Goal: Task Accomplishment & Management: Complete application form

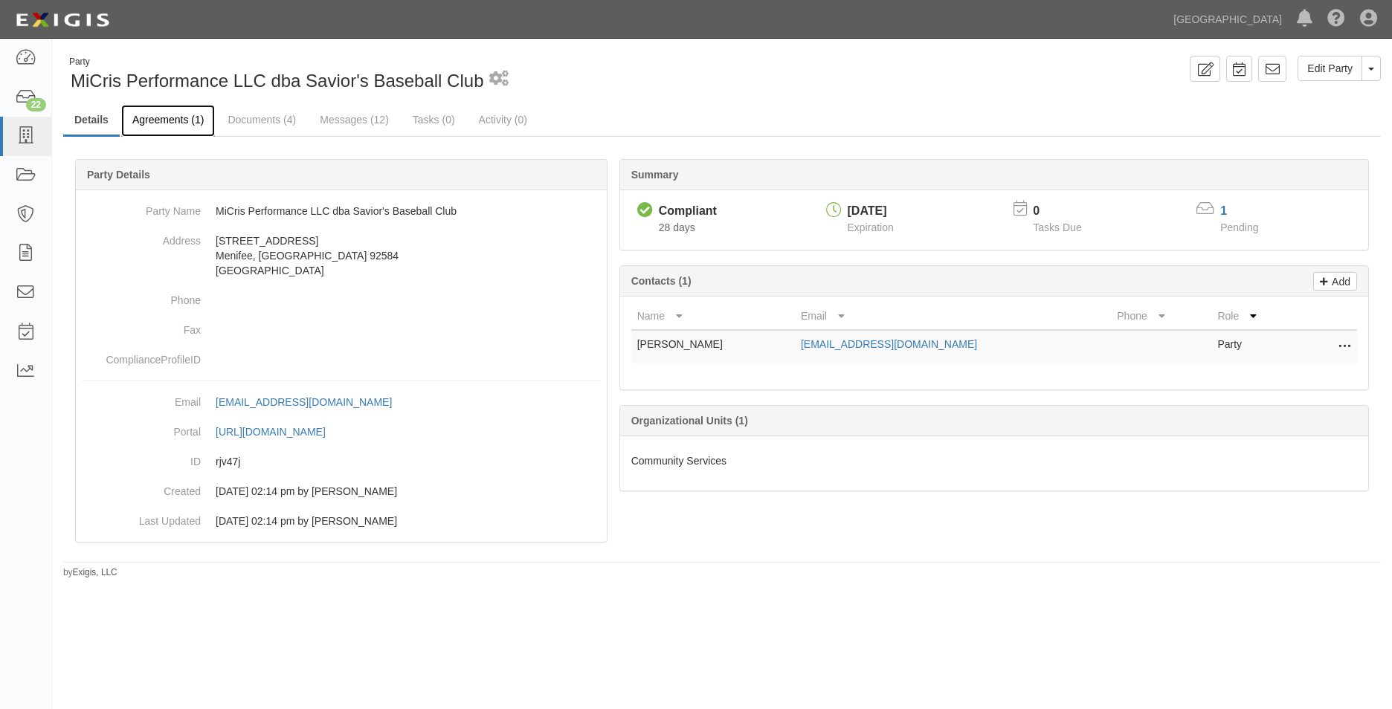
click at [157, 117] on link "Agreements (1)" at bounding box center [168, 121] width 94 height 32
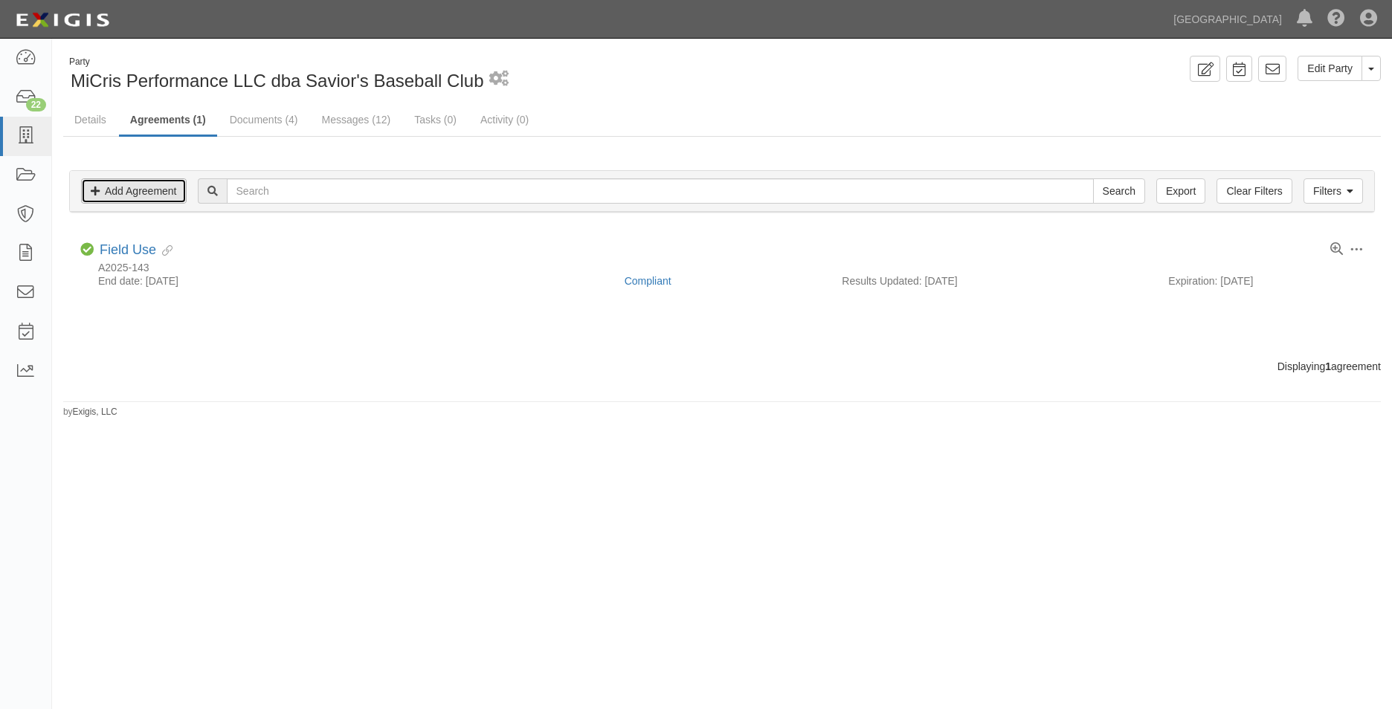
click at [183, 179] on link "Add Agreement" at bounding box center [134, 190] width 106 height 25
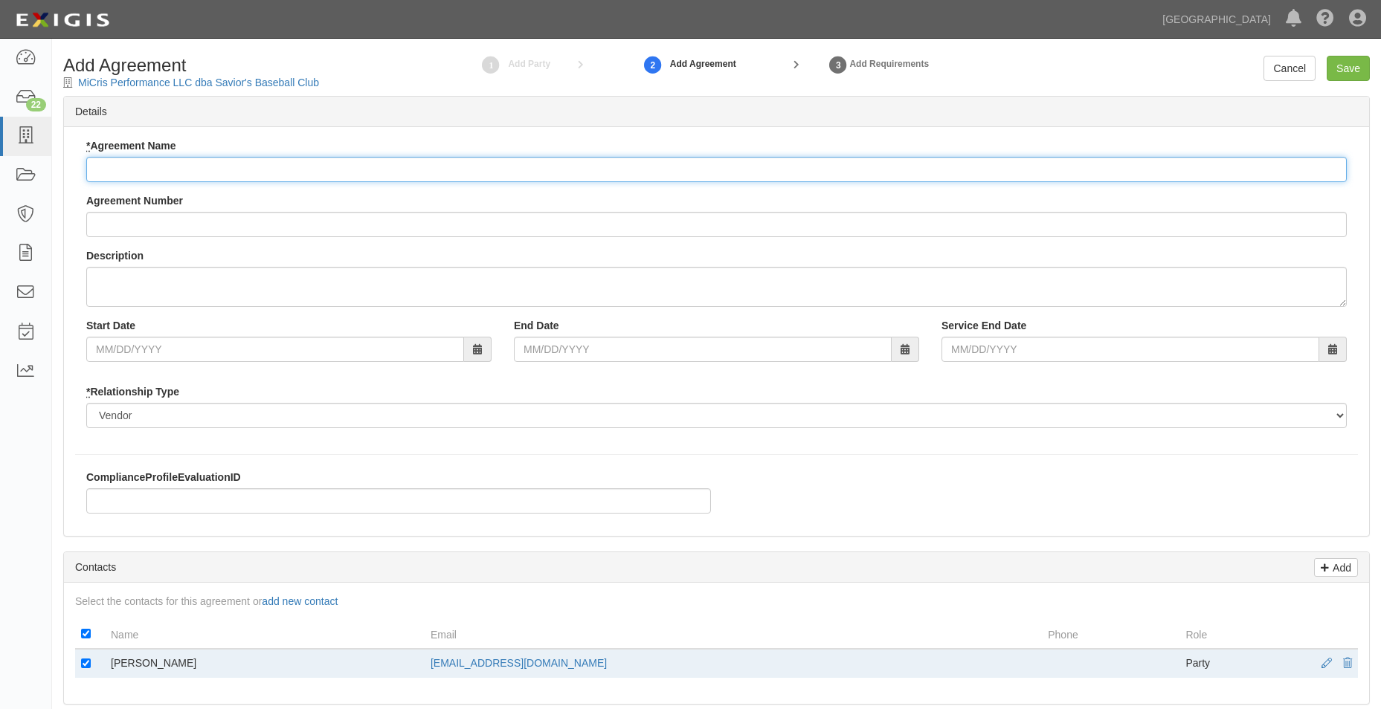
click at [189, 165] on input "* Agreement Name" at bounding box center [716, 169] width 1260 height 25
type input "Field Use"
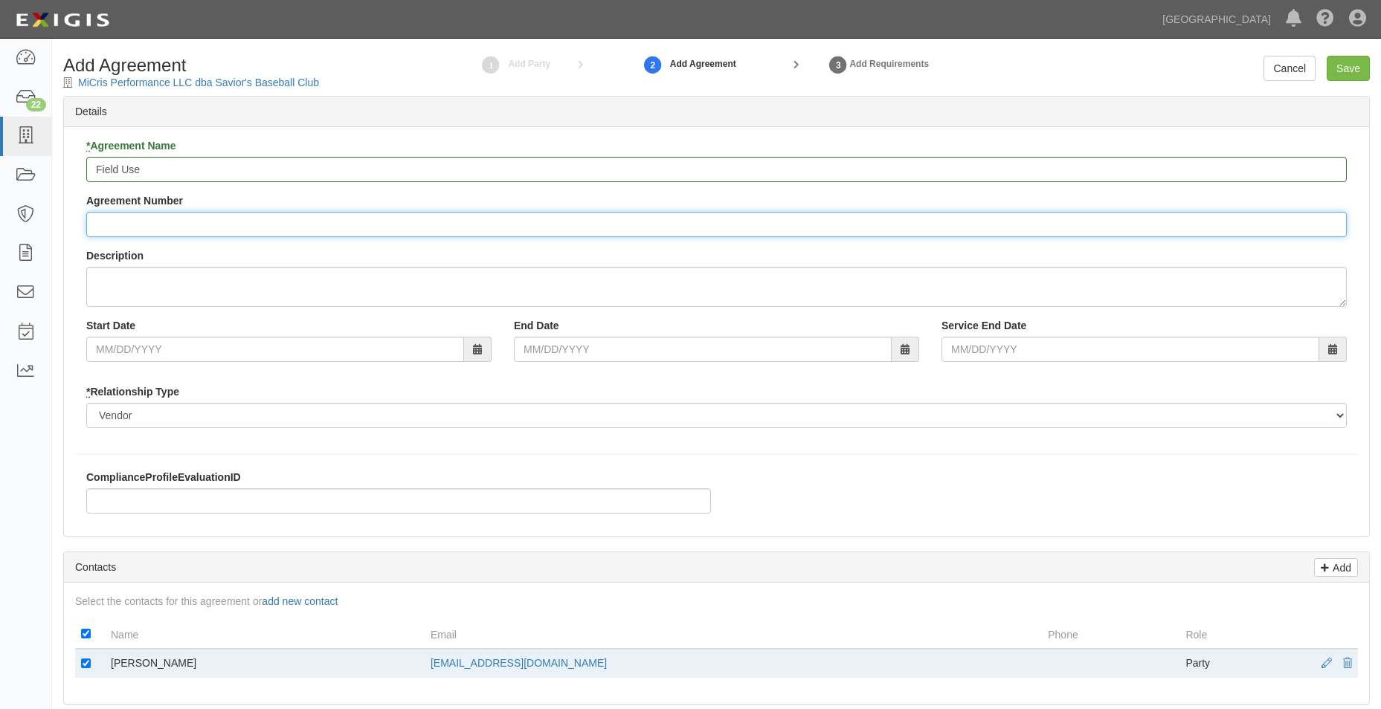
type input "a"
type input "A2025-169"
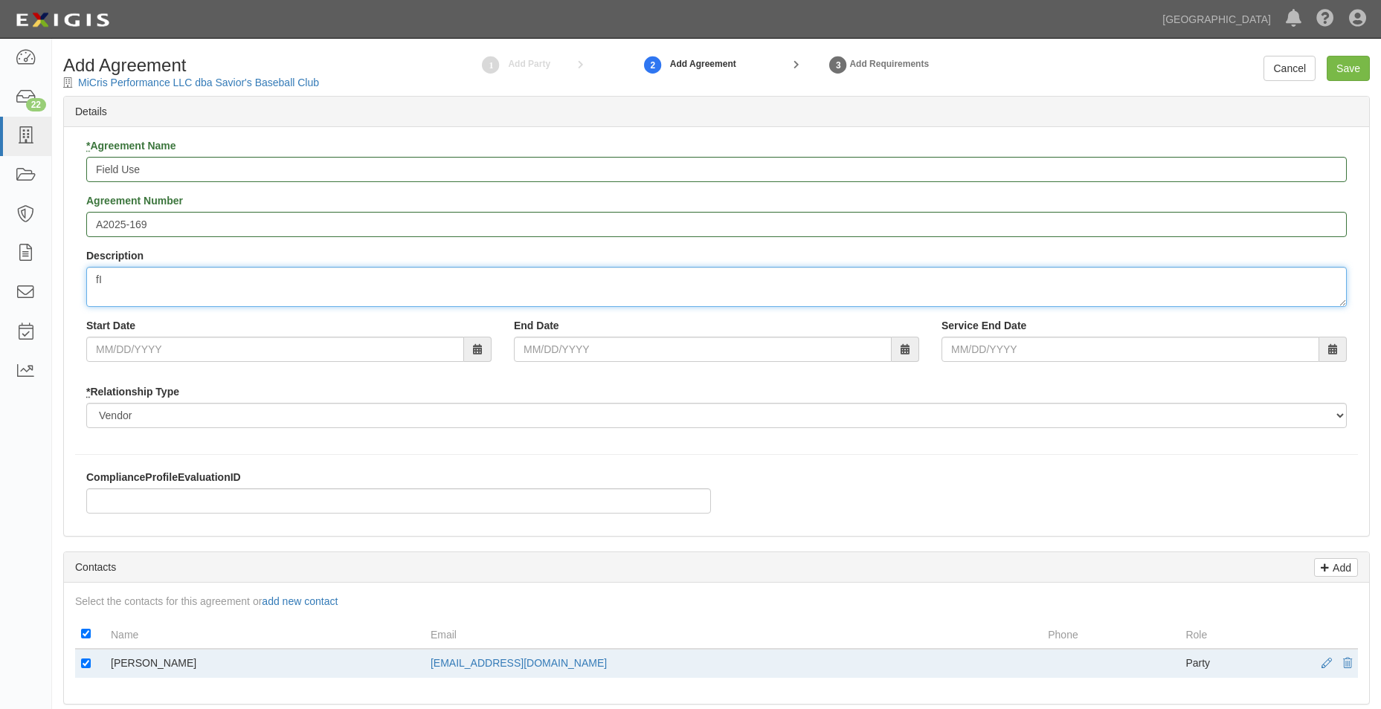
type textarea "f"
type textarea "Field allocations at Community Park"
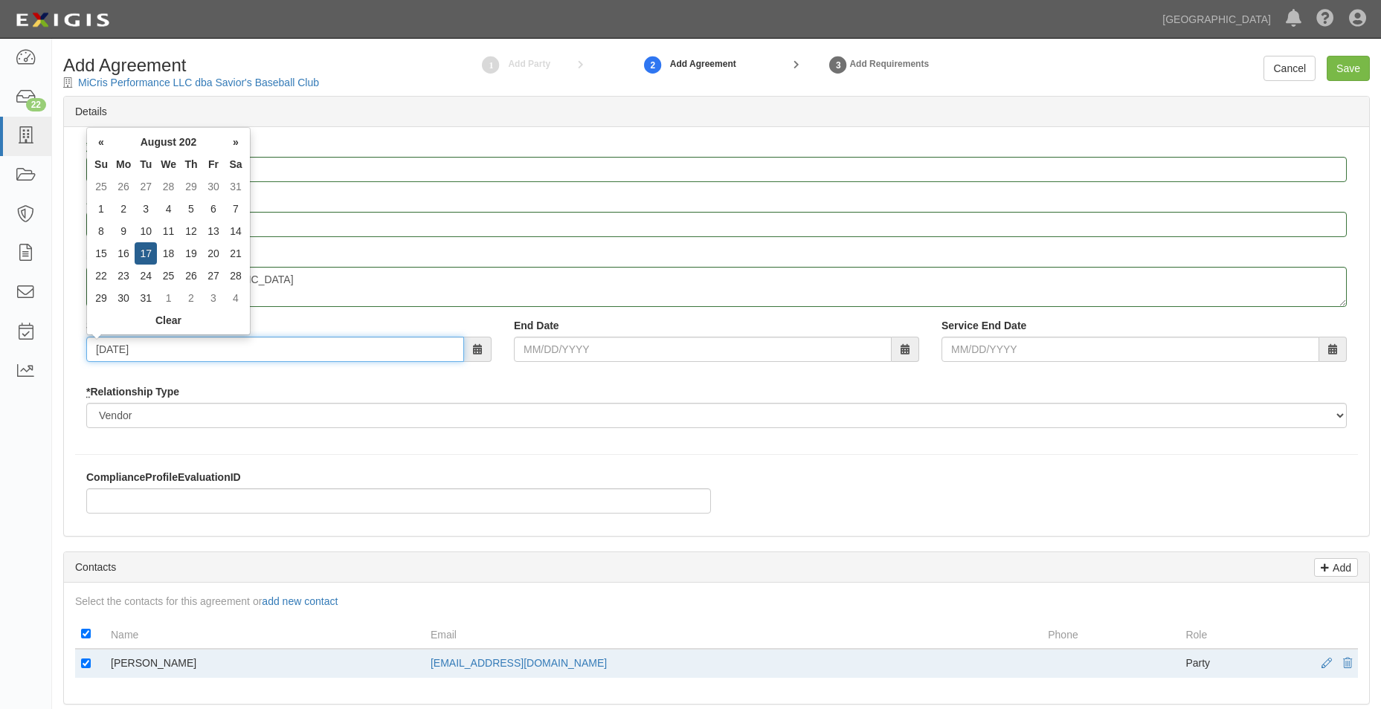
type input "08/17/2025"
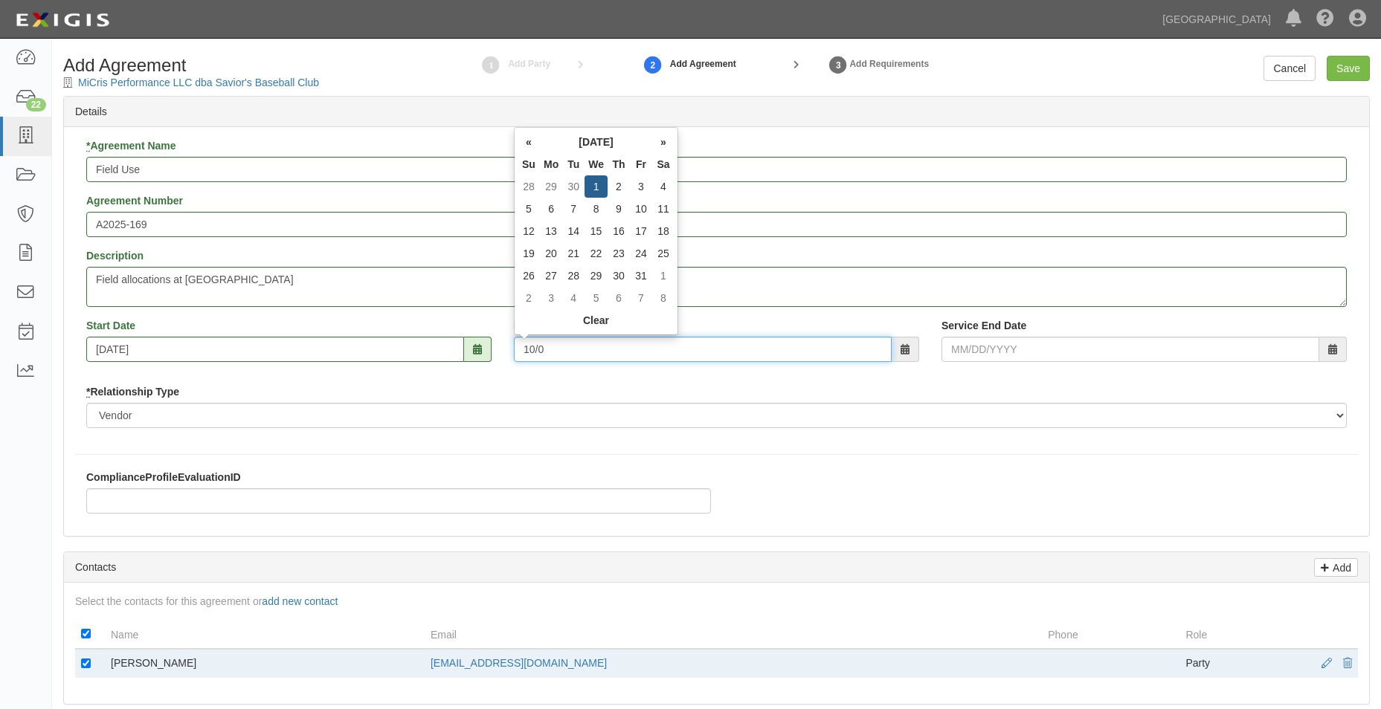
type input "10/05/"
type input "10/0"
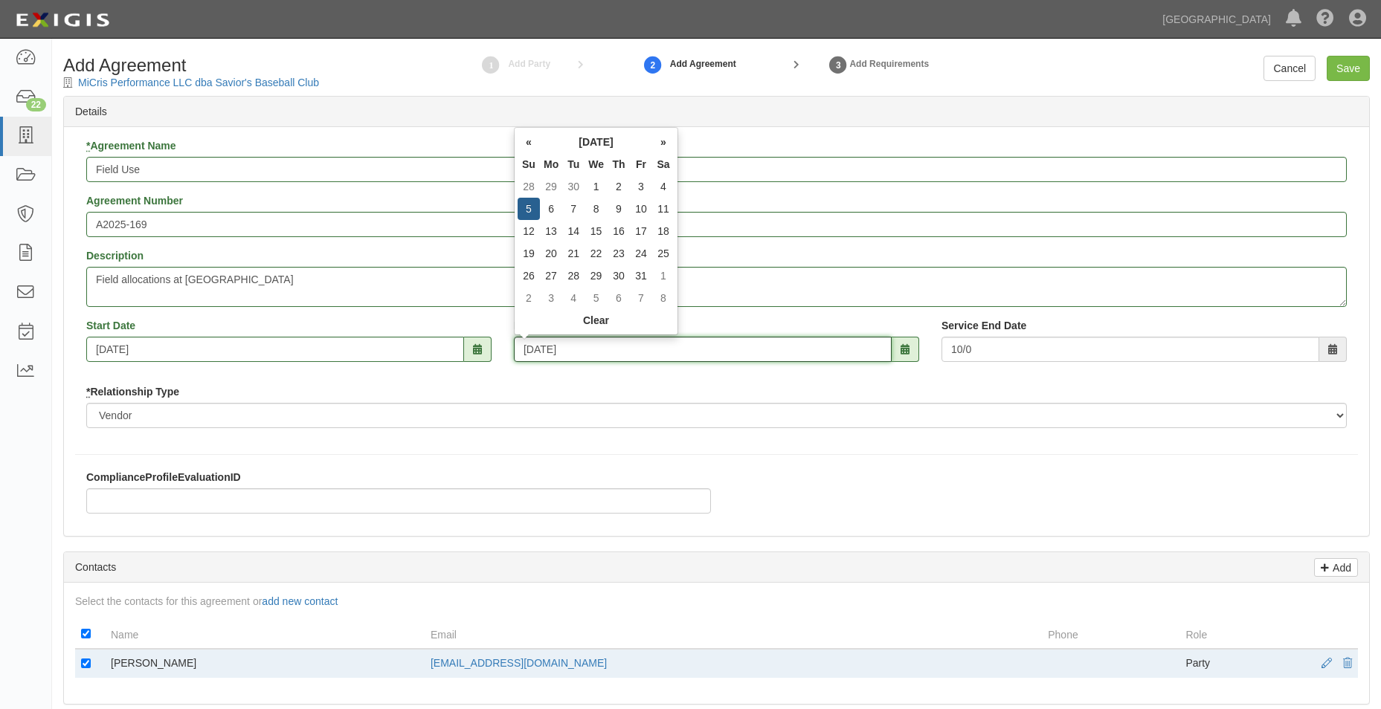
type input "10/05/2025"
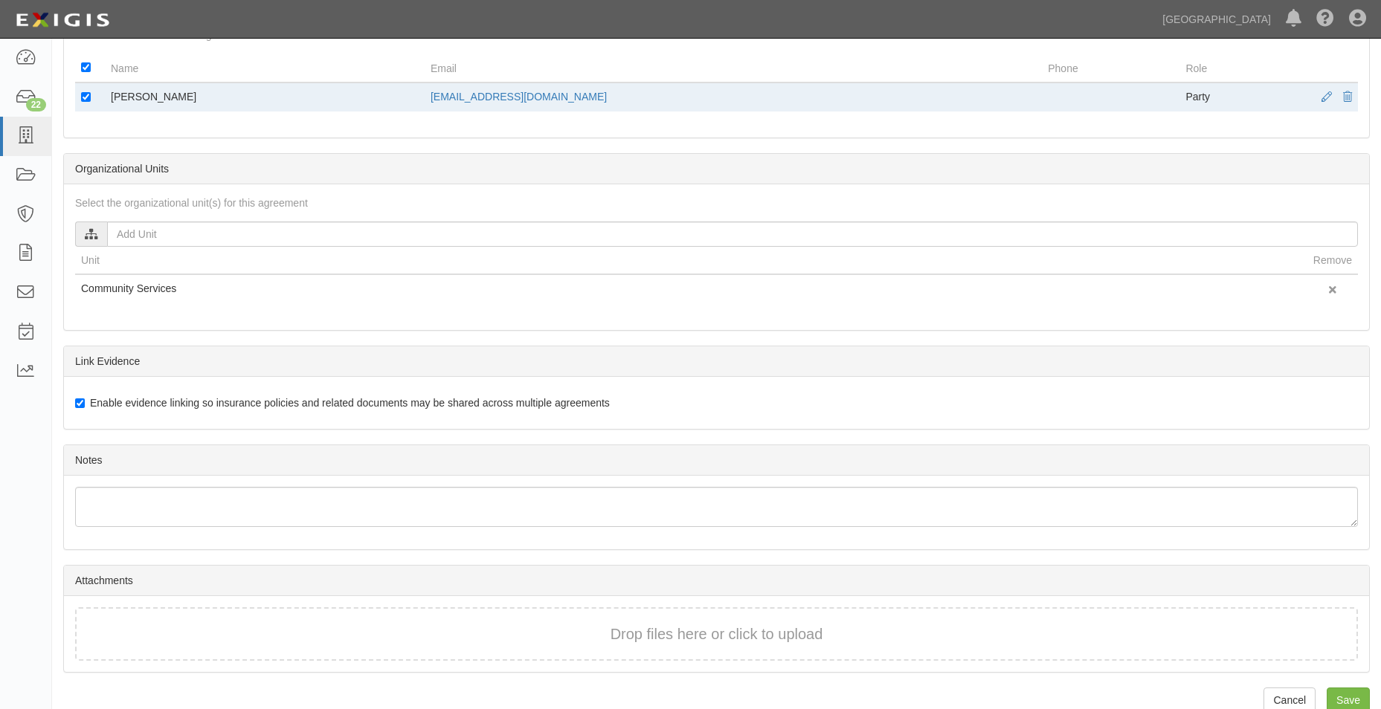
scroll to position [592, 0]
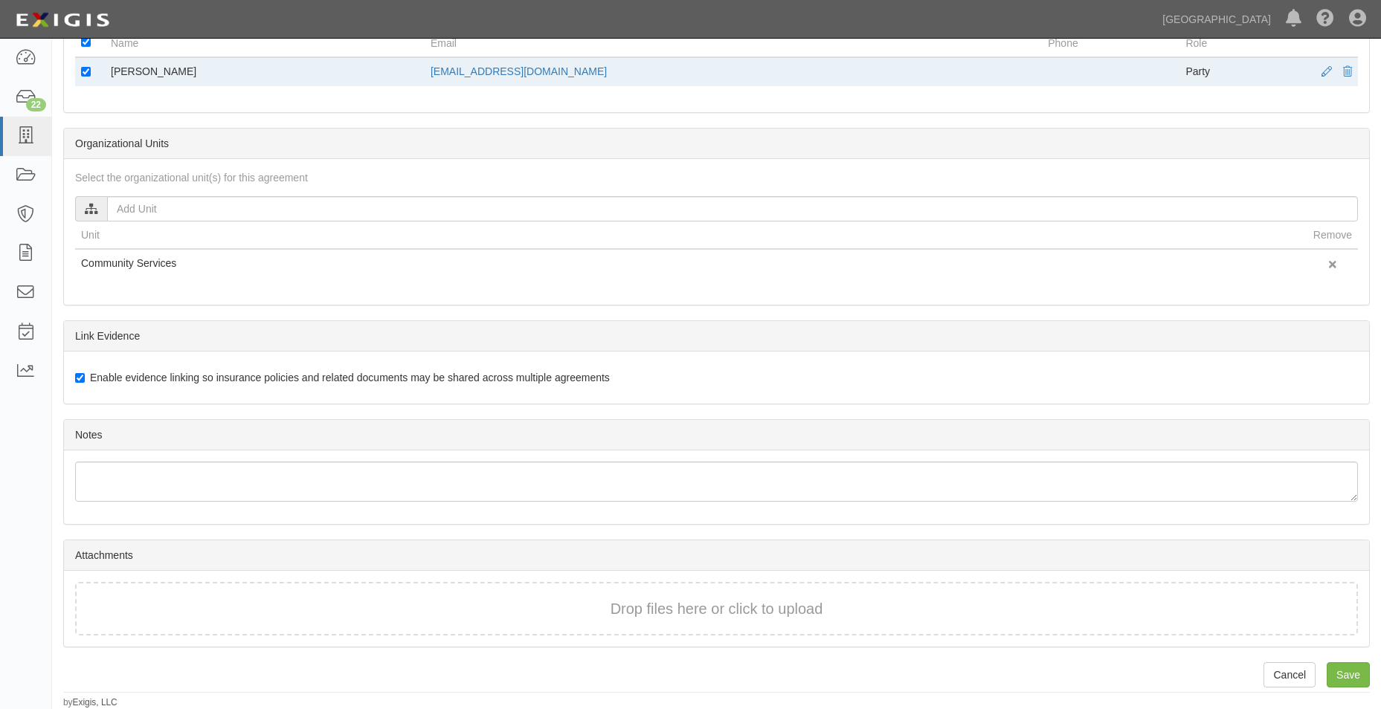
click at [348, 602] on div "Drop files here or click to upload" at bounding box center [716, 610] width 1250 height 22
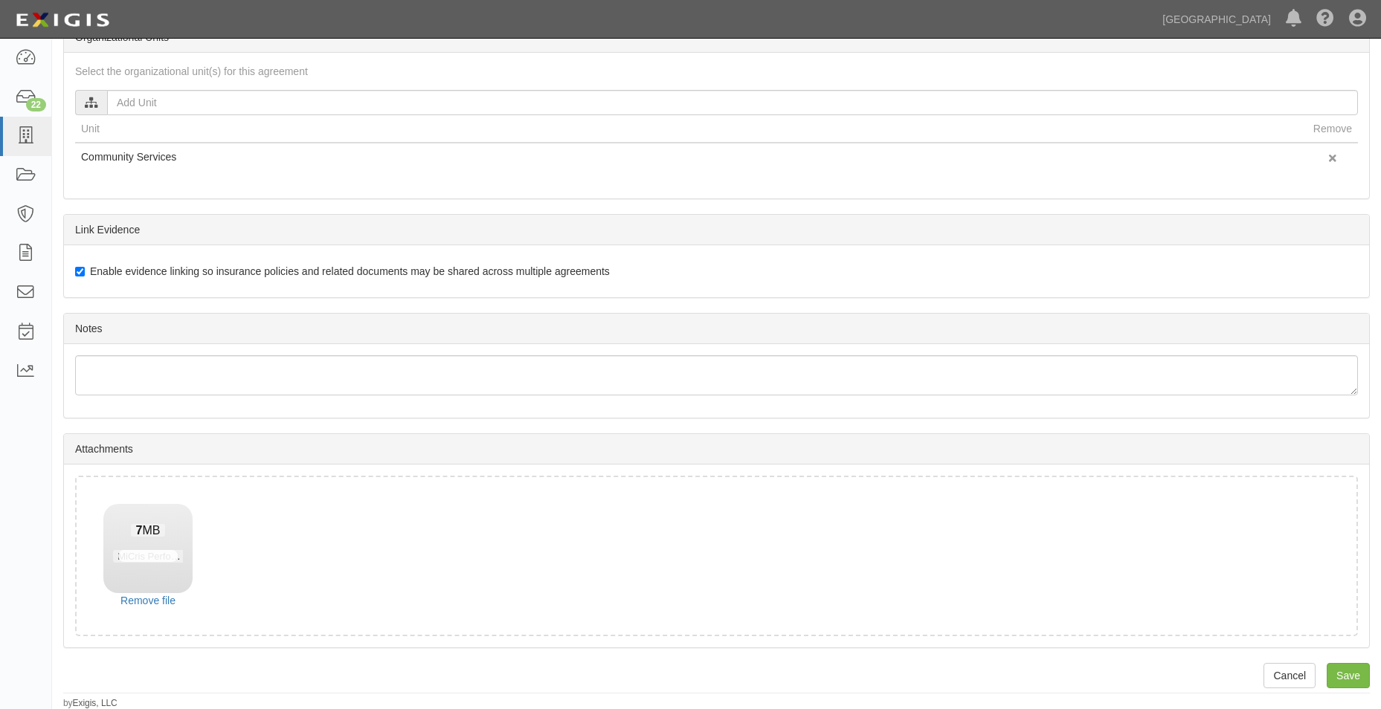
scroll to position [699, 0]
click at [1357, 686] on input "Save" at bounding box center [1348, 675] width 43 height 25
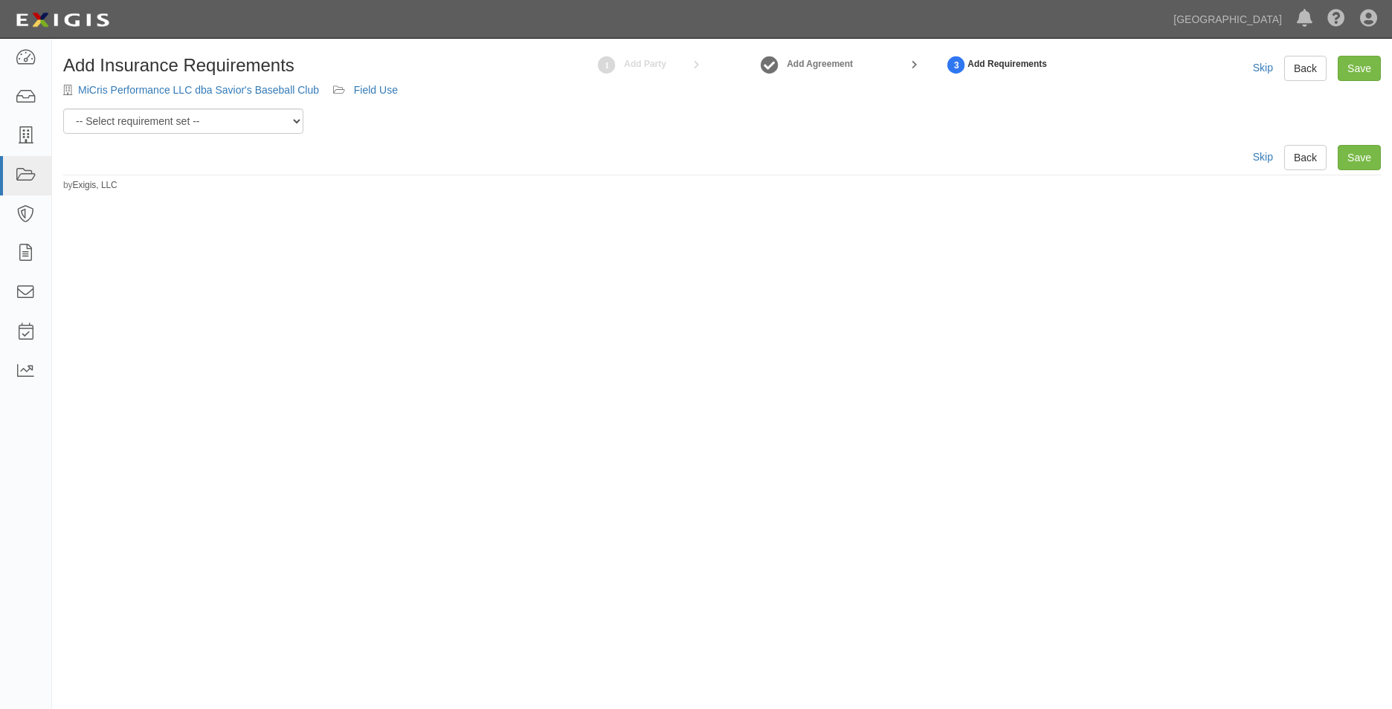
click at [222, 142] on div "Add Insurance Requirements MiCris Performance LLC dba Savior's Baseball Club Fi…" at bounding box center [722, 124] width 1340 height 136
click at [223, 128] on select "-- Select requirement set -- 0-0-0-.03 Prof. Liability 0-0-0-1 CYB 0-1-0-0-1 E&…" at bounding box center [183, 121] width 240 height 25
select select "54307"
click at [63, 109] on select "-- Select requirement set -- 0-0-0-.03 Prof. Liability 0-0-0-1 CYB 0-1-0-0-1 E&…" at bounding box center [183, 121] width 240 height 25
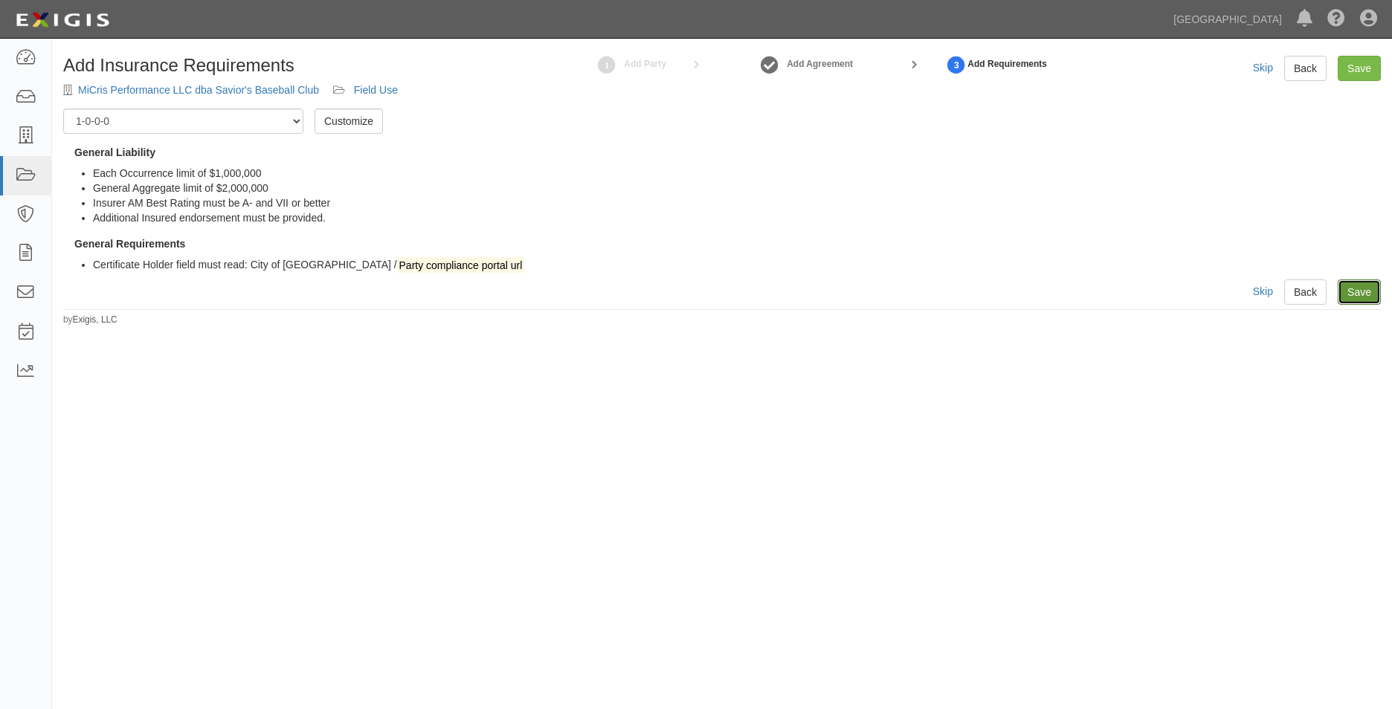
click at [1360, 286] on link "Save" at bounding box center [1359, 292] width 43 height 25
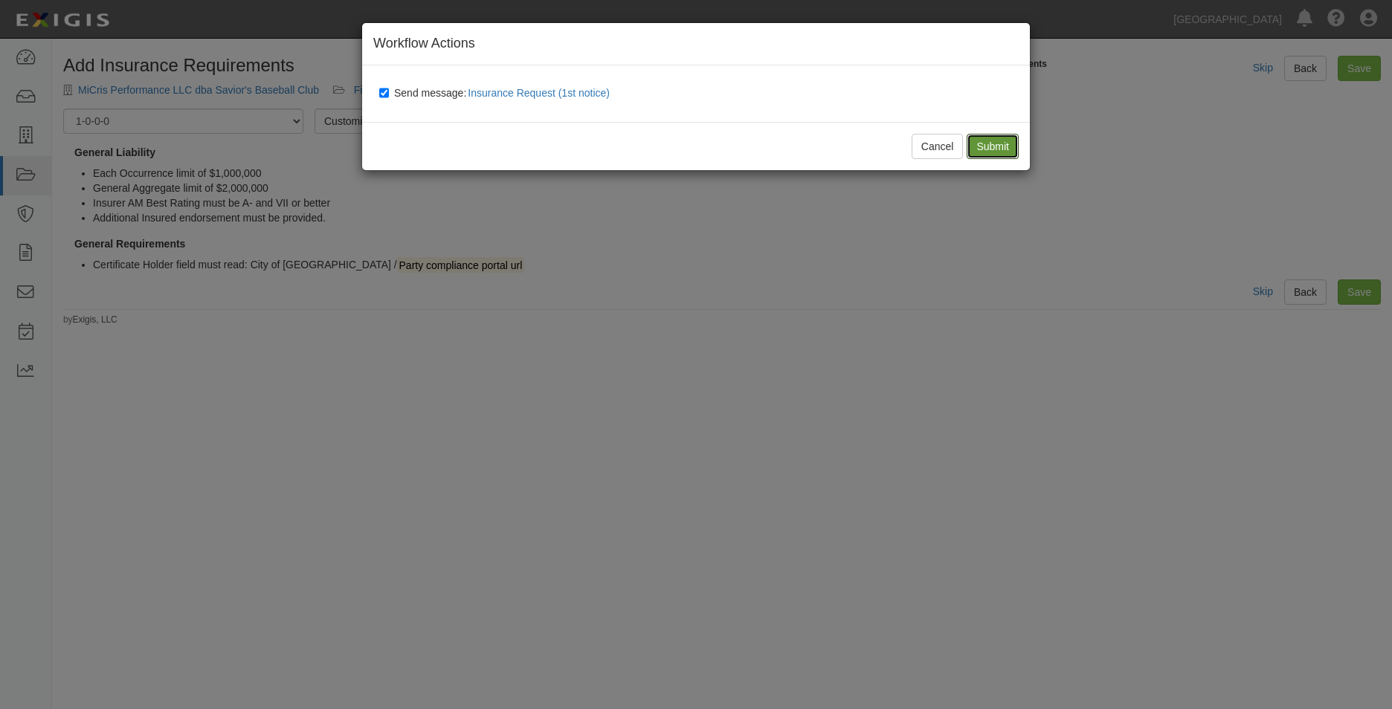
click at [995, 145] on input "Submit" at bounding box center [993, 146] width 52 height 25
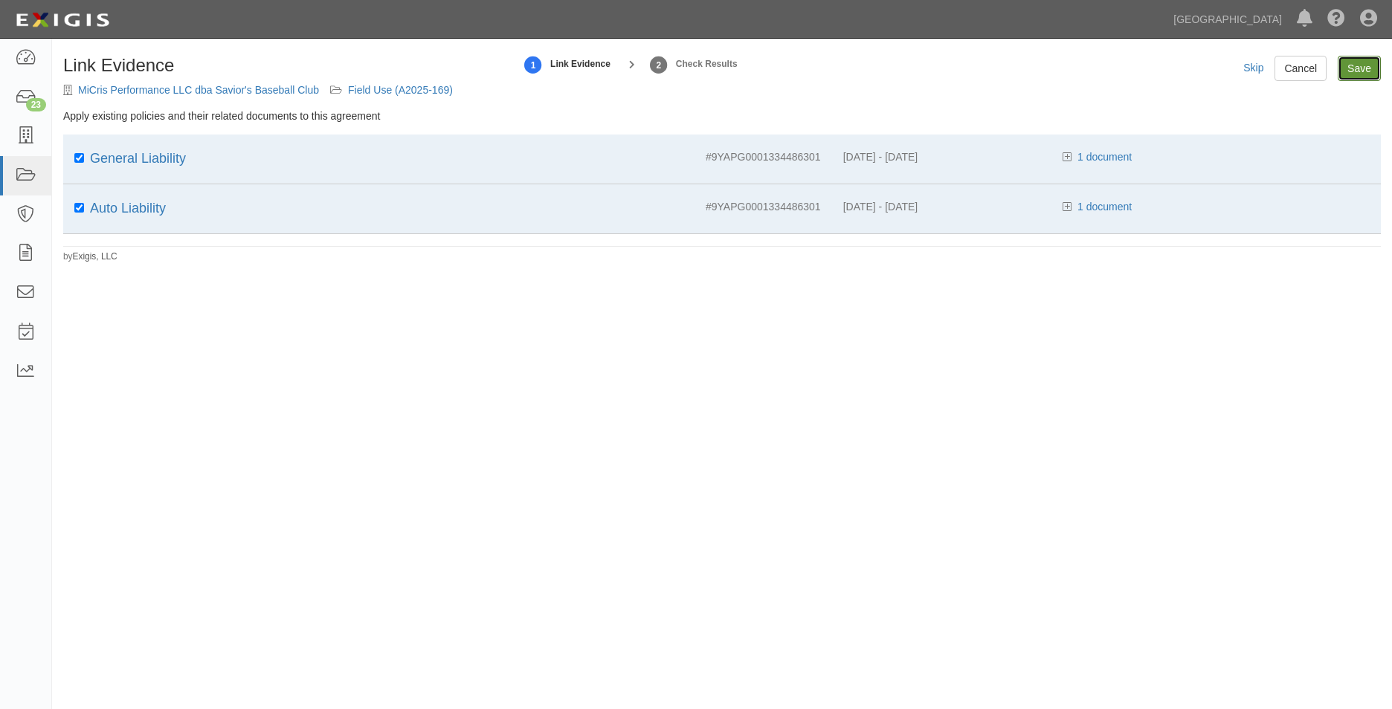
click at [1371, 72] on input "Save" at bounding box center [1359, 68] width 43 height 25
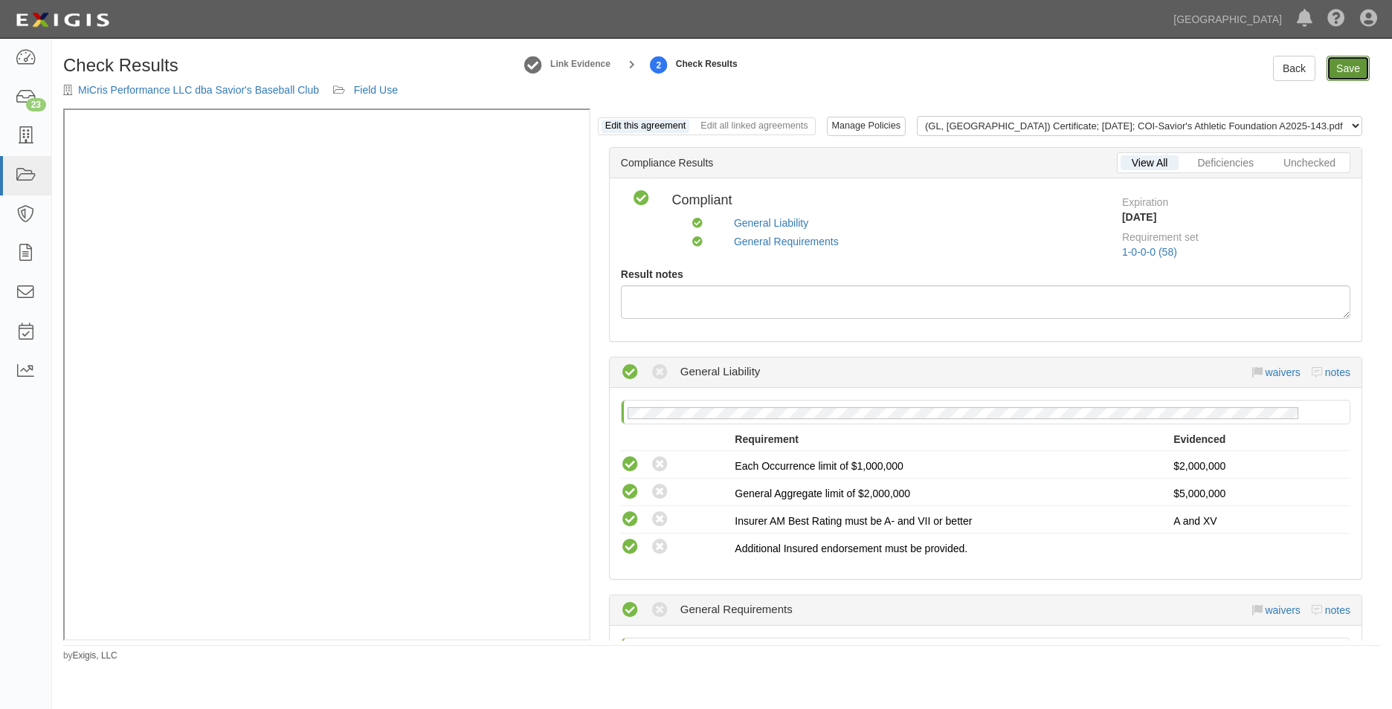
click at [1353, 65] on link "Save" at bounding box center [1348, 68] width 43 height 25
radio input "true"
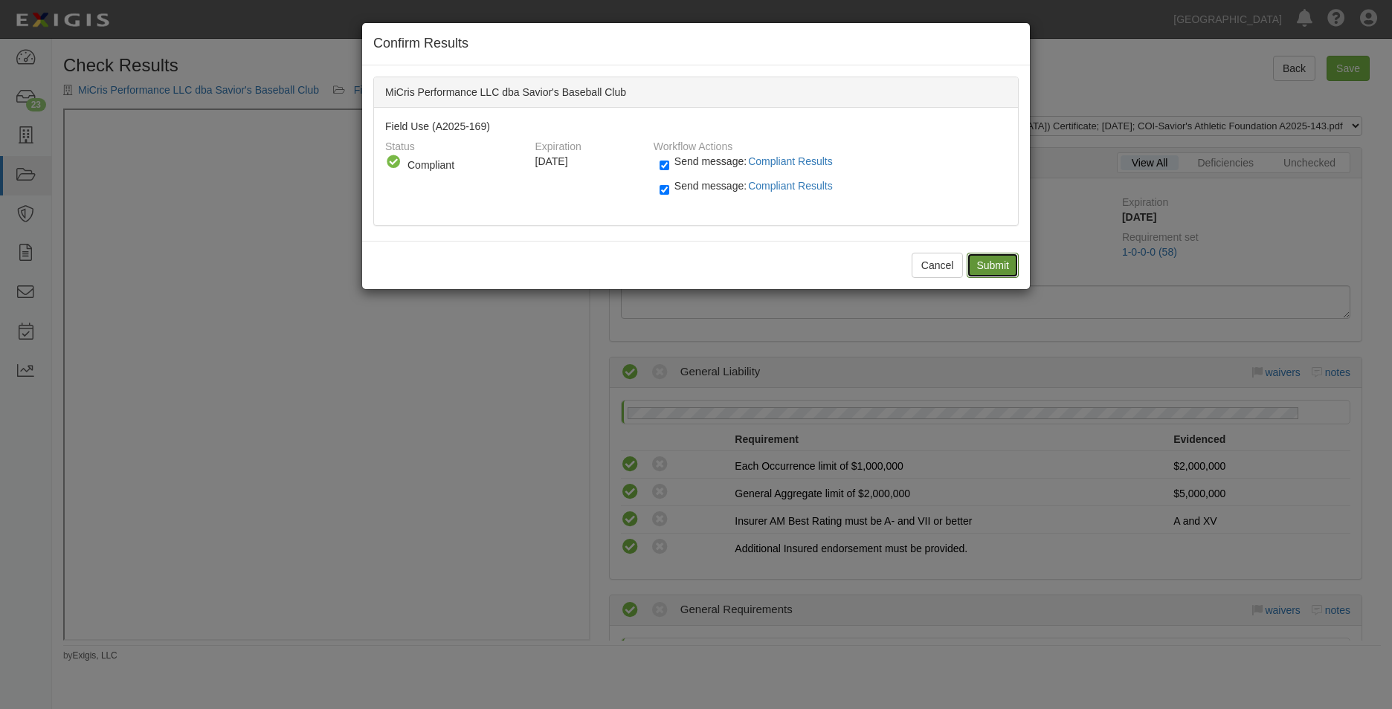
click at [985, 260] on input "Submit" at bounding box center [993, 265] width 52 height 25
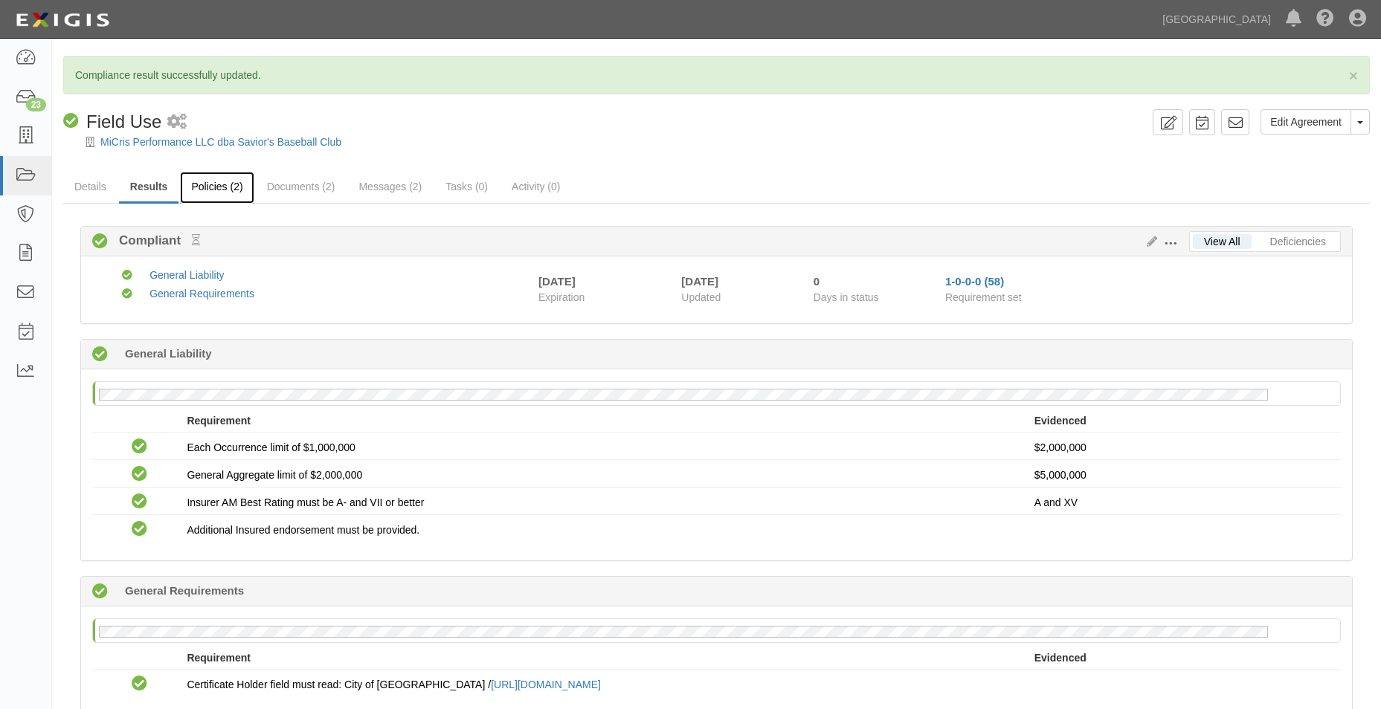
click at [231, 184] on link "Policies (2)" at bounding box center [217, 188] width 74 height 32
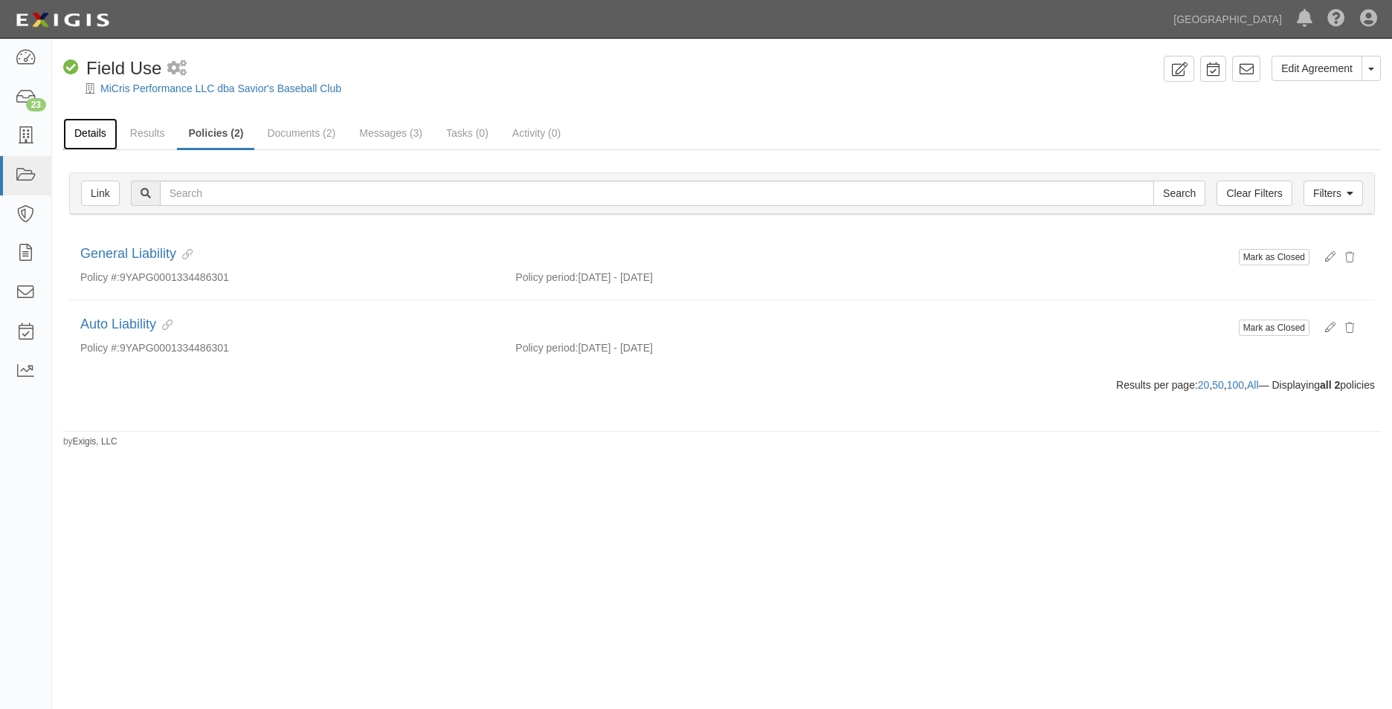
click at [97, 138] on link "Details" at bounding box center [90, 134] width 54 height 32
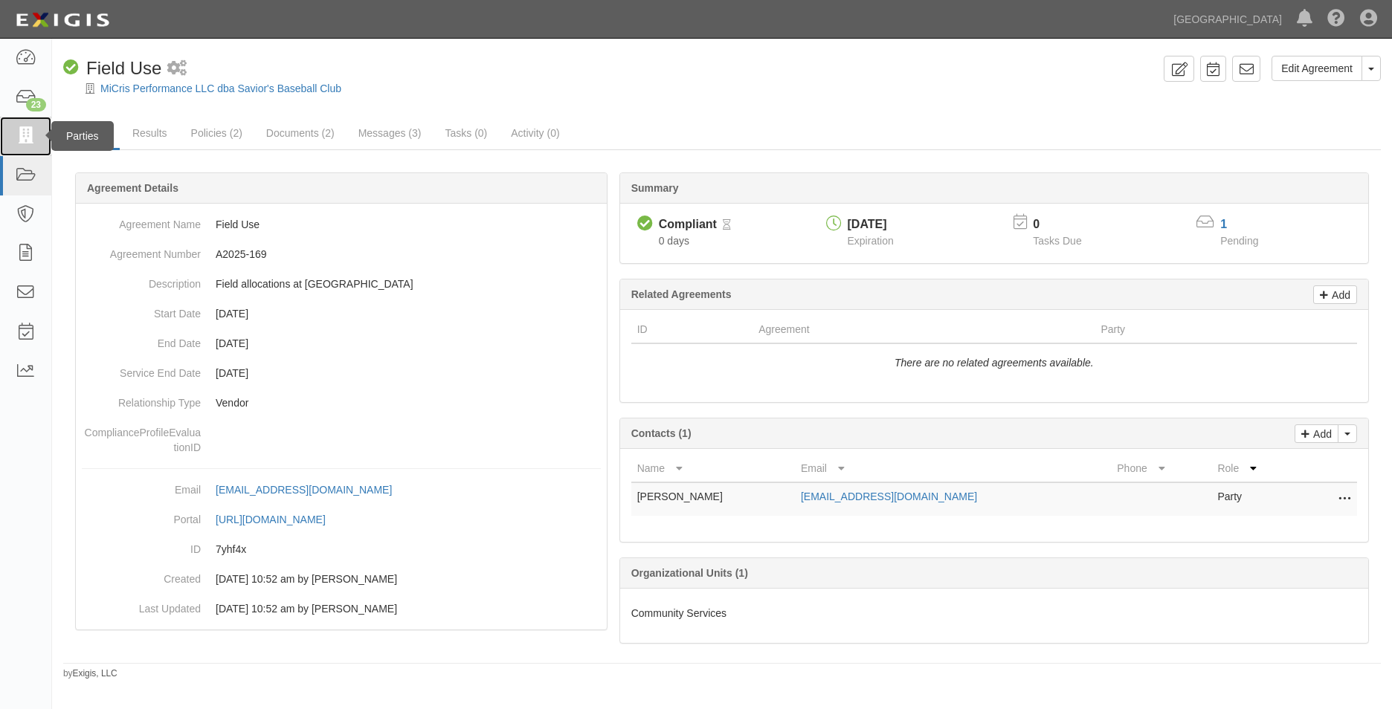
click at [25, 137] on icon at bounding box center [25, 136] width 21 height 17
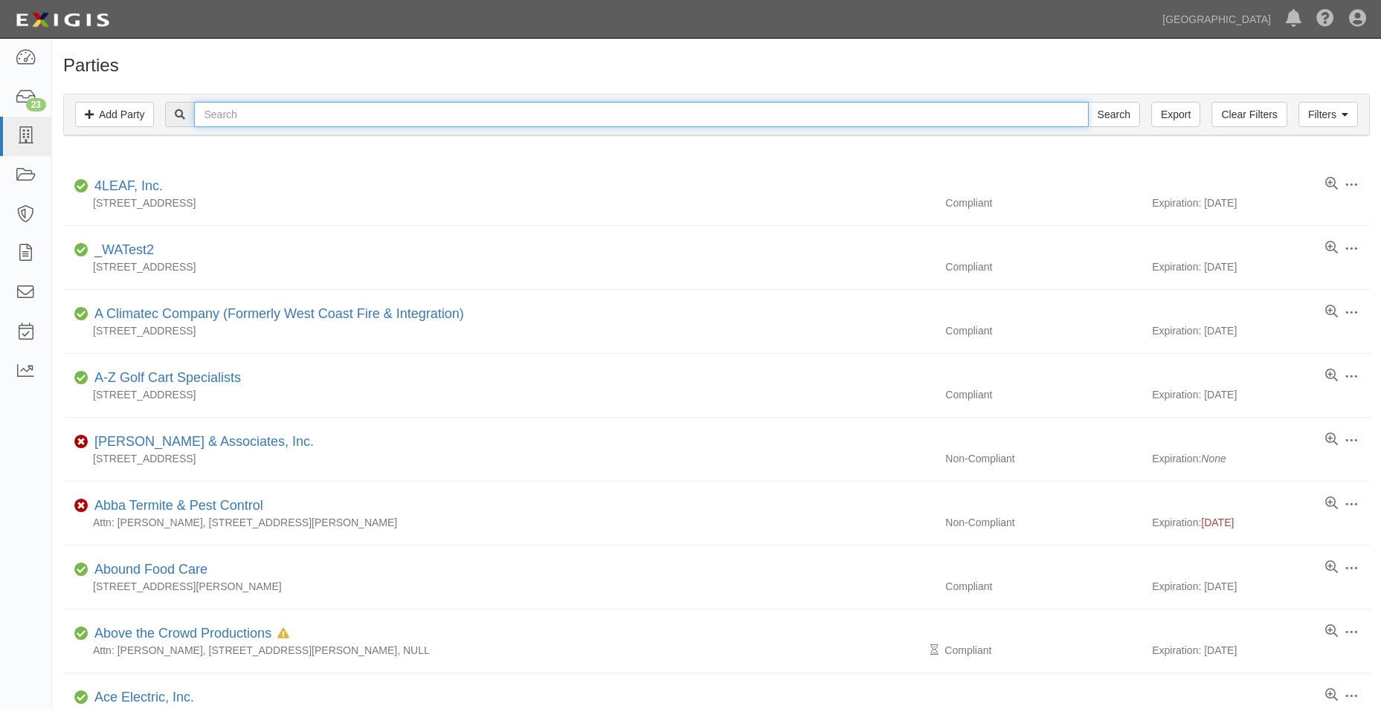
click at [230, 109] on input "text" at bounding box center [641, 114] width 894 height 25
type input "sequel contractors"
click at [1088, 102] on input "Search" at bounding box center [1114, 114] width 52 height 25
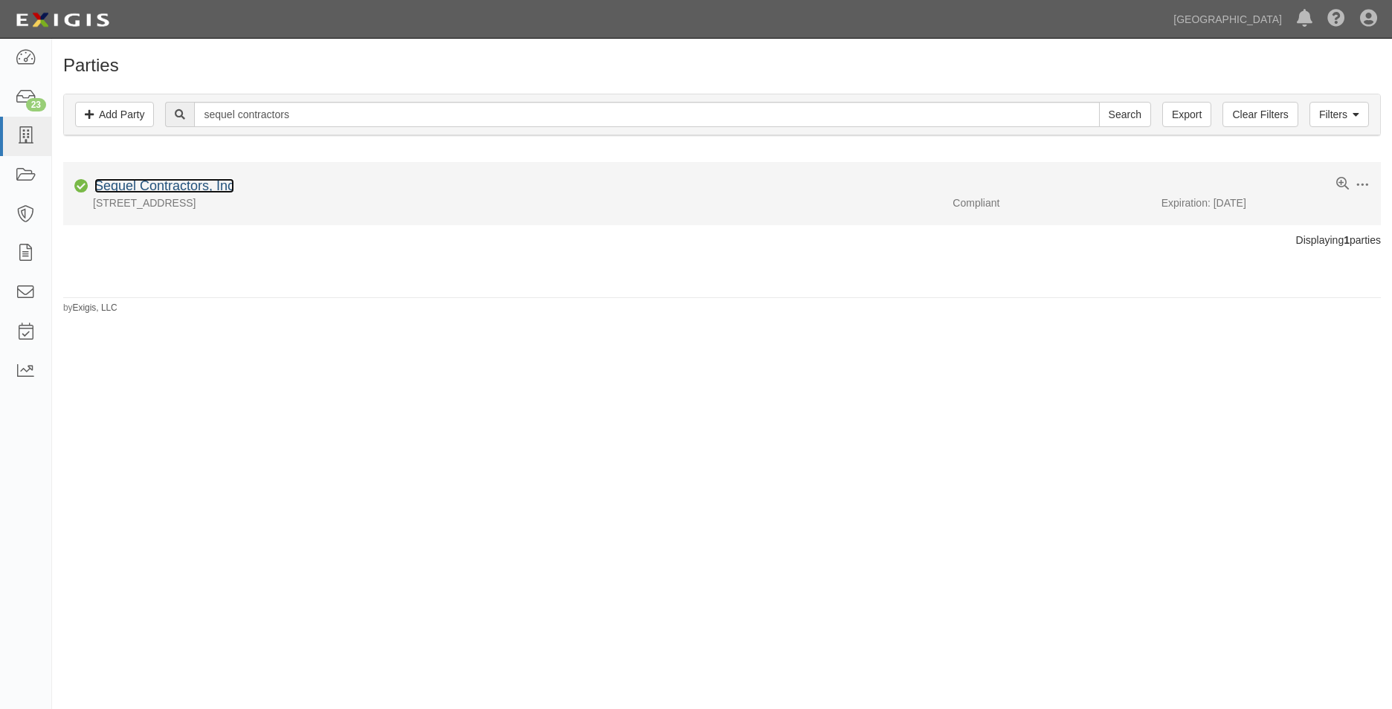
click at [193, 178] on link "Sequel Contractors, Inc" at bounding box center [164, 185] width 140 height 15
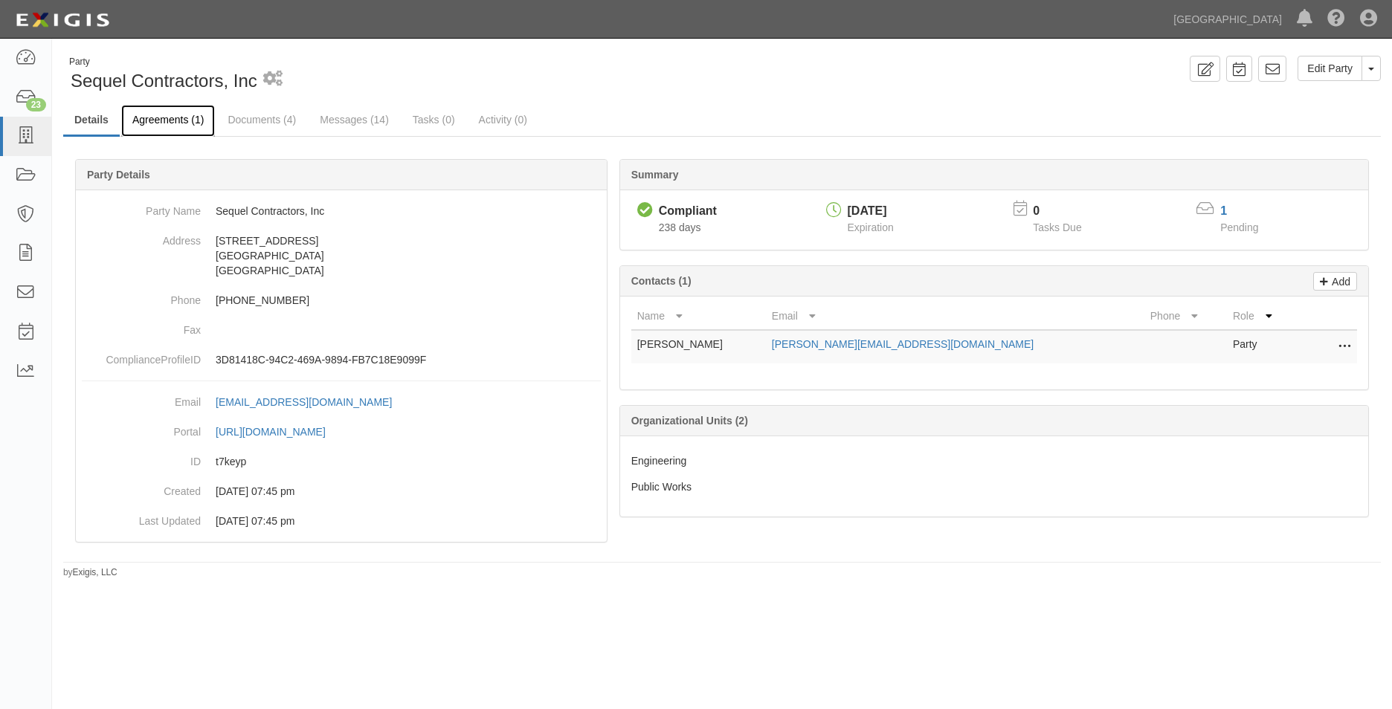
click at [183, 116] on link "Agreements (1)" at bounding box center [168, 121] width 94 height 32
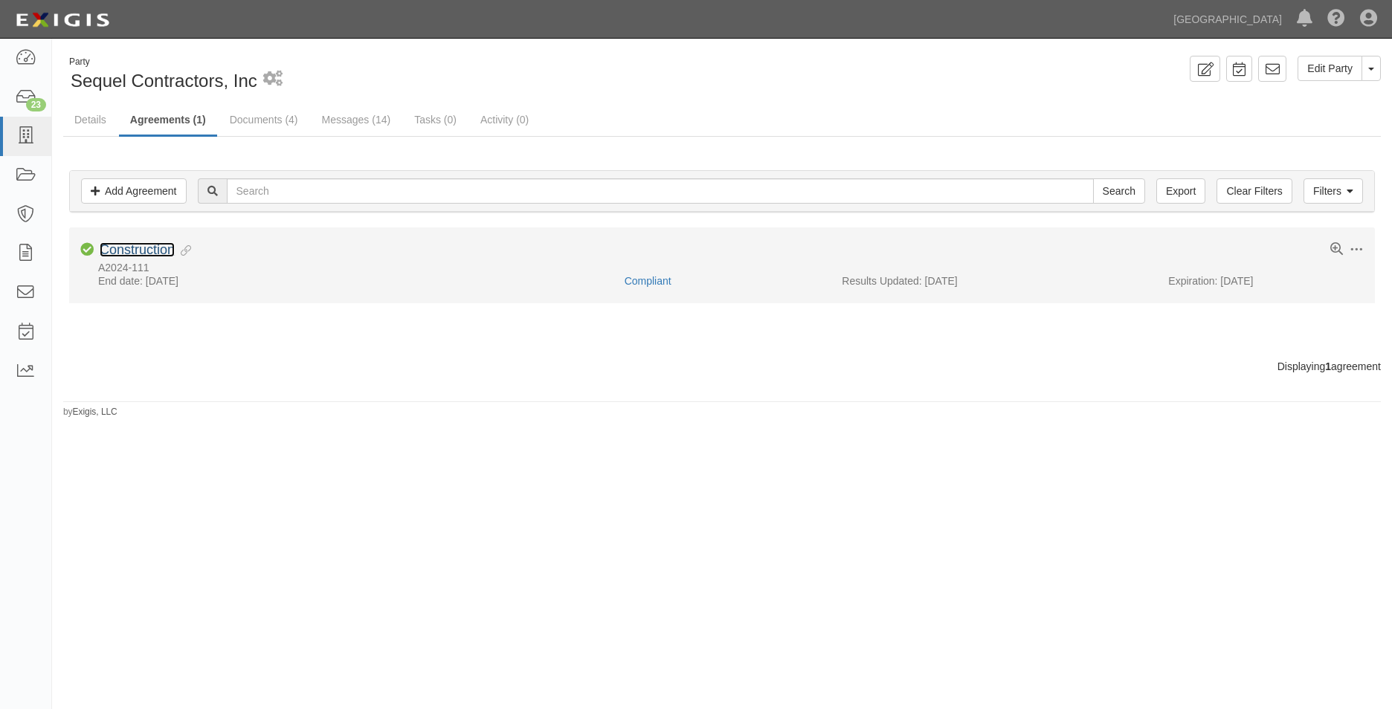
click at [110, 245] on link "Construction" at bounding box center [137, 249] width 75 height 15
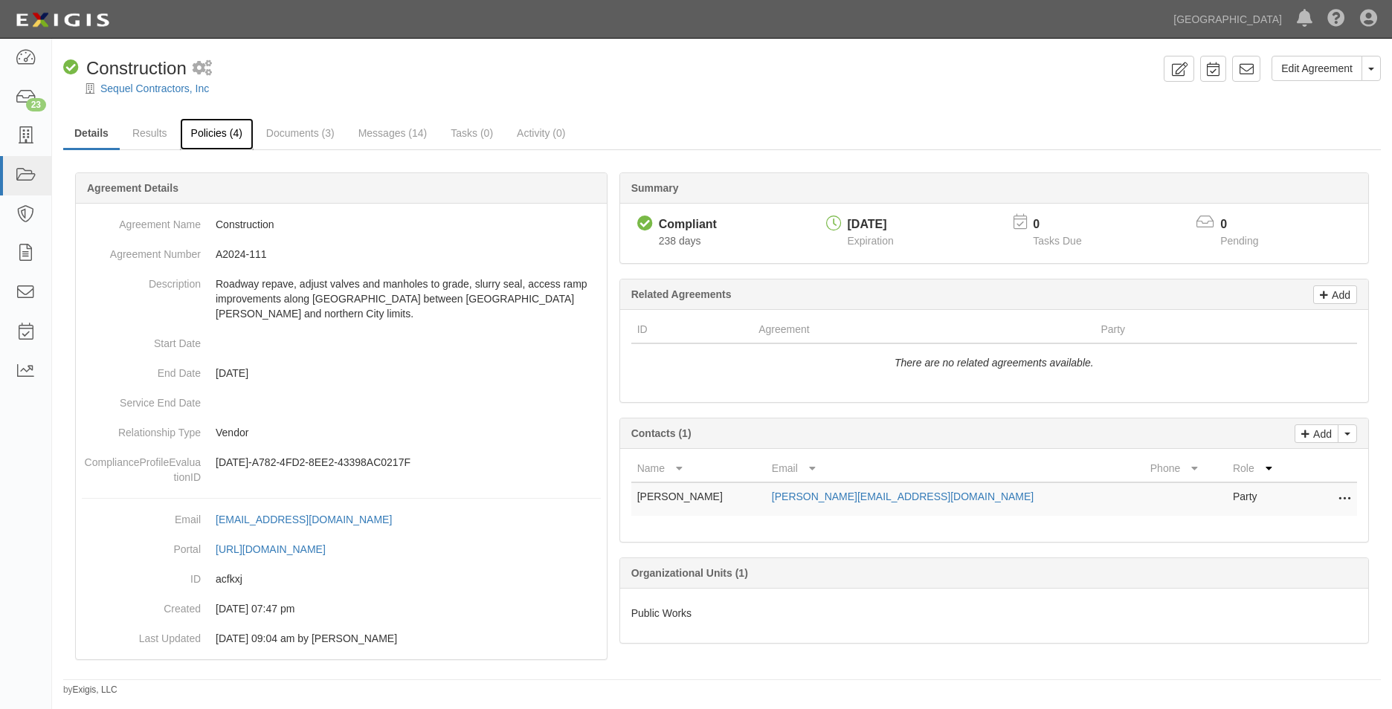
click at [231, 141] on link "Policies (4)" at bounding box center [217, 134] width 74 height 32
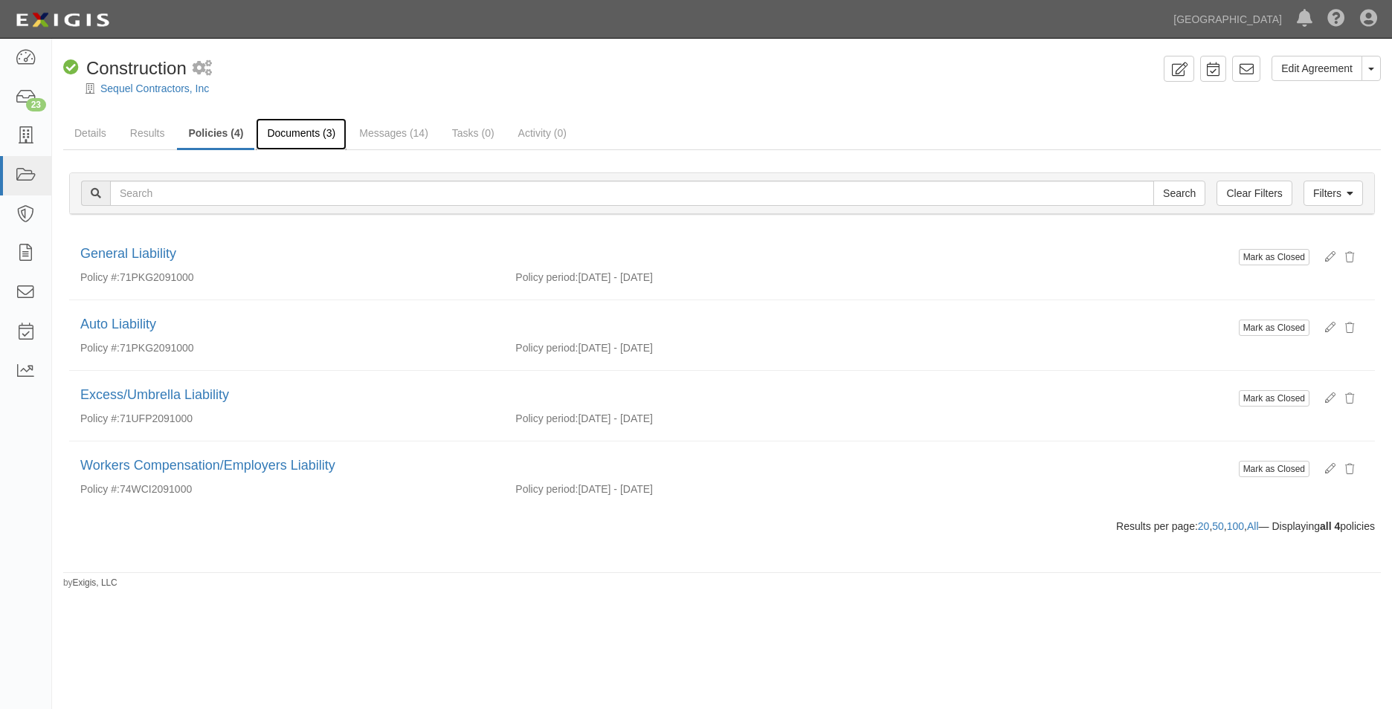
click at [299, 141] on link "Documents (3)" at bounding box center [301, 134] width 91 height 32
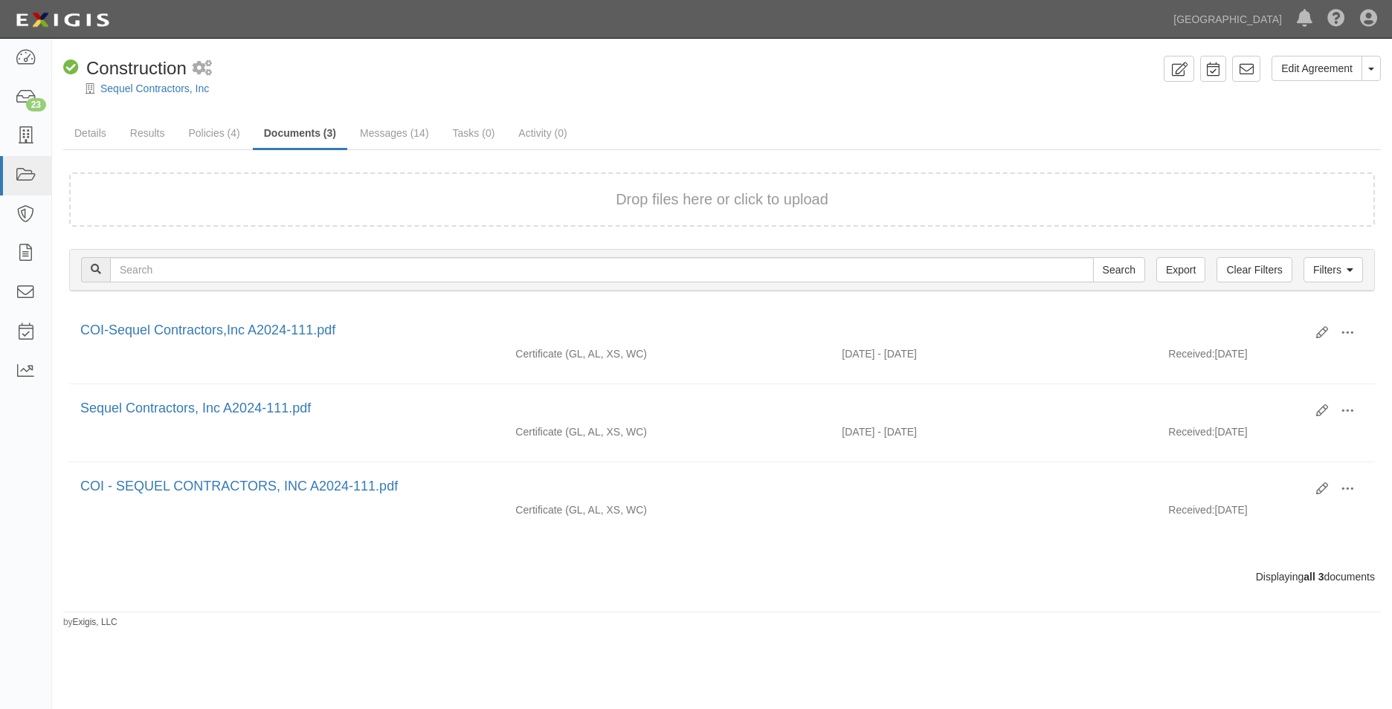
click at [176, 208] on div "Drop files here or click to upload" at bounding box center [722, 200] width 1273 height 22
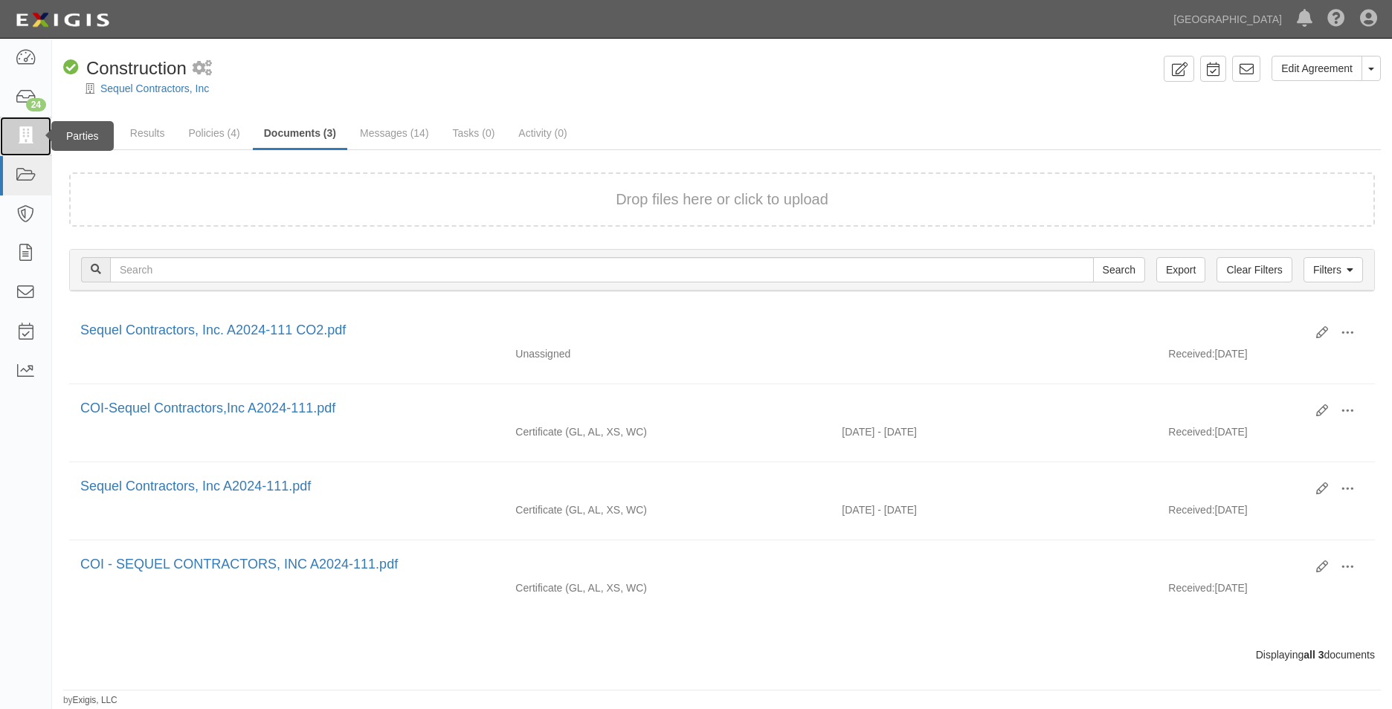
click at [38, 144] on link at bounding box center [25, 136] width 51 height 39
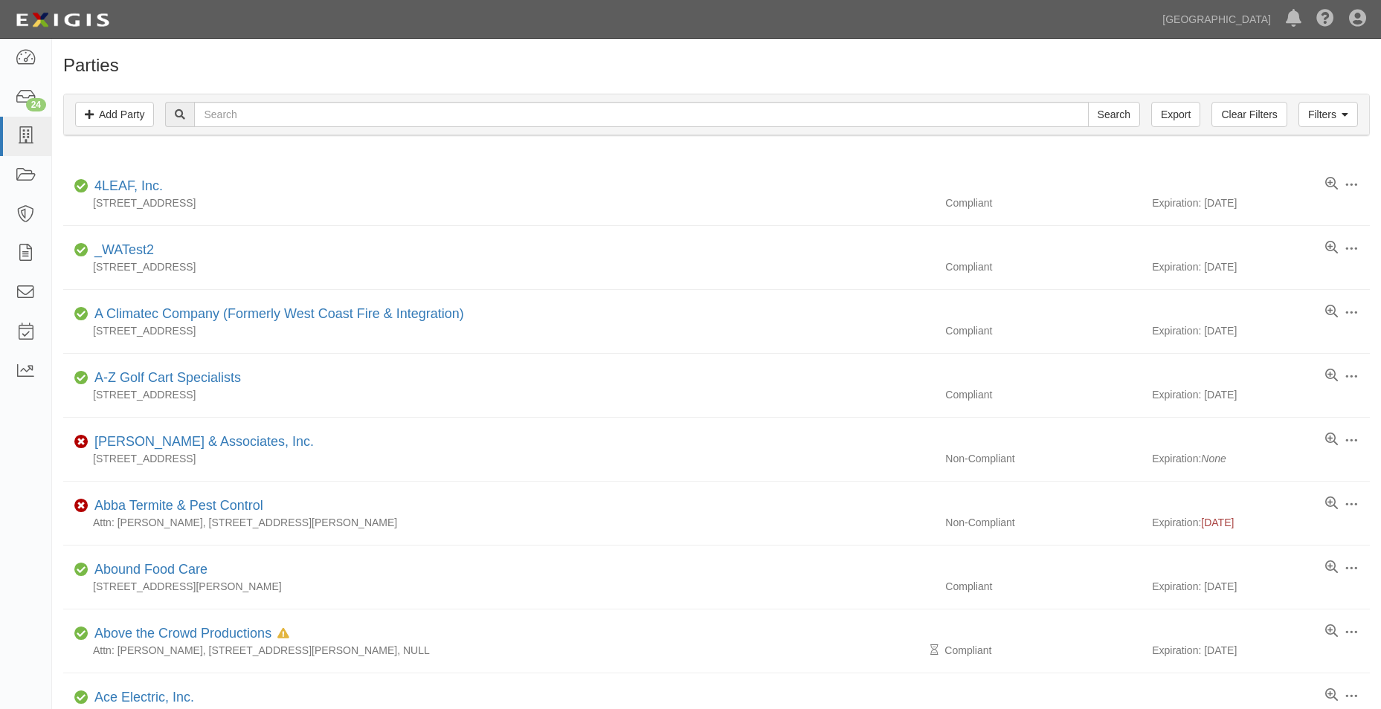
click at [304, 129] on div "Filters Add Party Clear Filters Export Search Filters" at bounding box center [716, 114] width 1305 height 41
click at [304, 117] on input "text" at bounding box center [641, 114] width 894 height 25
type input "bkf"
click at [1088, 102] on input "Search" at bounding box center [1114, 114] width 52 height 25
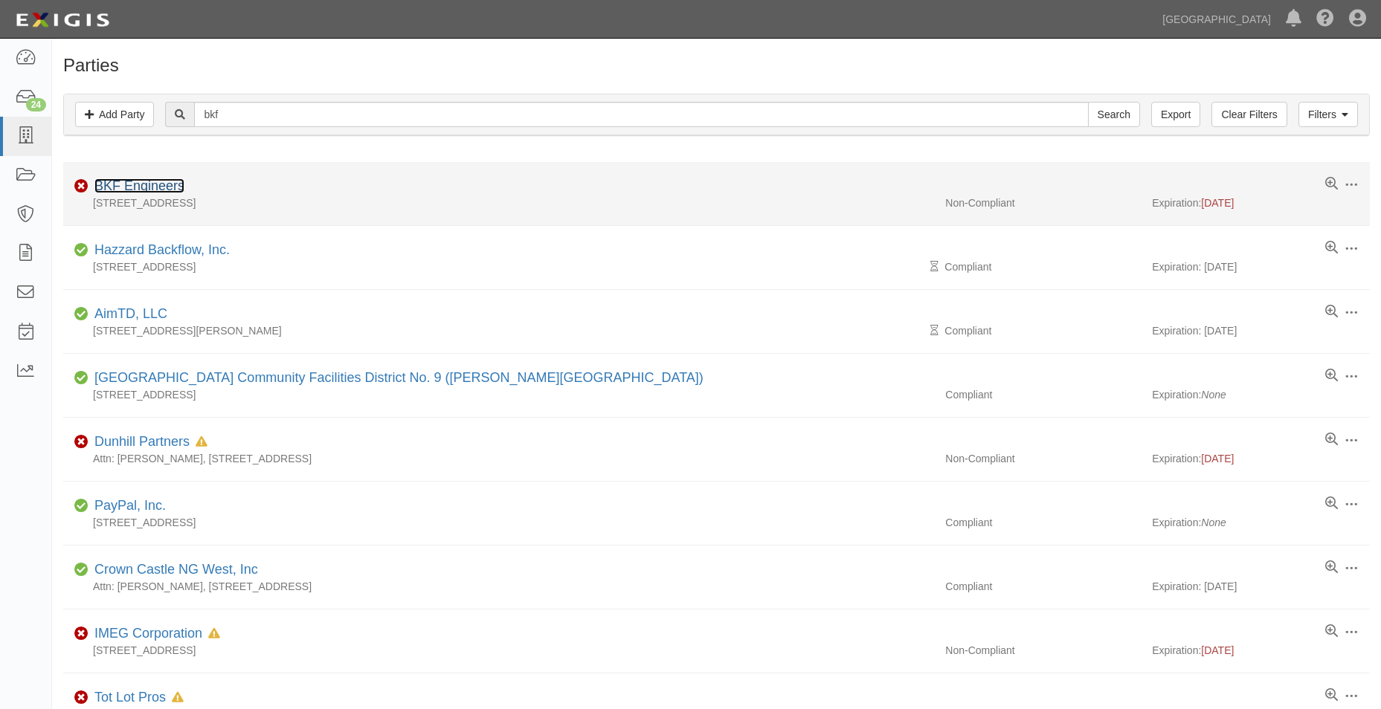
click at [149, 181] on link "BKF Engineers" at bounding box center [139, 185] width 90 height 15
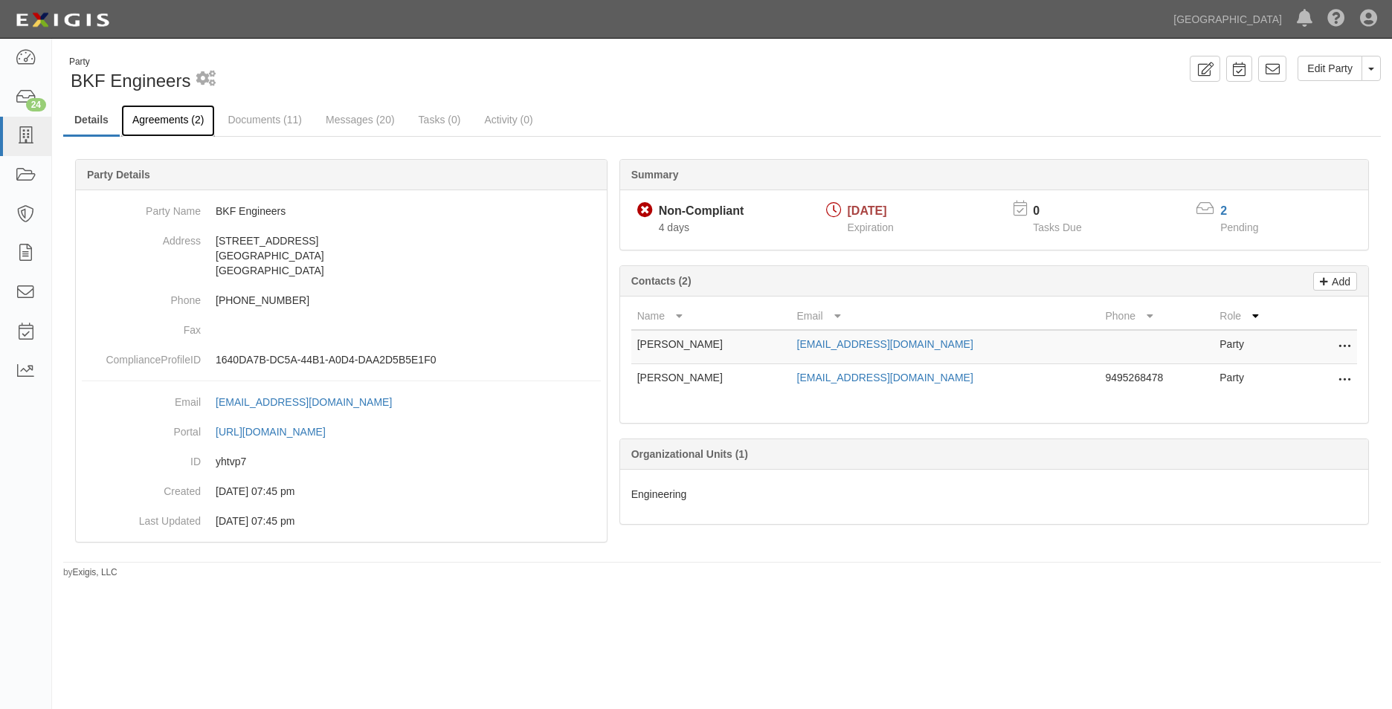
click at [141, 117] on link "Agreements (2)" at bounding box center [168, 121] width 94 height 32
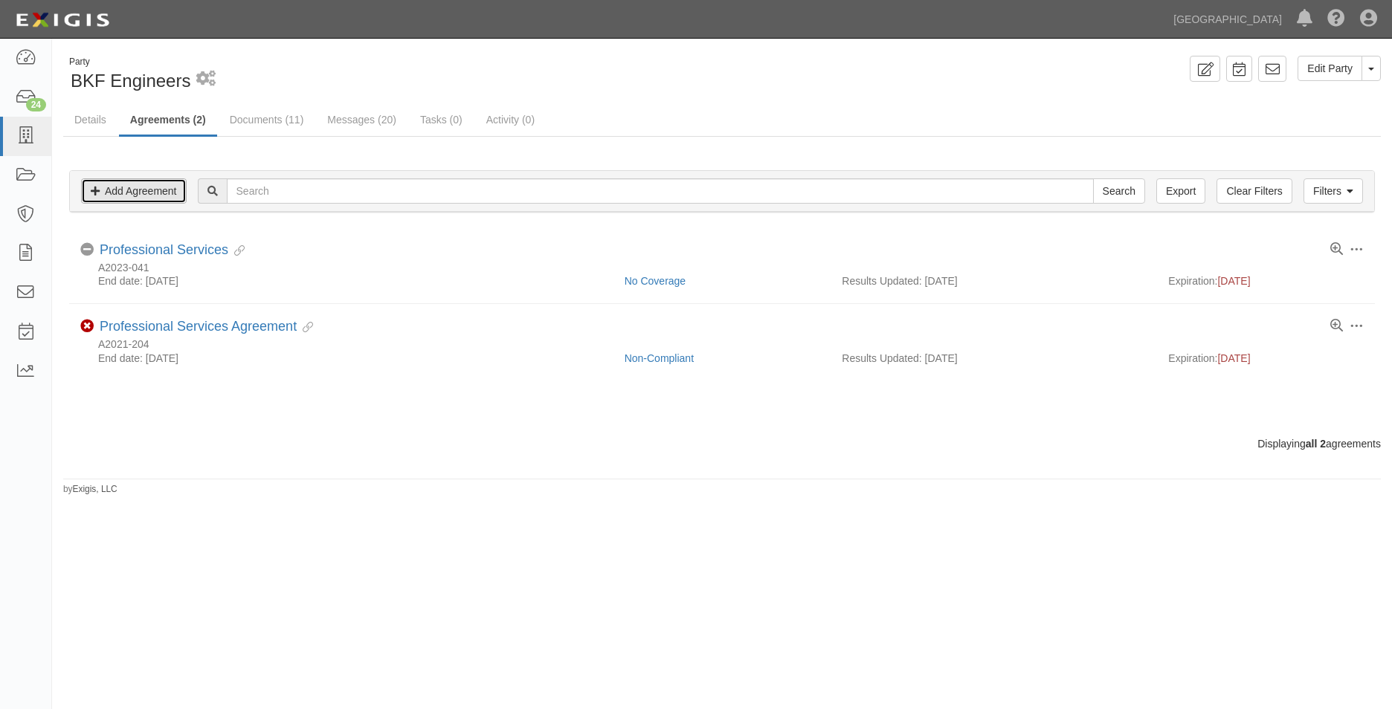
click at [159, 196] on link "Add Agreement" at bounding box center [134, 190] width 106 height 25
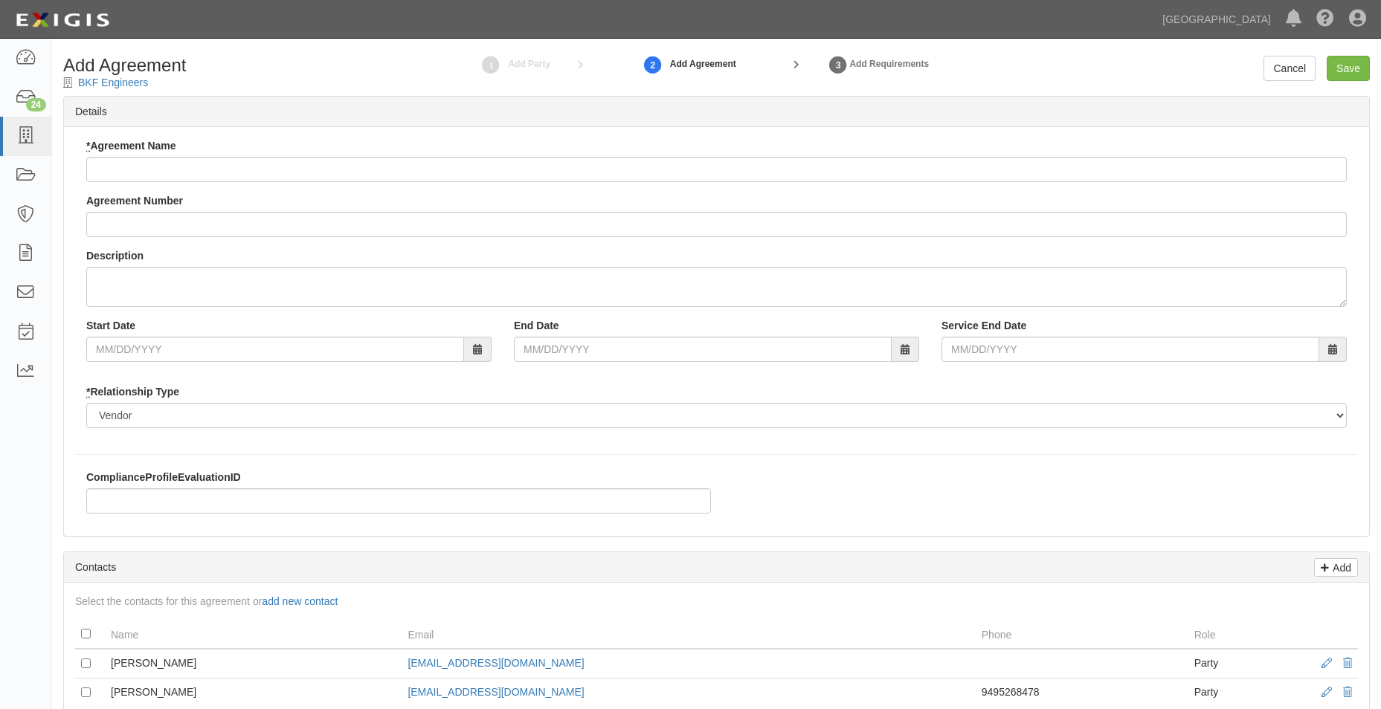
click at [170, 152] on label "* Agreement Name" at bounding box center [131, 145] width 90 height 15
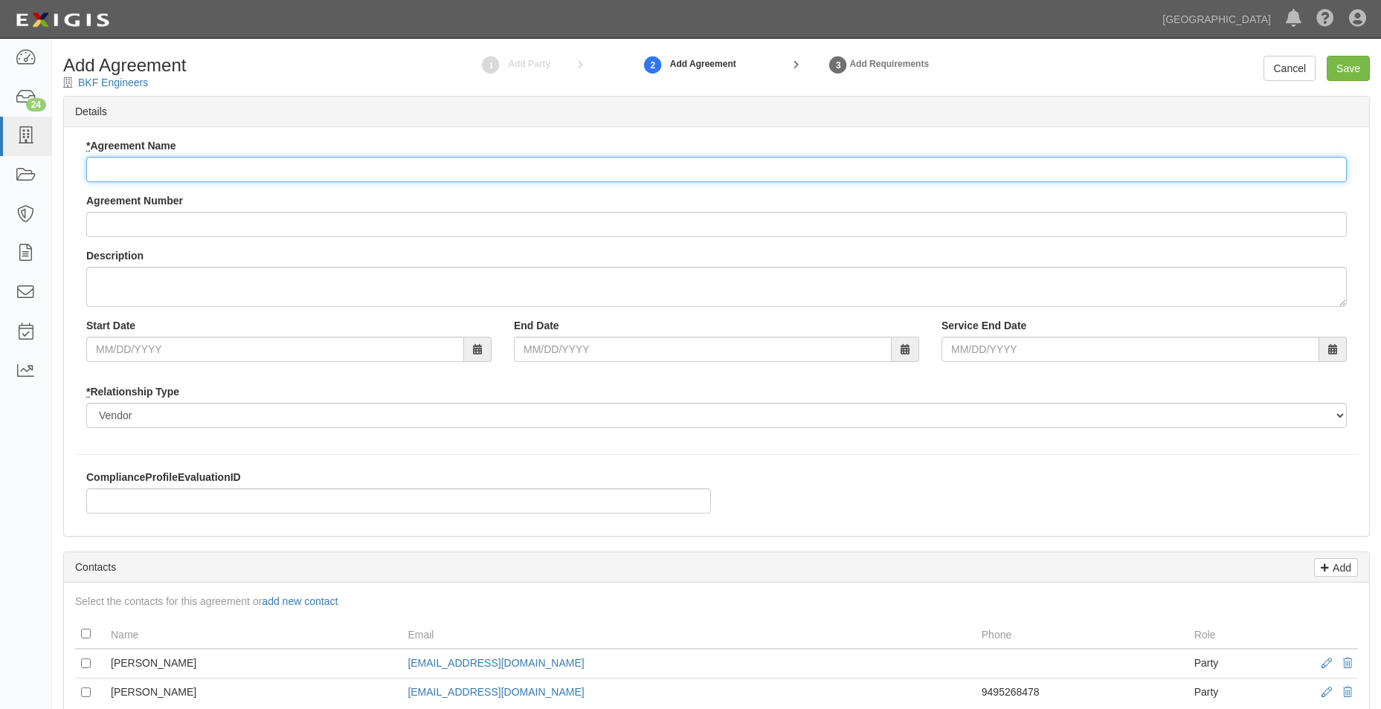
click at [170, 157] on input "* Agreement Name" at bounding box center [716, 169] width 1260 height 25
click at [170, 166] on input "* Agreement Name" at bounding box center [716, 169] width 1260 height 25
type input "Professional Services Agreement"
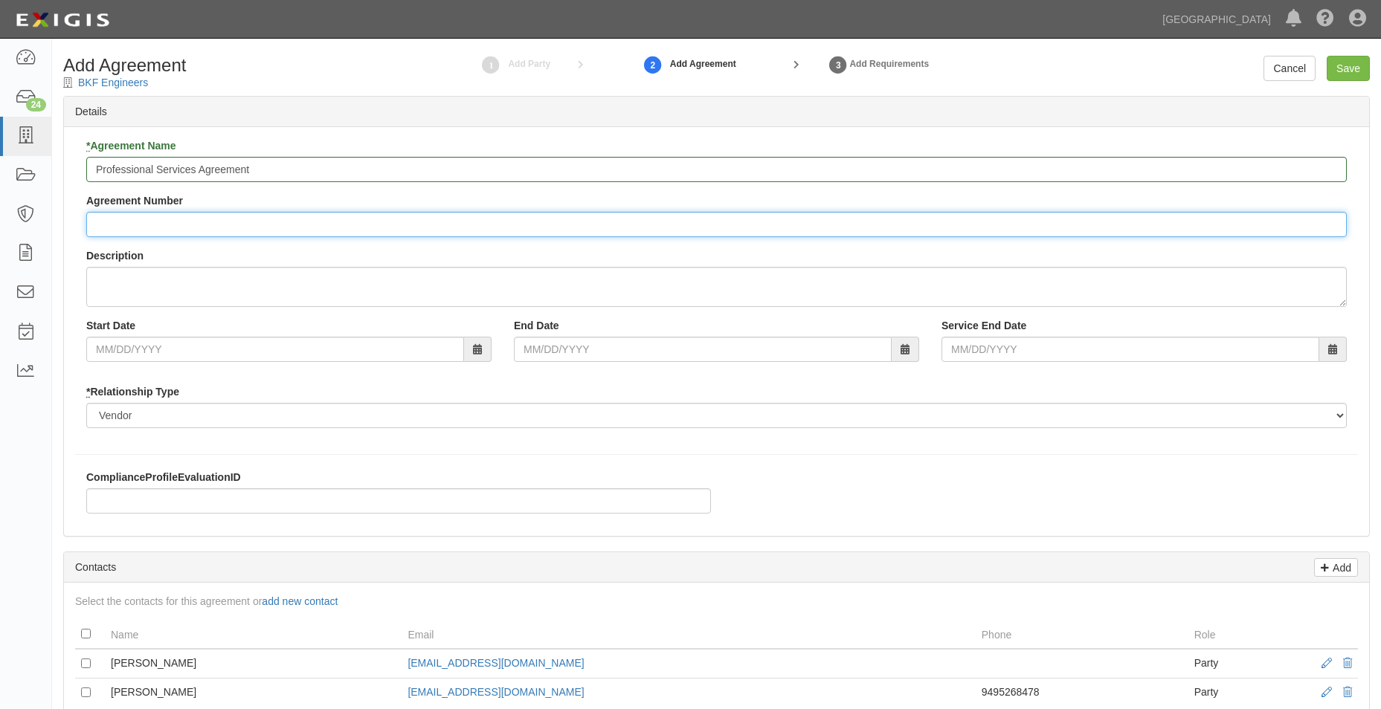
click at [144, 227] on input "Agreement Number" at bounding box center [716, 224] width 1260 height 25
type input "a"
type input "A2025-170"
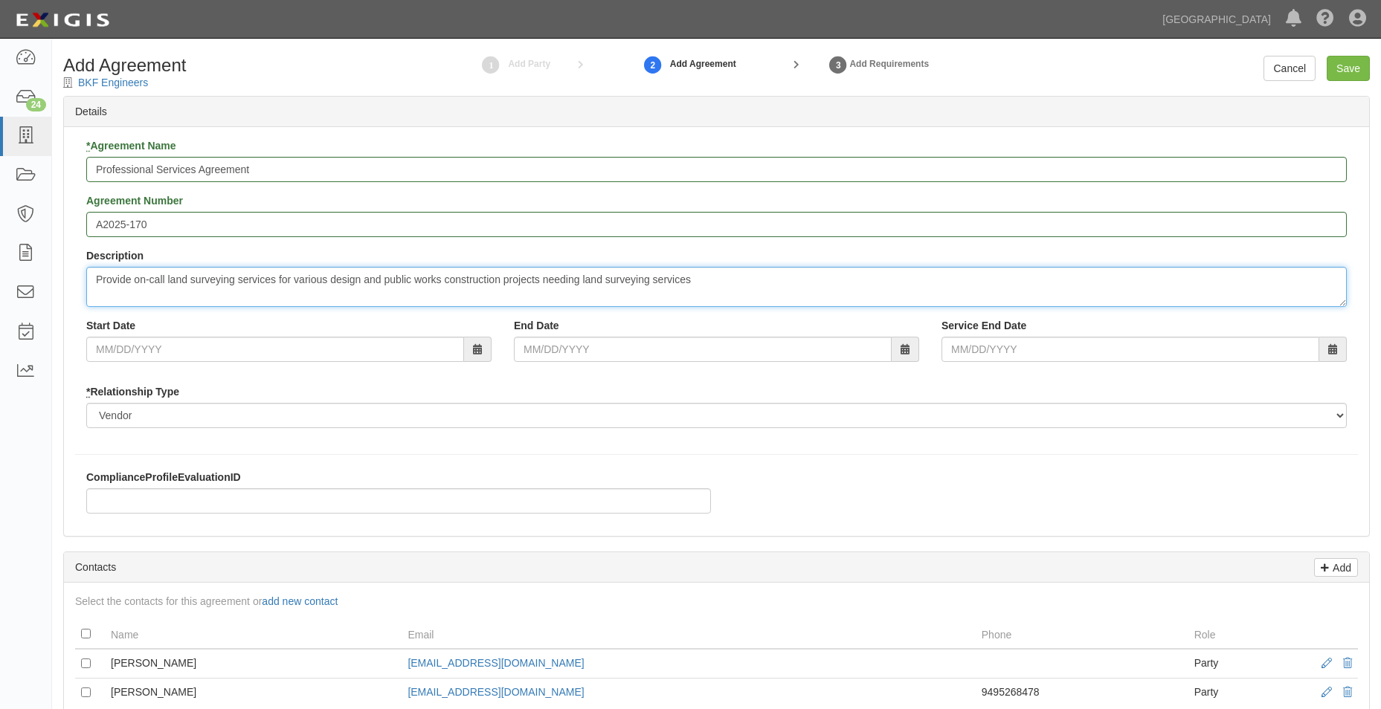
type textarea "Provide on-call land surveying services for various design and public works con…"
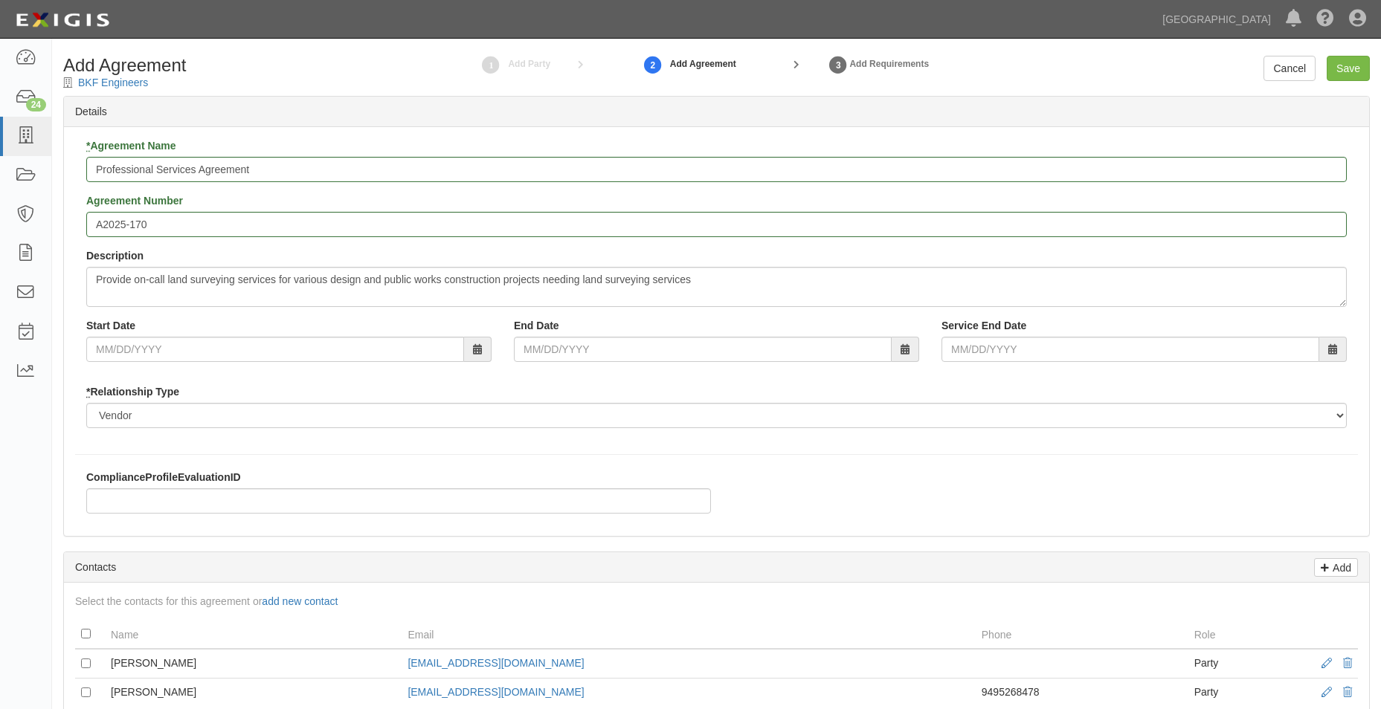
click at [118, 364] on div "Start Date End Date Service End Date" at bounding box center [716, 345] width 1283 height 55
click at [127, 332] on label "Start Date" at bounding box center [110, 325] width 49 height 15
click at [127, 337] on input "Start Date" at bounding box center [275, 349] width 378 height 25
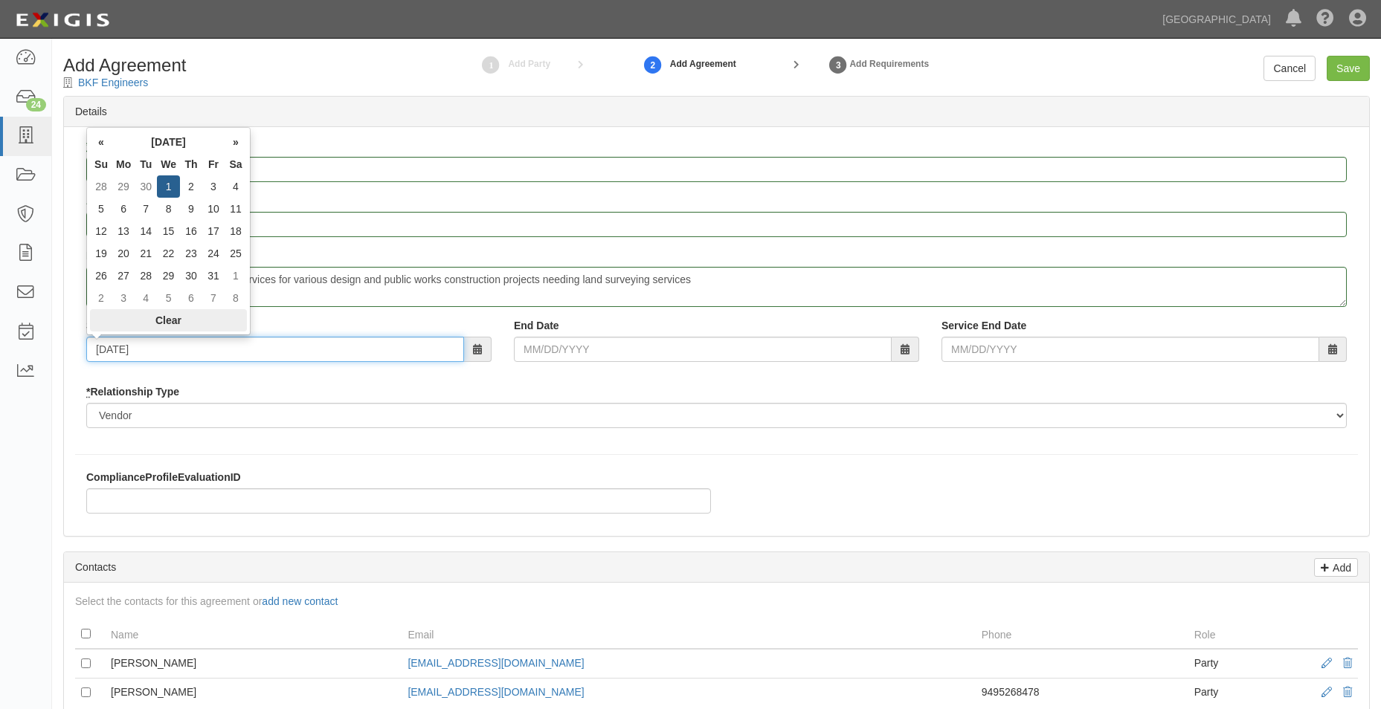
type input "10/01/2025"
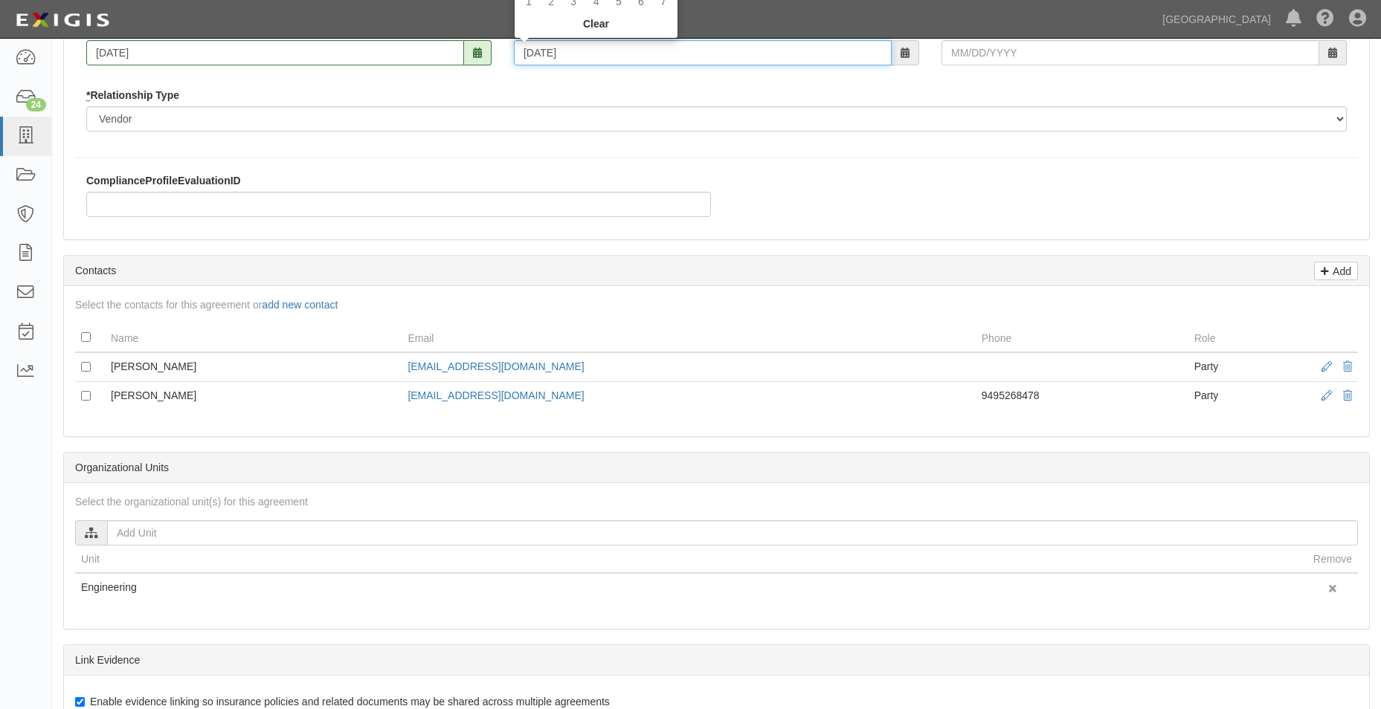
scroll to position [297, 0]
type input "09/30/2028"
click at [1324, 274] on icon at bounding box center [1325, 268] width 8 height 13
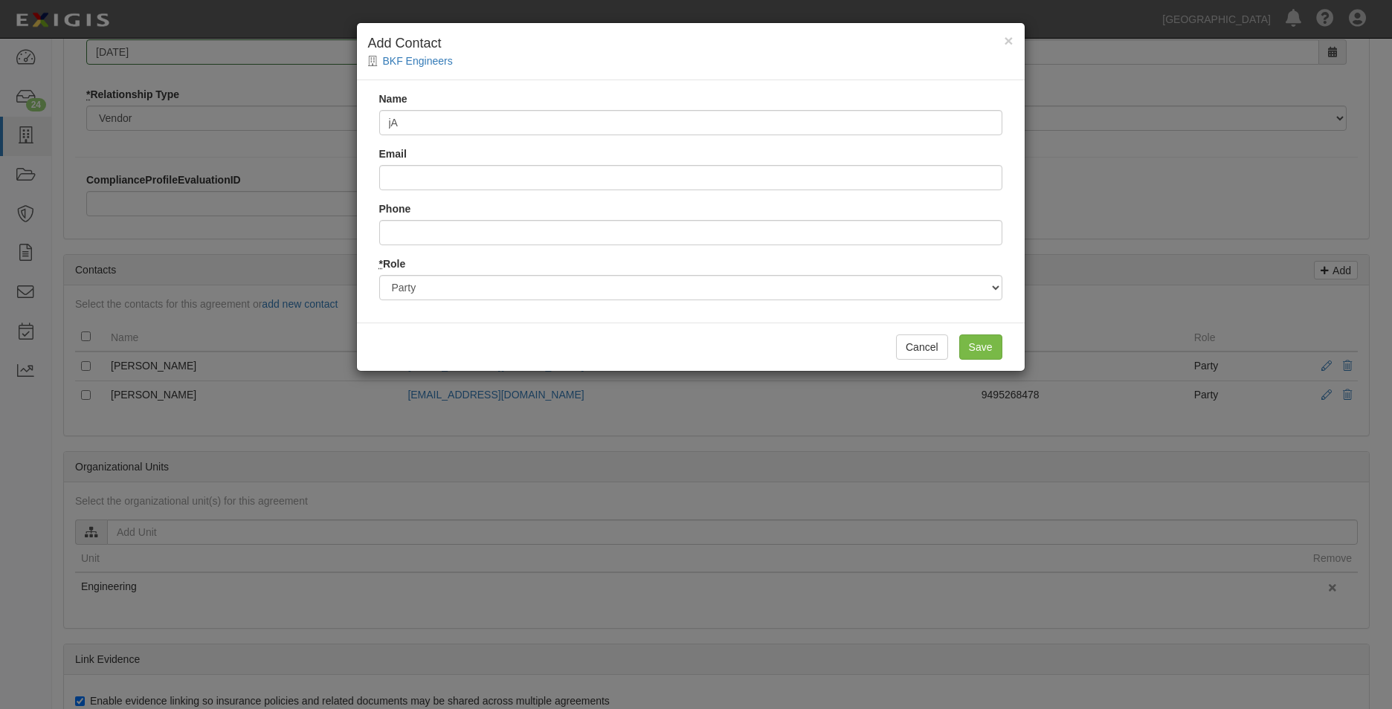
type input "j"
type input "Jason Kirchmann"
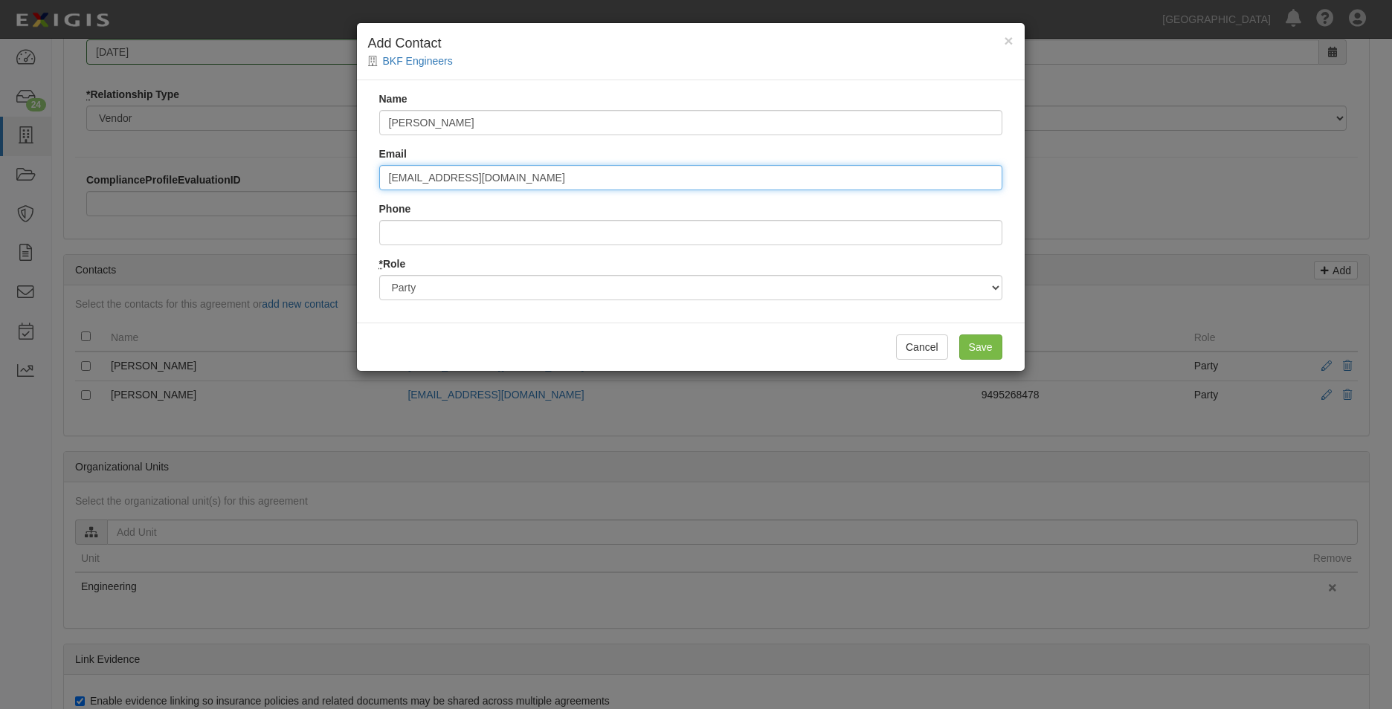
type input "jkirchmann@bkf.com"
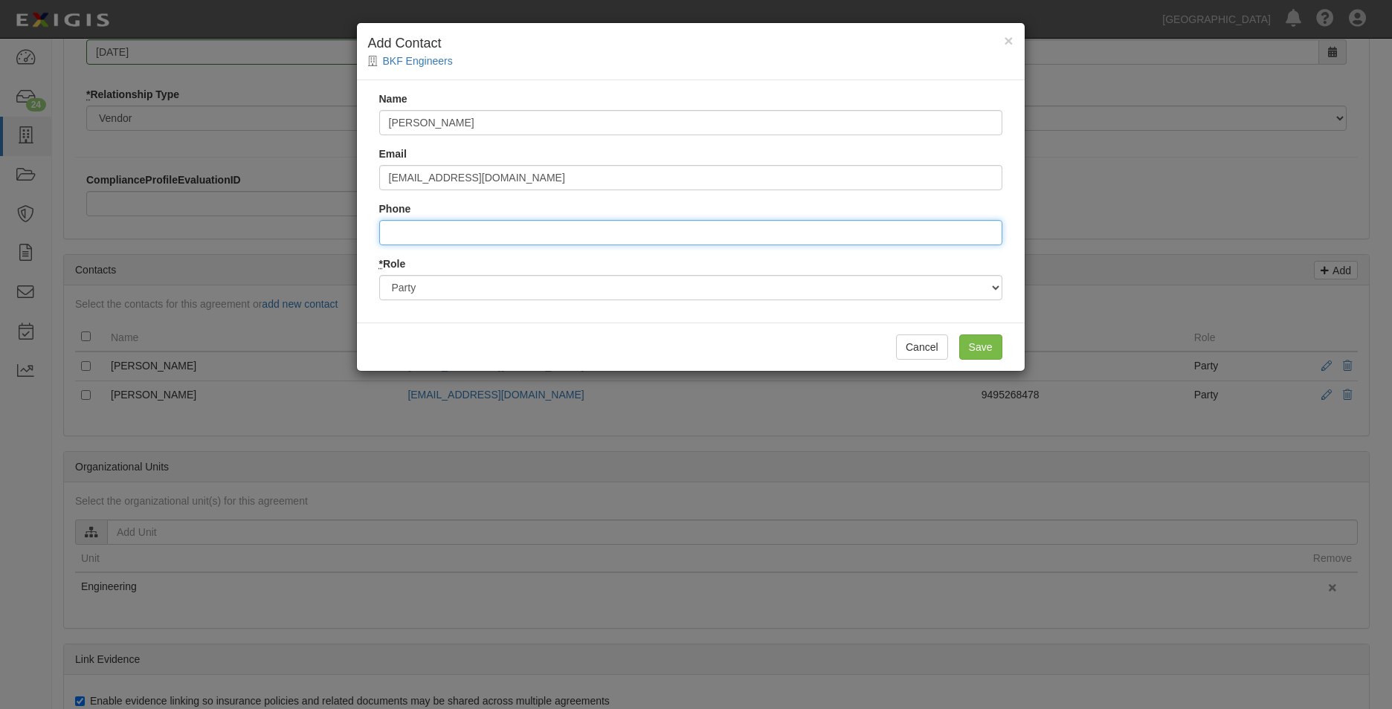
click at [448, 225] on input "Phone" at bounding box center [690, 232] width 623 height 25
type input "4159307964"
click at [967, 352] on input "Save" at bounding box center [980, 347] width 43 height 25
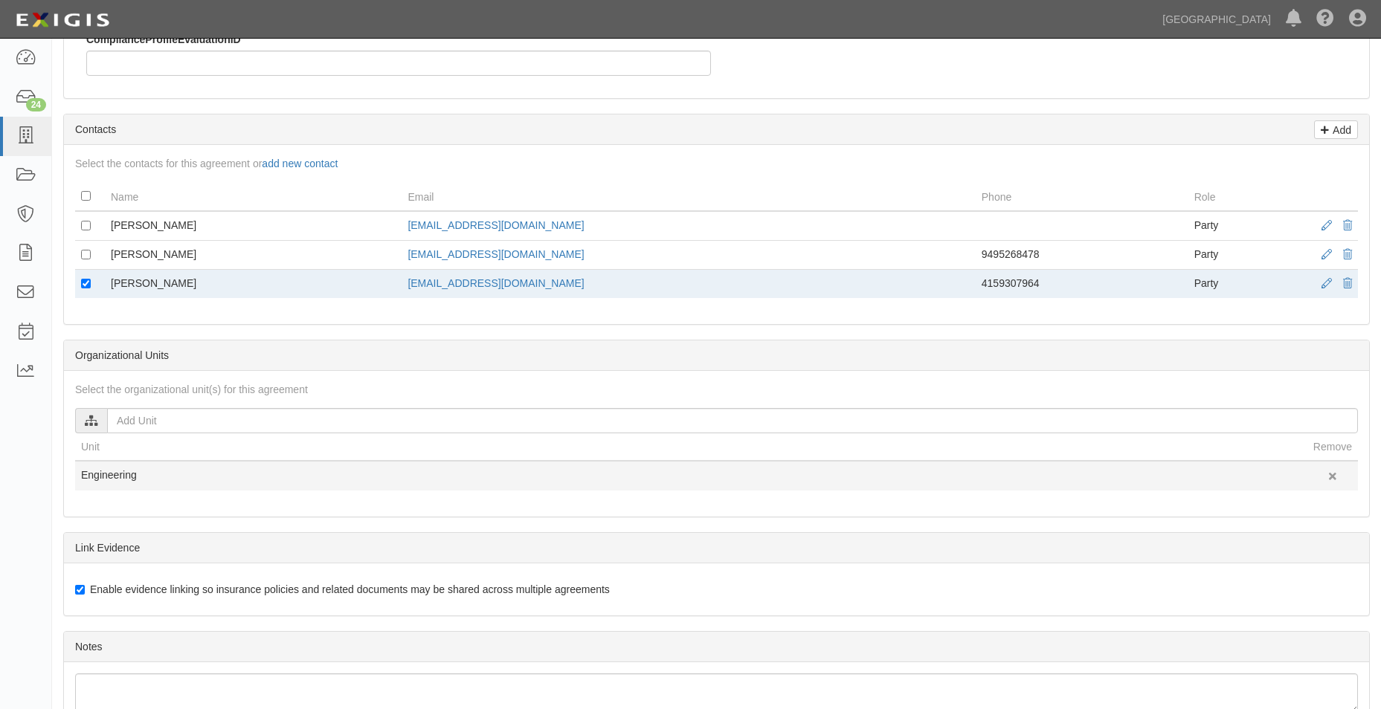
scroll to position [595, 0]
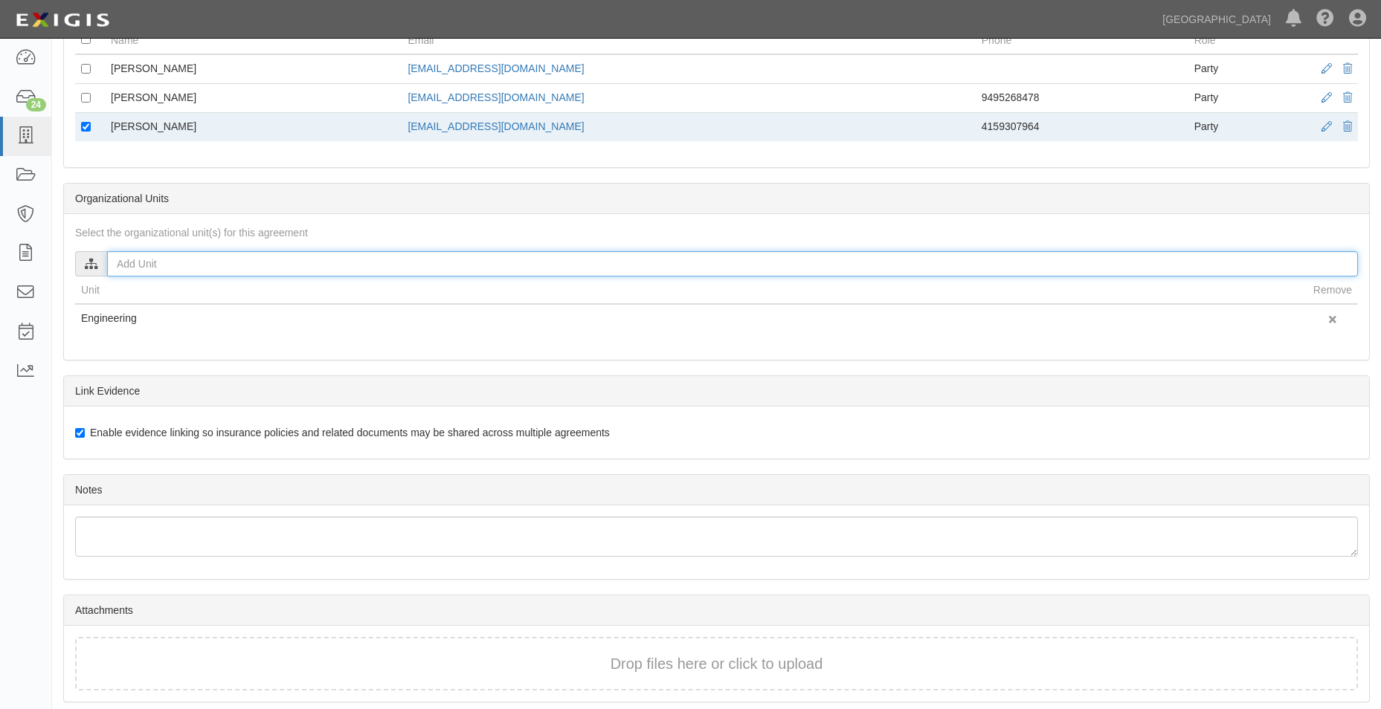
click at [278, 260] on input "text" at bounding box center [732, 263] width 1251 height 25
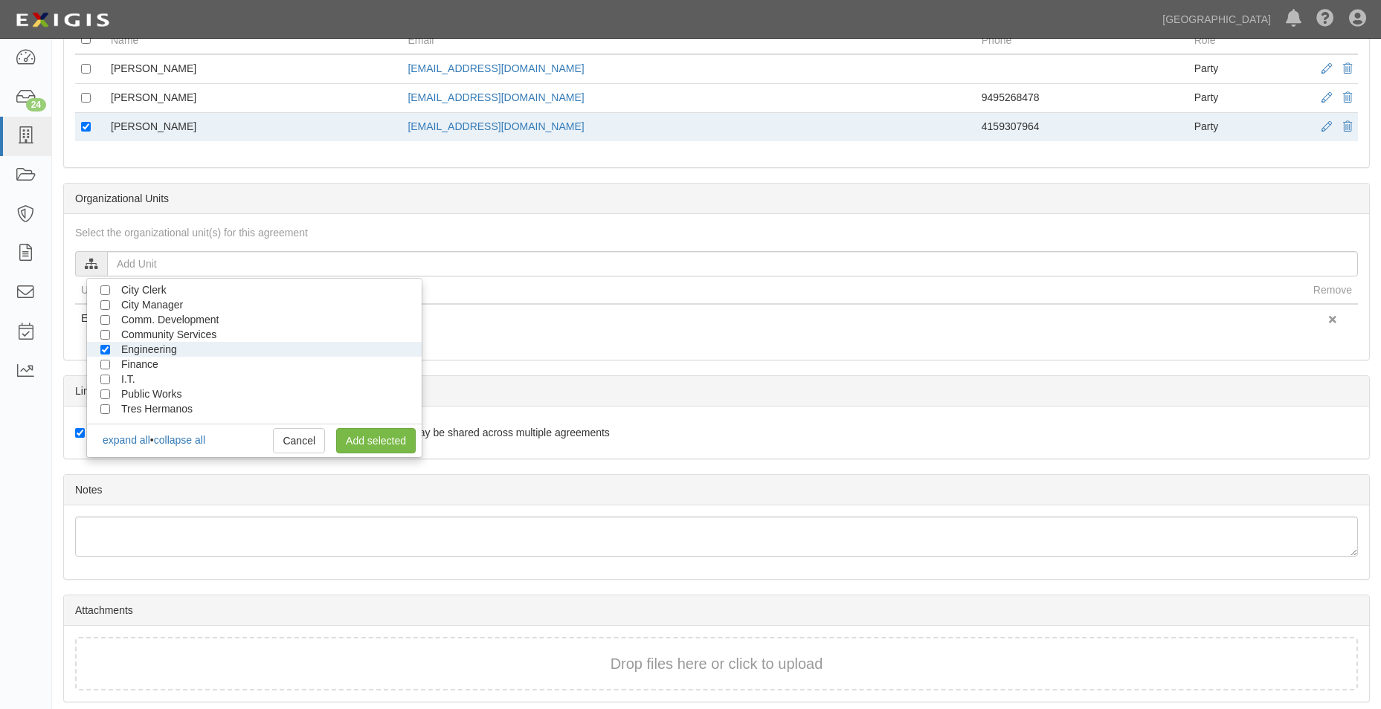
click at [111, 392] on li "Public Works" at bounding box center [254, 394] width 335 height 15
click at [103, 396] on input "Public Works" at bounding box center [105, 395] width 10 height 10
checkbox input "true"
click at [386, 444] on link "Add selected" at bounding box center [376, 440] width 80 height 25
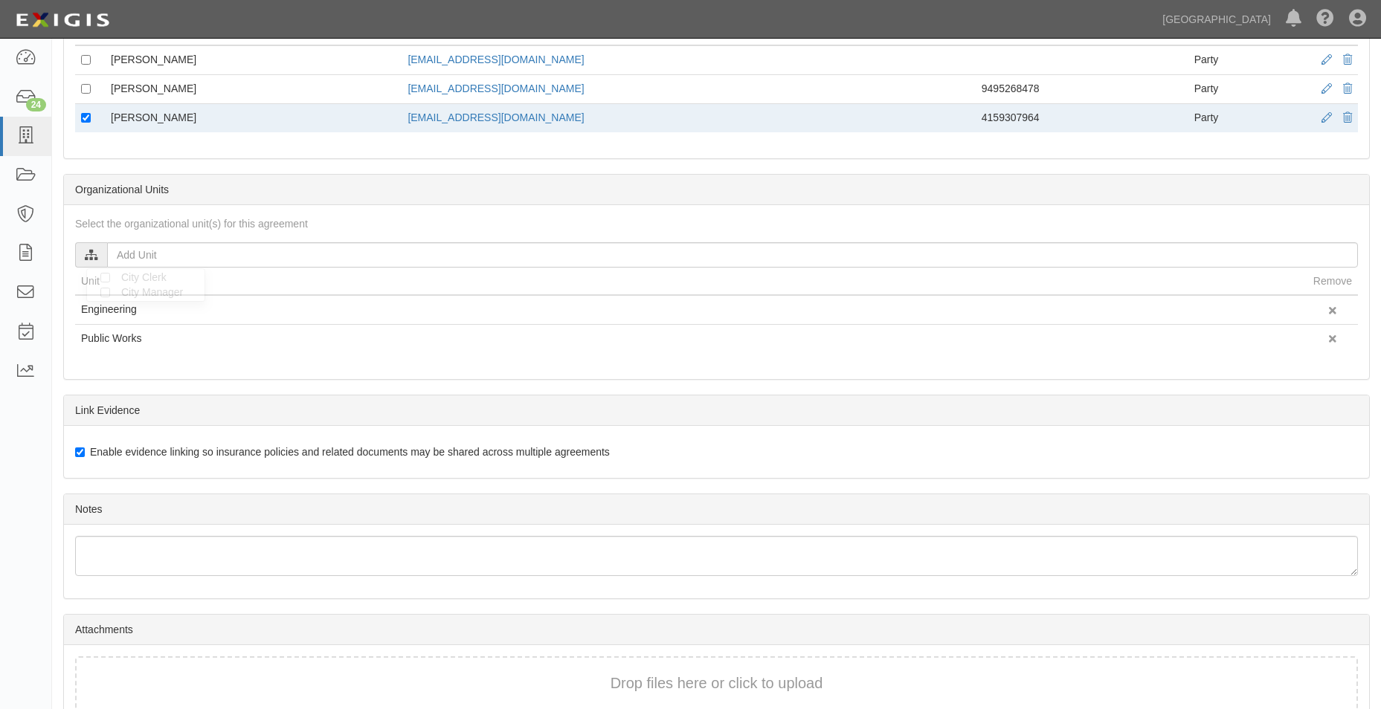
scroll to position [679, 0]
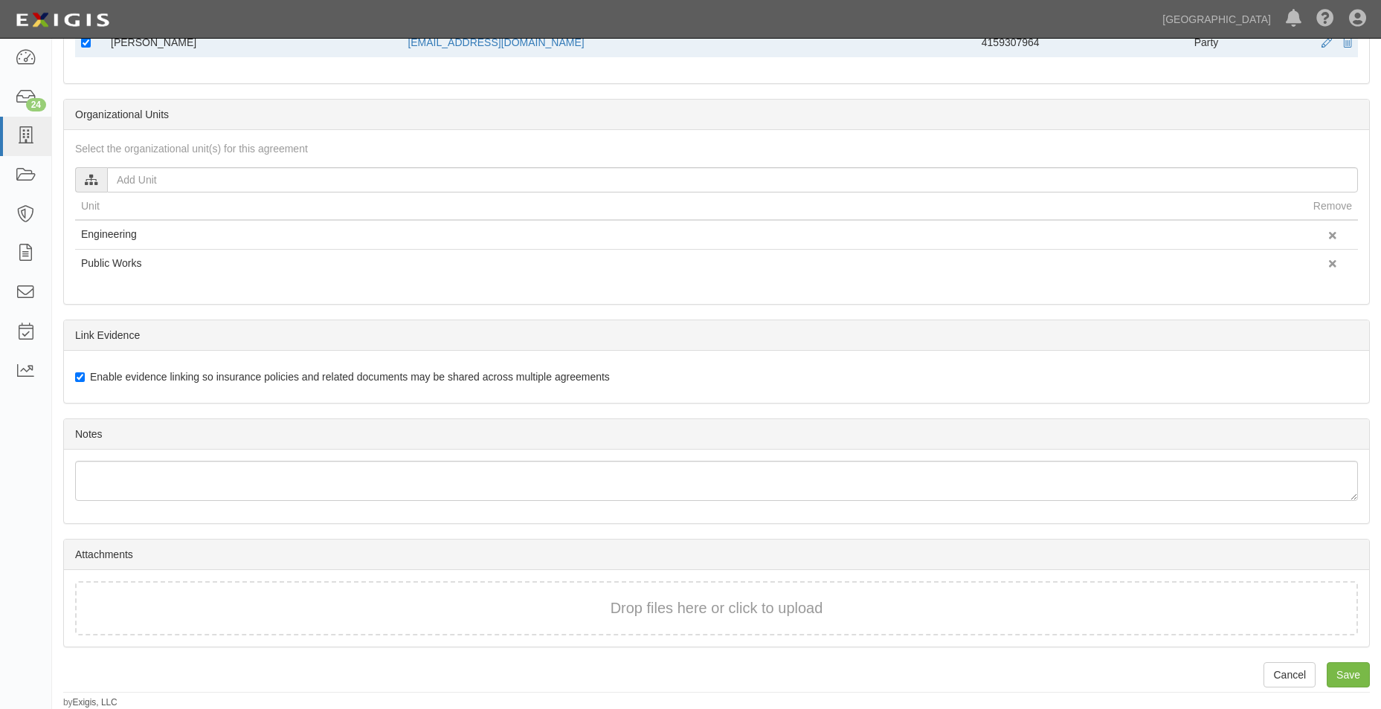
click at [439, 613] on div "Drop files here or click to upload" at bounding box center [716, 609] width 1250 height 22
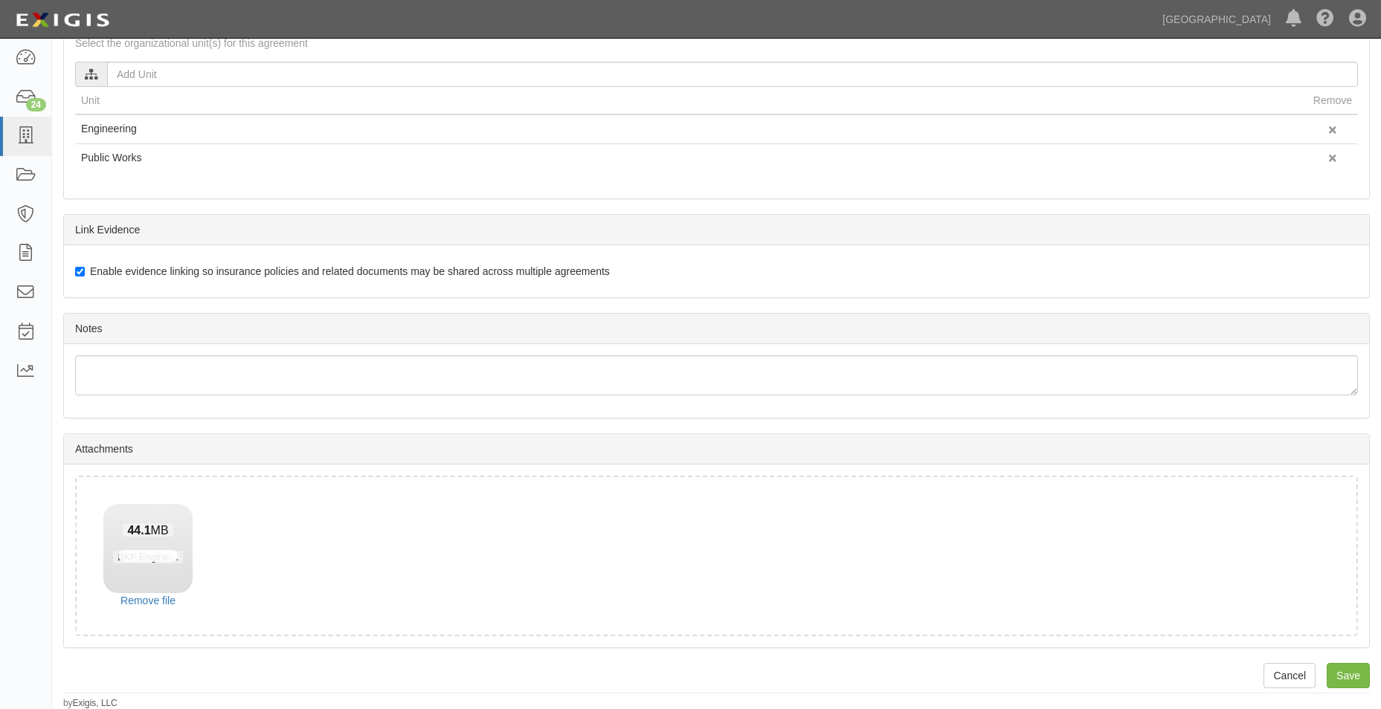
scroll to position [786, 0]
click at [1339, 667] on input "Save" at bounding box center [1348, 675] width 43 height 25
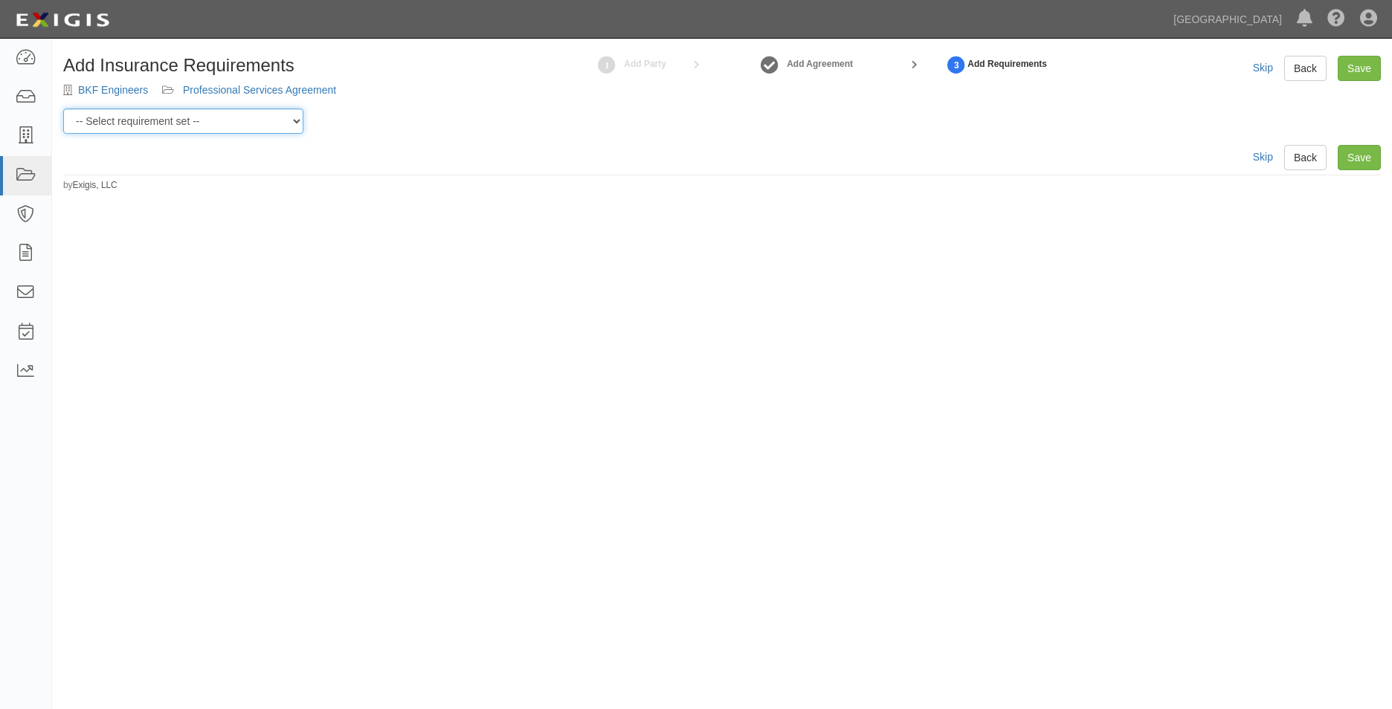
click at [249, 116] on select "-- Select requirement set -- 0-0-0-.03 Prof. Liability 0-0-0-1 CYB 0-1-0-0-1 E&…" at bounding box center [183, 121] width 240 height 25
select select "54300"
click at [63, 109] on select "-- Select requirement set -- 0-0-0-.03 Prof. Liability 0-0-0-1 CYB 0-1-0-0-1 E&…" at bounding box center [183, 121] width 240 height 25
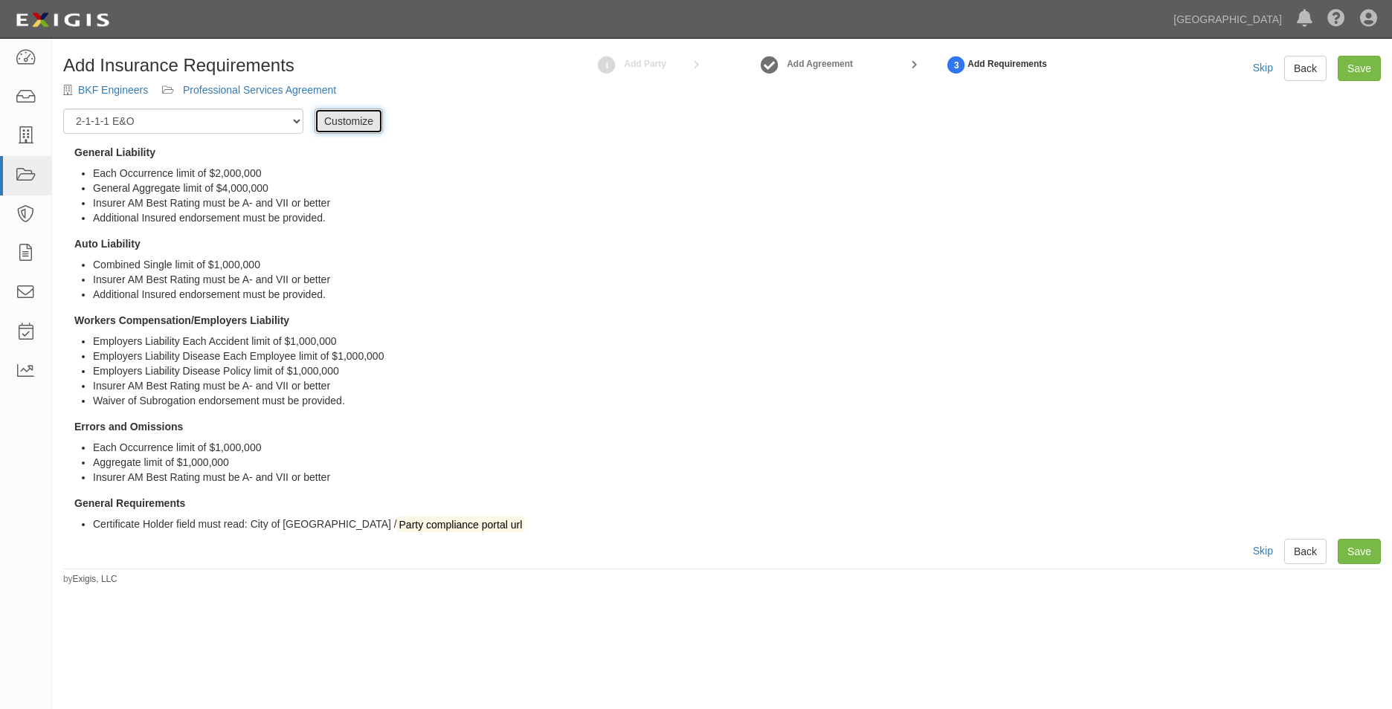
click at [355, 122] on link "Customize" at bounding box center [349, 121] width 68 height 25
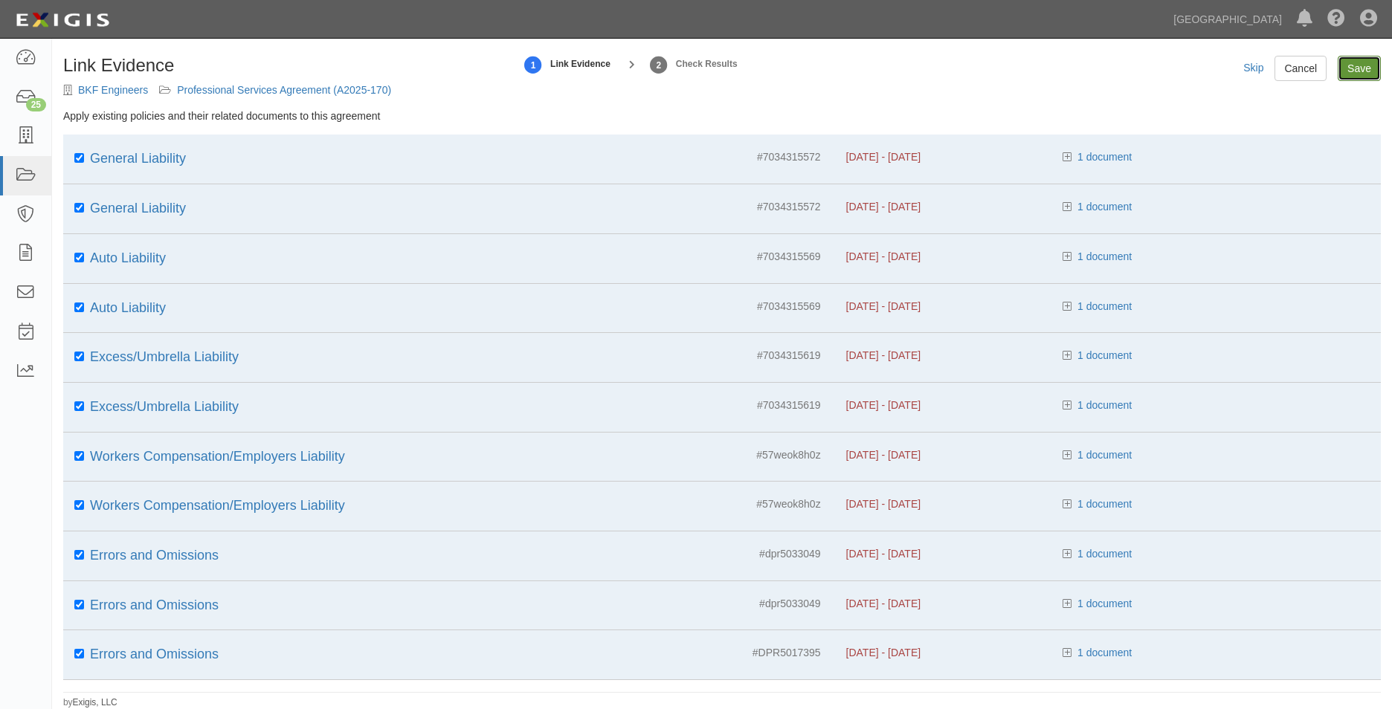
click at [1339, 68] on input "Save" at bounding box center [1359, 68] width 43 height 25
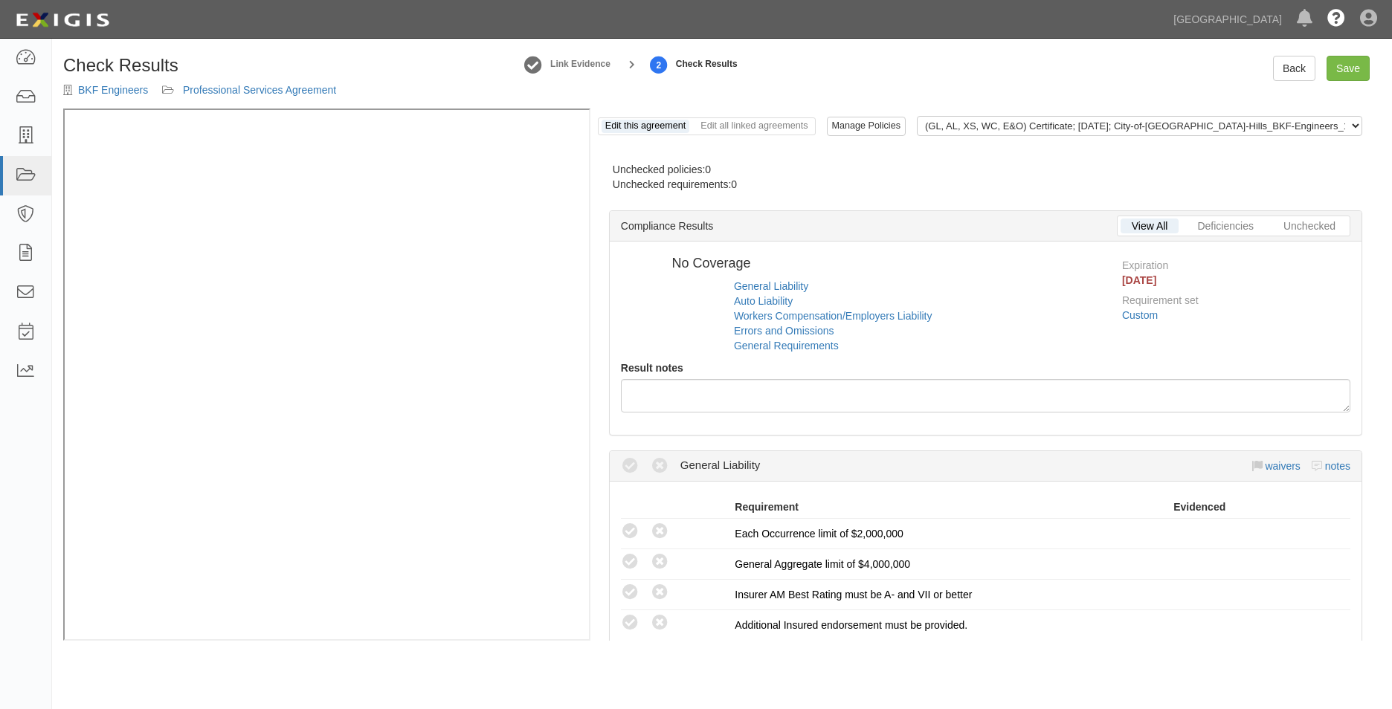
radio input "true"
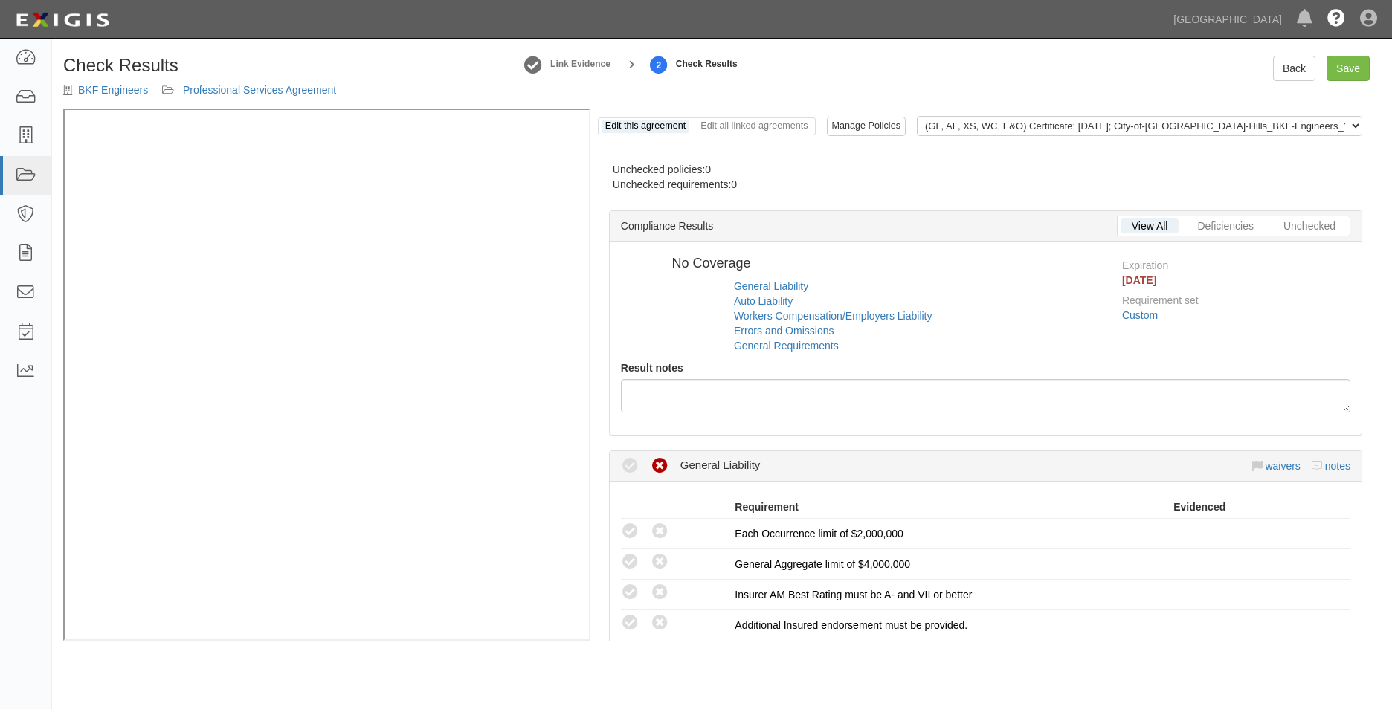
radio input "true"
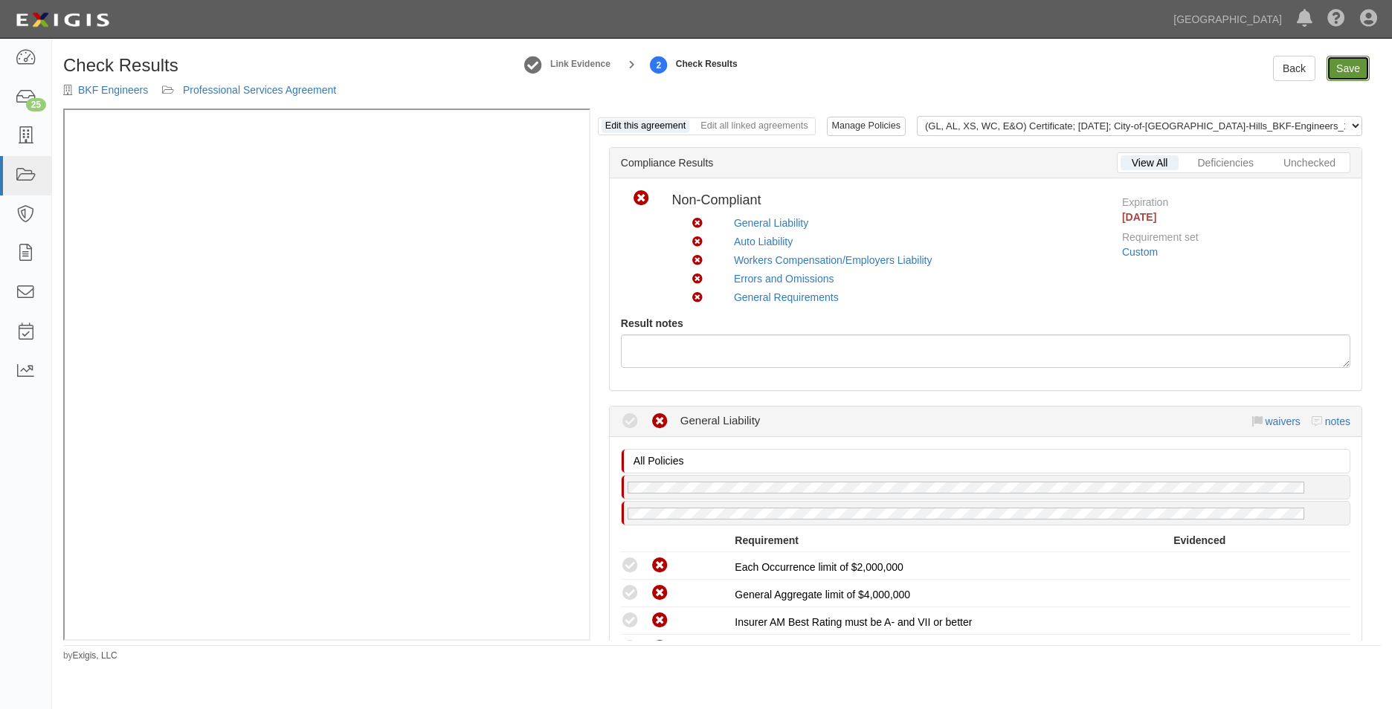
click at [1341, 68] on link "Save" at bounding box center [1348, 68] width 43 height 25
radio input "true"
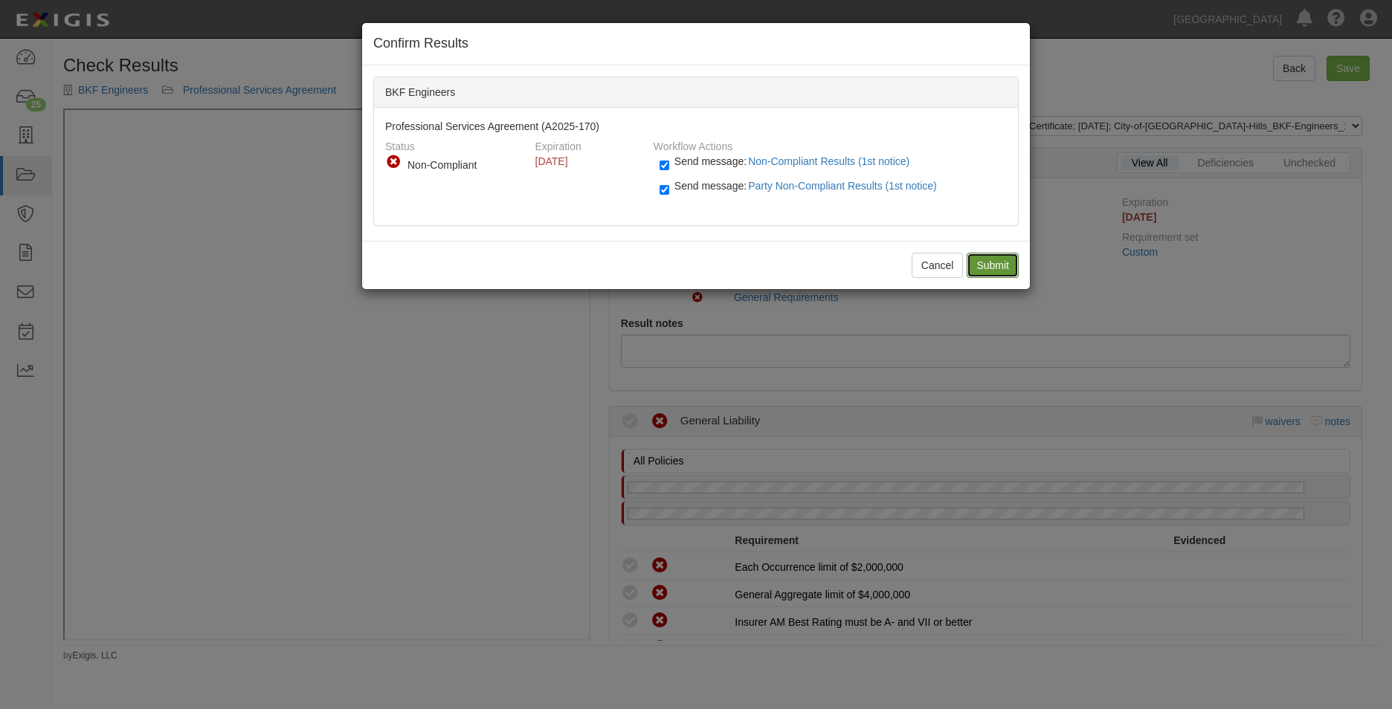
click at [1002, 260] on input "Submit" at bounding box center [993, 265] width 52 height 25
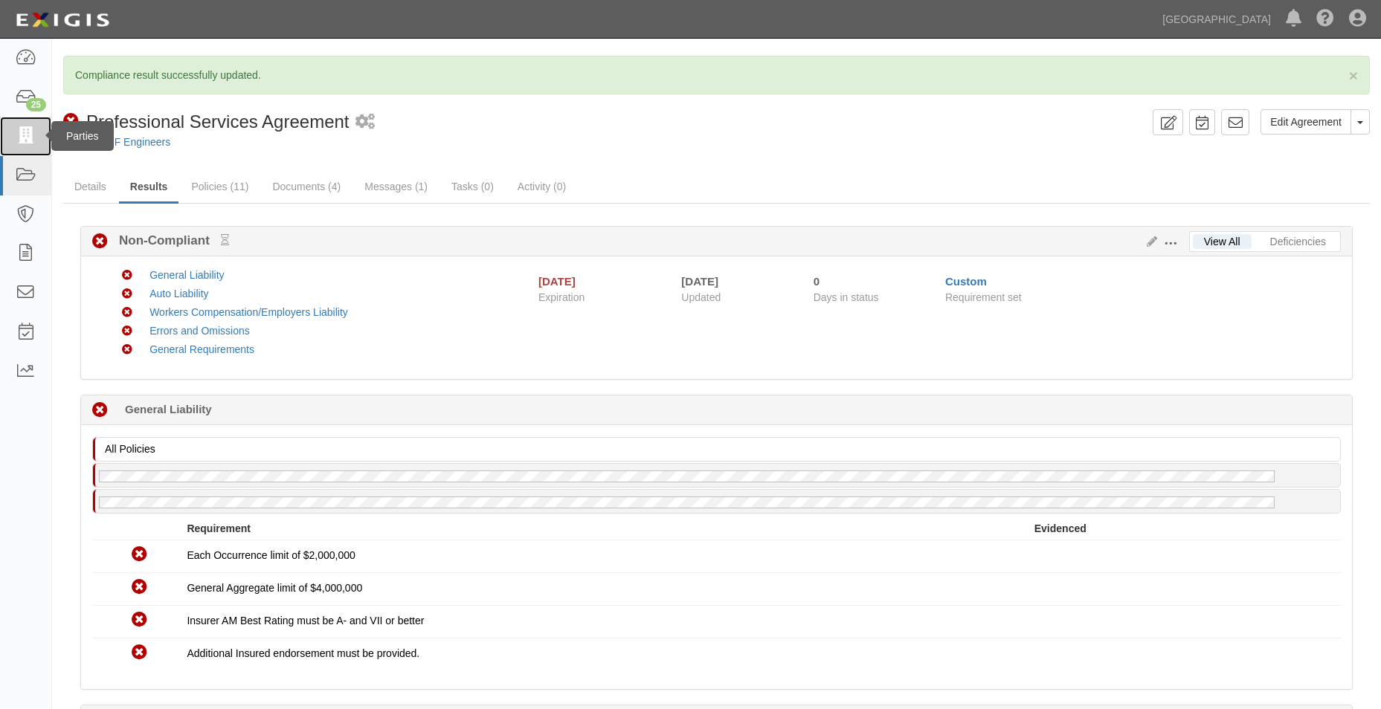
click at [38, 146] on link at bounding box center [25, 136] width 51 height 39
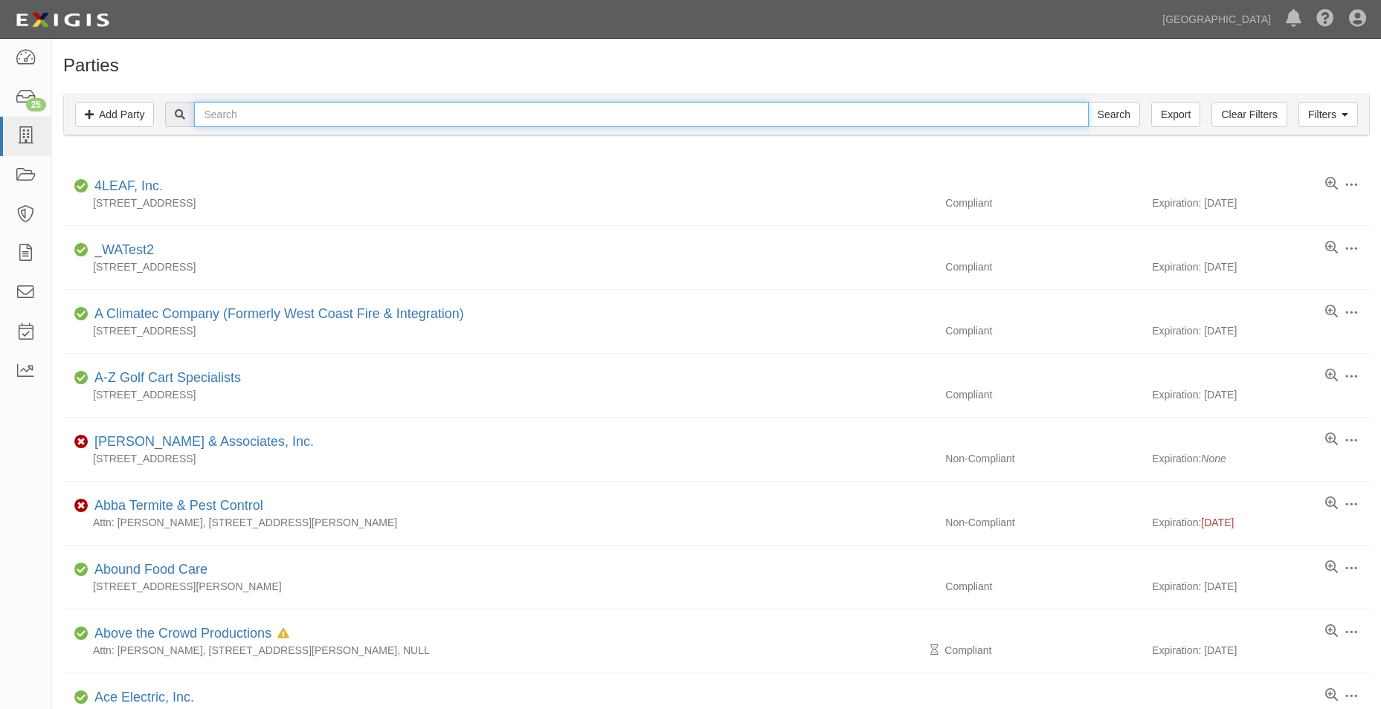
click at [363, 107] on input "text" at bounding box center [641, 114] width 894 height 25
type input "d&h"
click at [1088, 102] on input "Search" at bounding box center [1114, 114] width 52 height 25
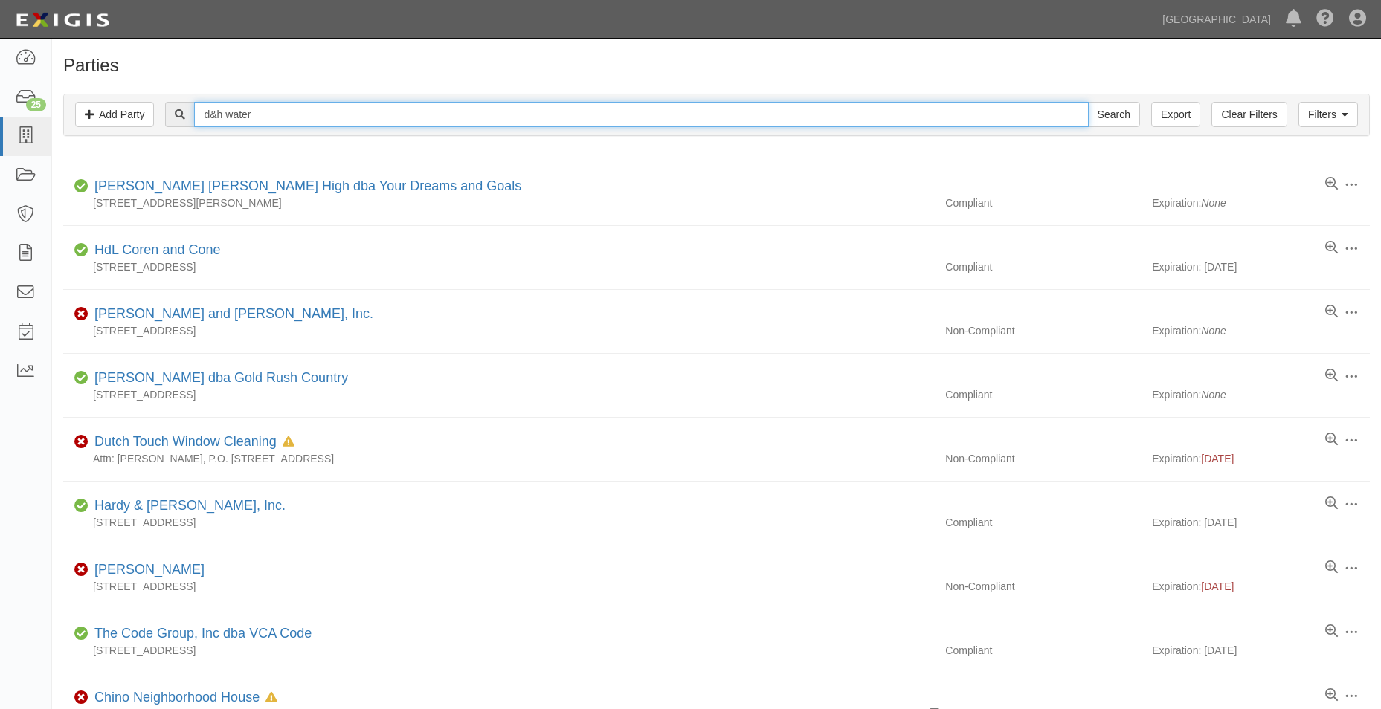
type input "d&h water"
click at [1088, 102] on input "Search" at bounding box center [1114, 114] width 52 height 25
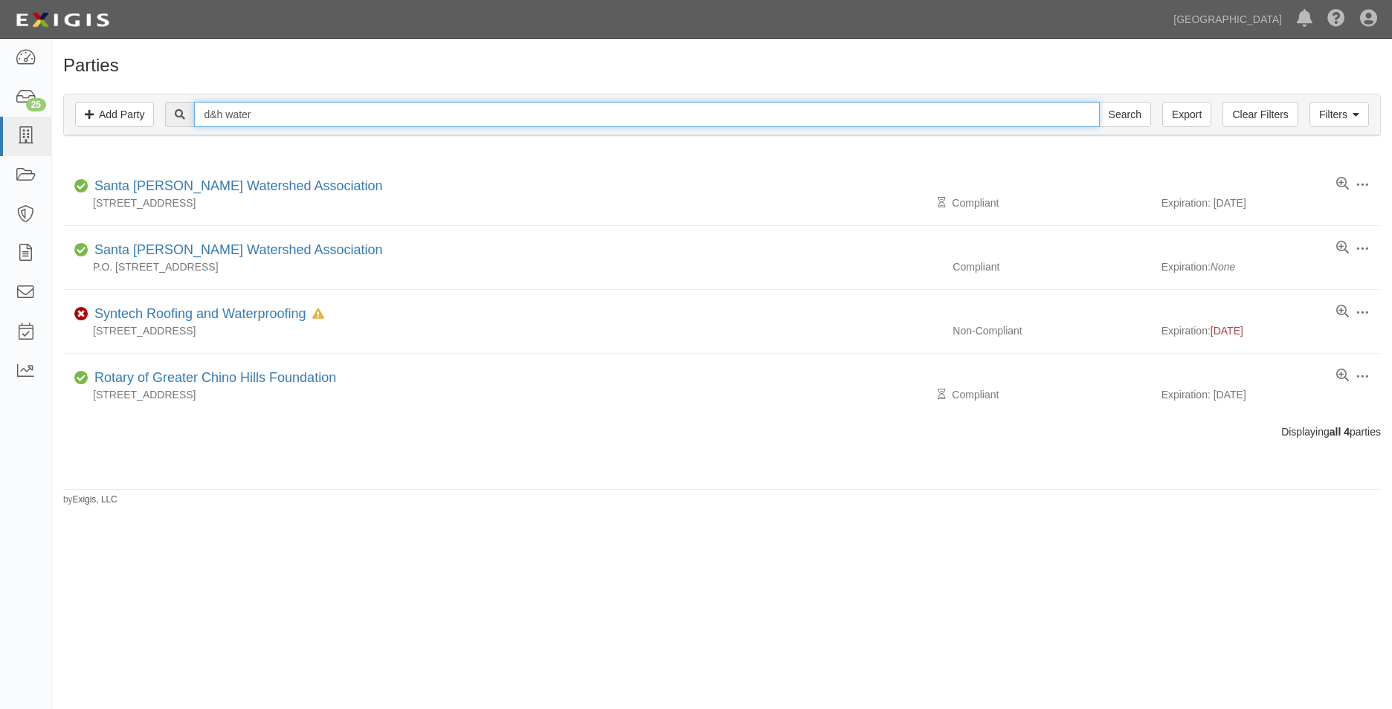
drag, startPoint x: 271, startPoint y: 122, endPoint x: 196, endPoint y: 114, distance: 76.3
click at [196, 114] on div "d&h water Search" at bounding box center [657, 114] width 985 height 25
type input "Doanne"
click at [1099, 102] on input "Search" at bounding box center [1125, 114] width 52 height 25
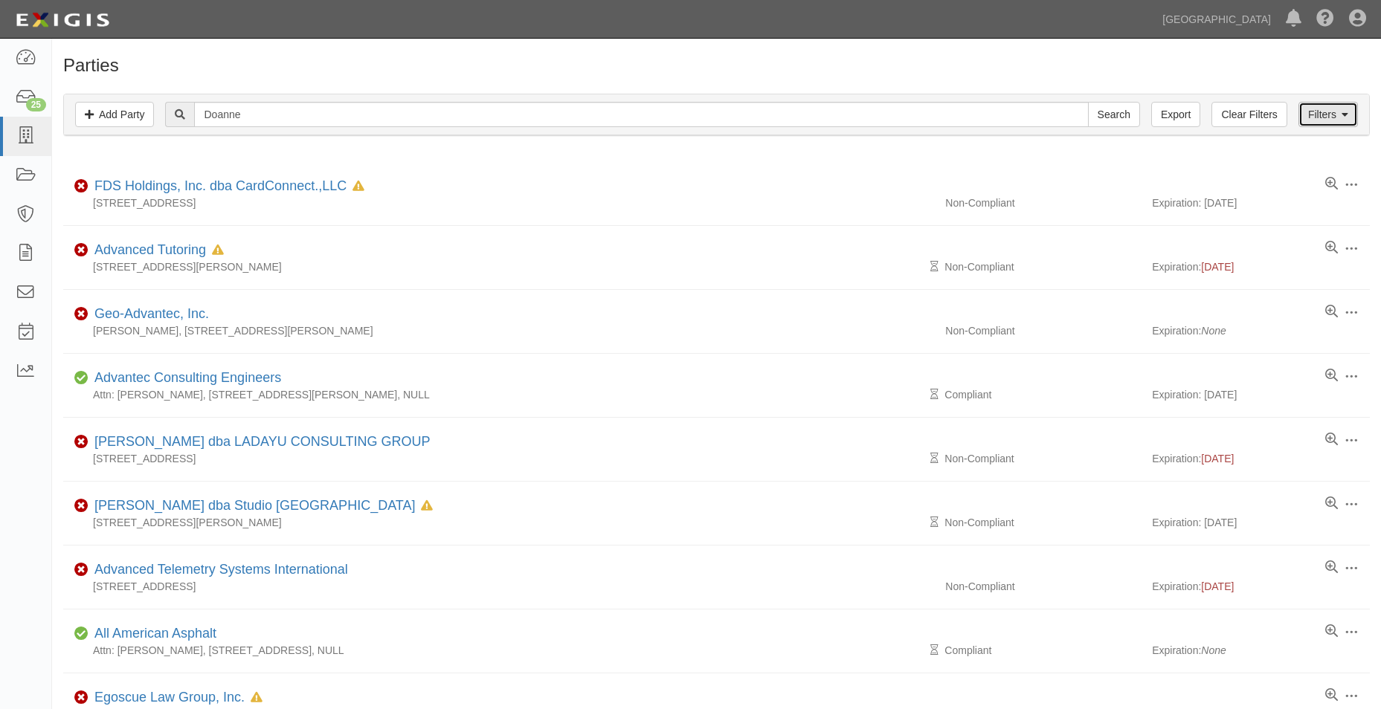
click at [1329, 111] on link "Filters" at bounding box center [1327, 114] width 59 height 25
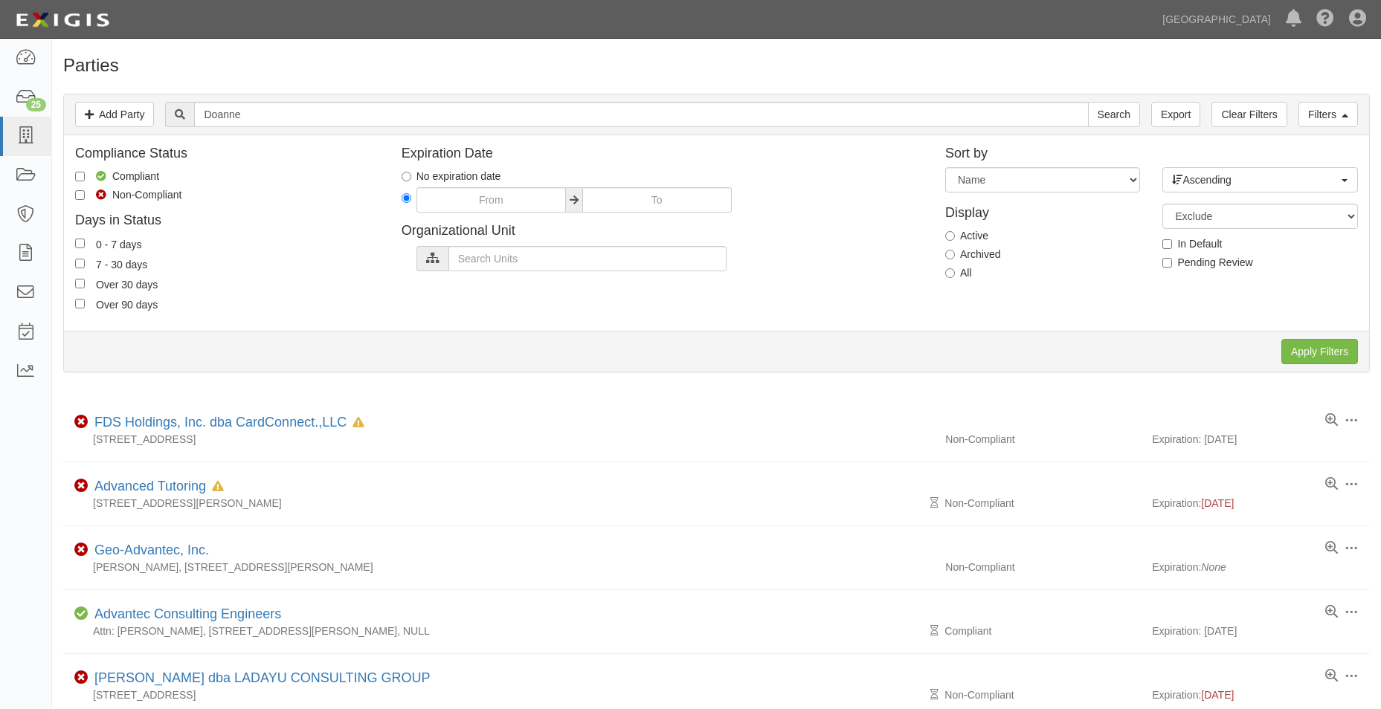
click at [957, 271] on label "All" at bounding box center [958, 272] width 27 height 15
click at [955, 271] on input "All" at bounding box center [950, 273] width 10 height 10
radio input "true"
click at [1282, 361] on input "Apply Filters" at bounding box center [1319, 351] width 77 height 25
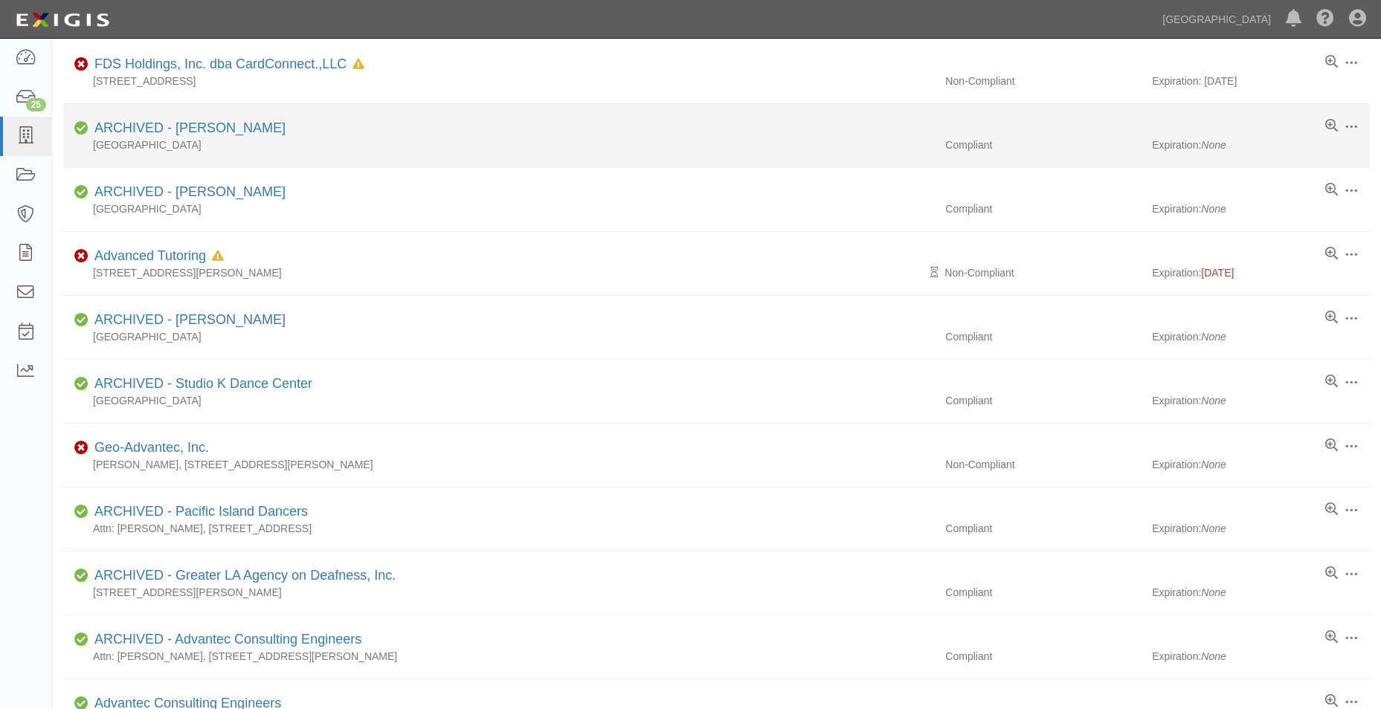
scroll to position [149, 0]
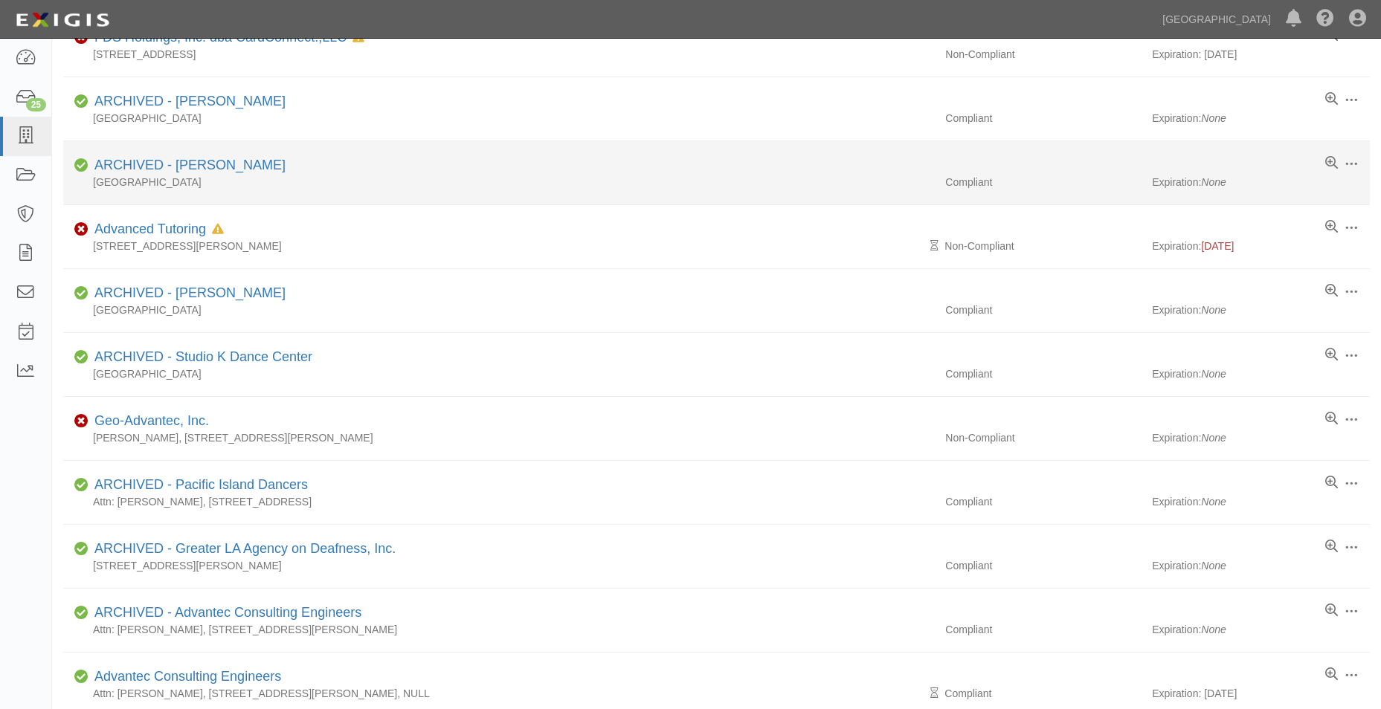
drag, startPoint x: 283, startPoint y: 286, endPoint x: 239, endPoint y: 193, distance: 102.8
click at [239, 193] on li "Edit Log activity Add task Send message Unarchive Compliant ARCHIVED - [PERSON_…" at bounding box center [716, 173] width 1307 height 64
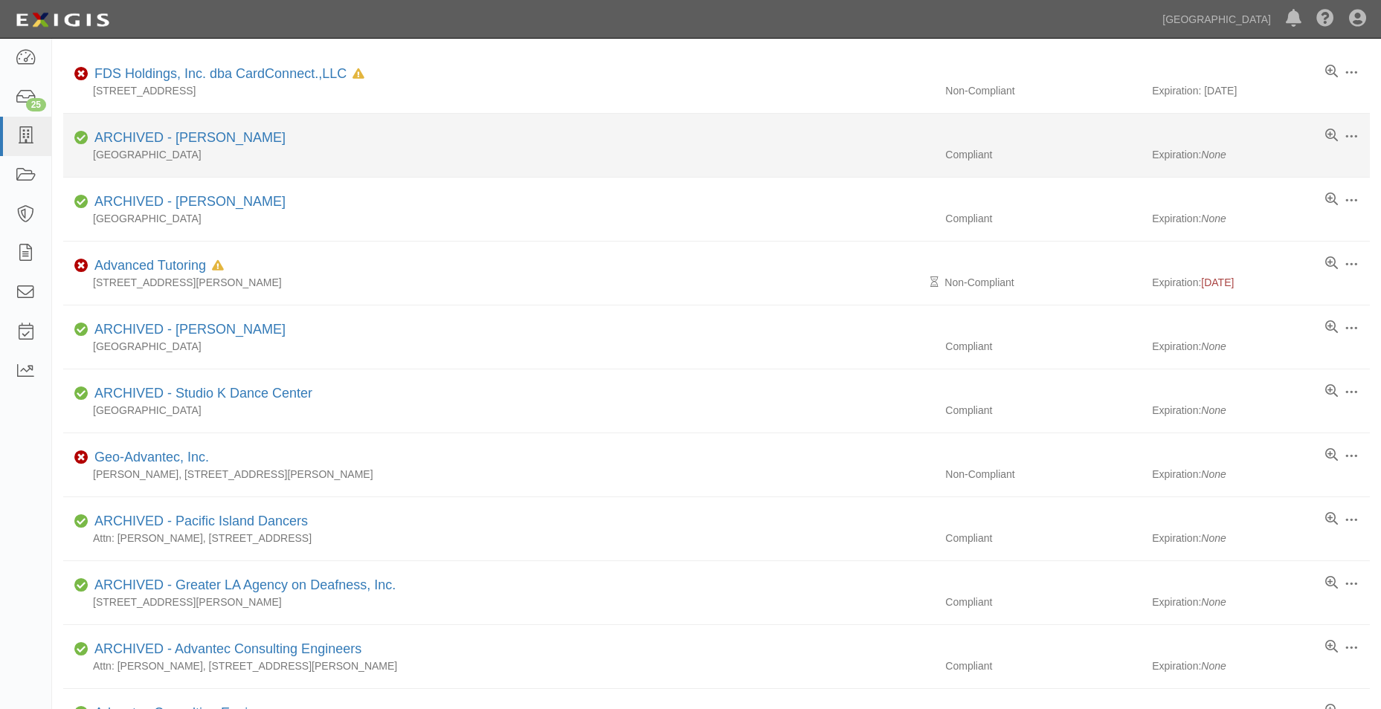
scroll to position [0, 0]
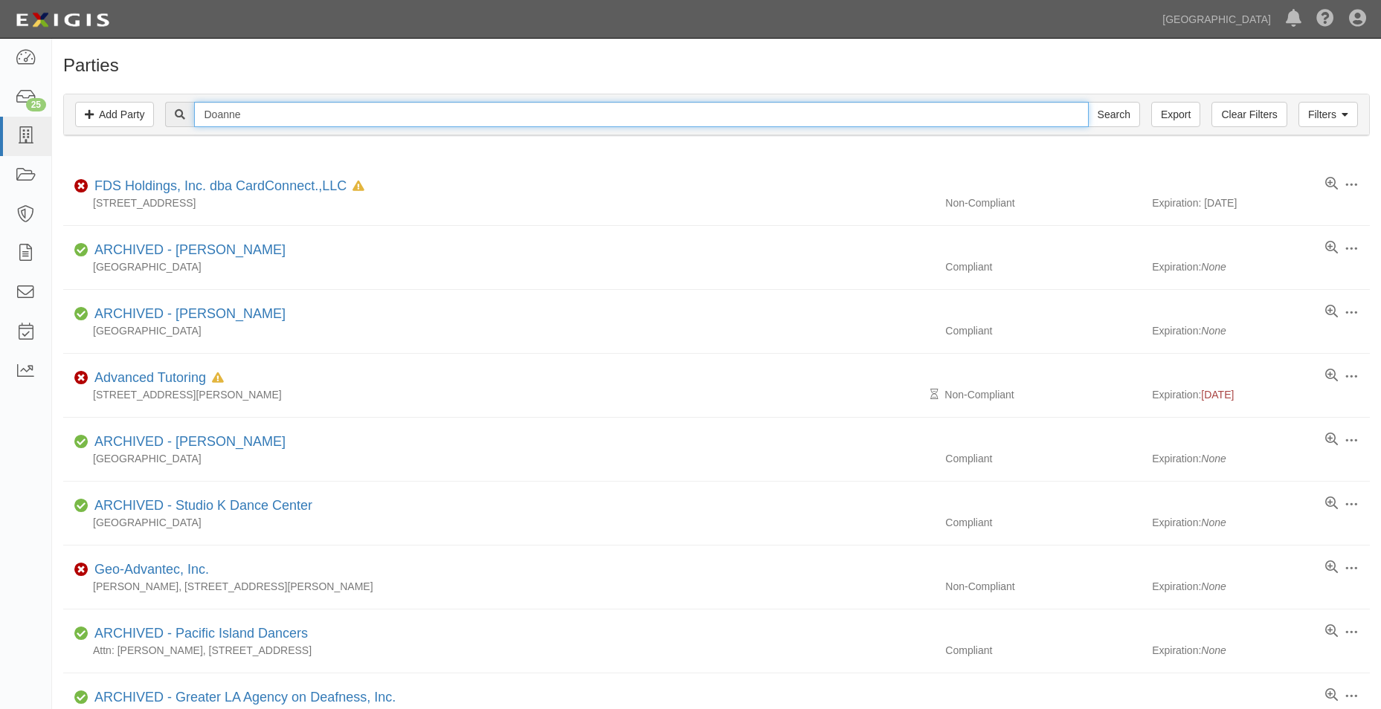
click at [347, 123] on input "Doanne" at bounding box center [641, 114] width 894 height 25
type input "D"
type input "water systems"
click at [1088, 102] on input "Search" at bounding box center [1114, 114] width 52 height 25
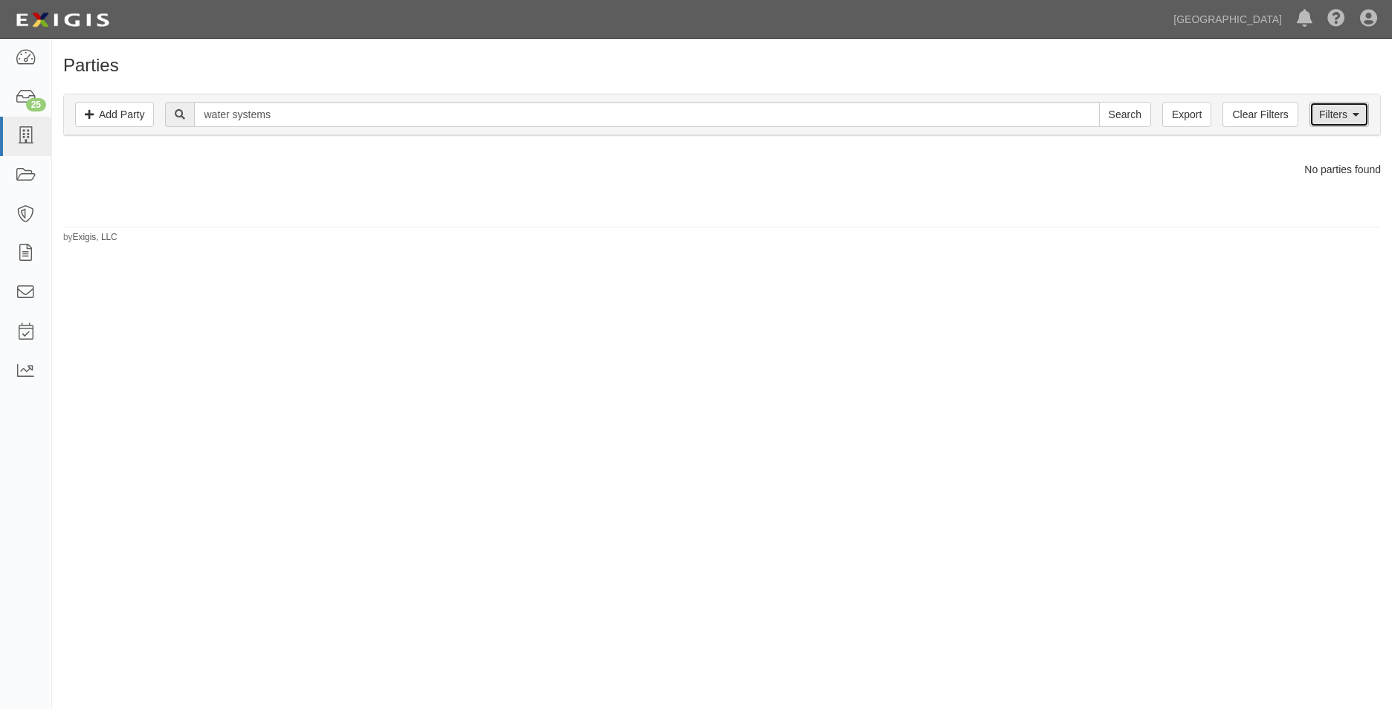
click at [1342, 114] on link "Filters" at bounding box center [1339, 114] width 59 height 25
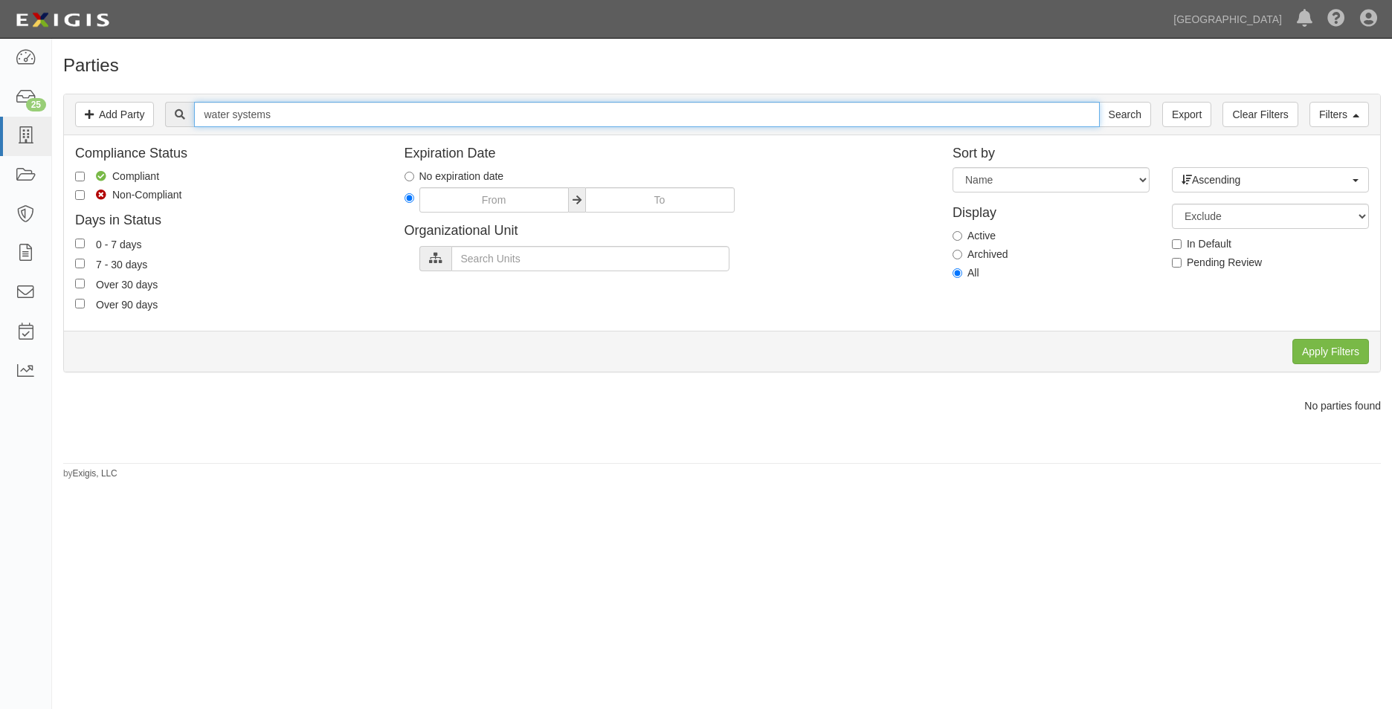
click at [506, 105] on input "water systems" at bounding box center [646, 114] width 905 height 25
drag, startPoint x: 301, startPoint y: 116, endPoint x: 173, endPoint y: 117, distance: 128.7
click at [173, 117] on div "water systems Search" at bounding box center [657, 114] width 985 height 25
click at [136, 106] on link "Add Party" at bounding box center [114, 114] width 79 height 25
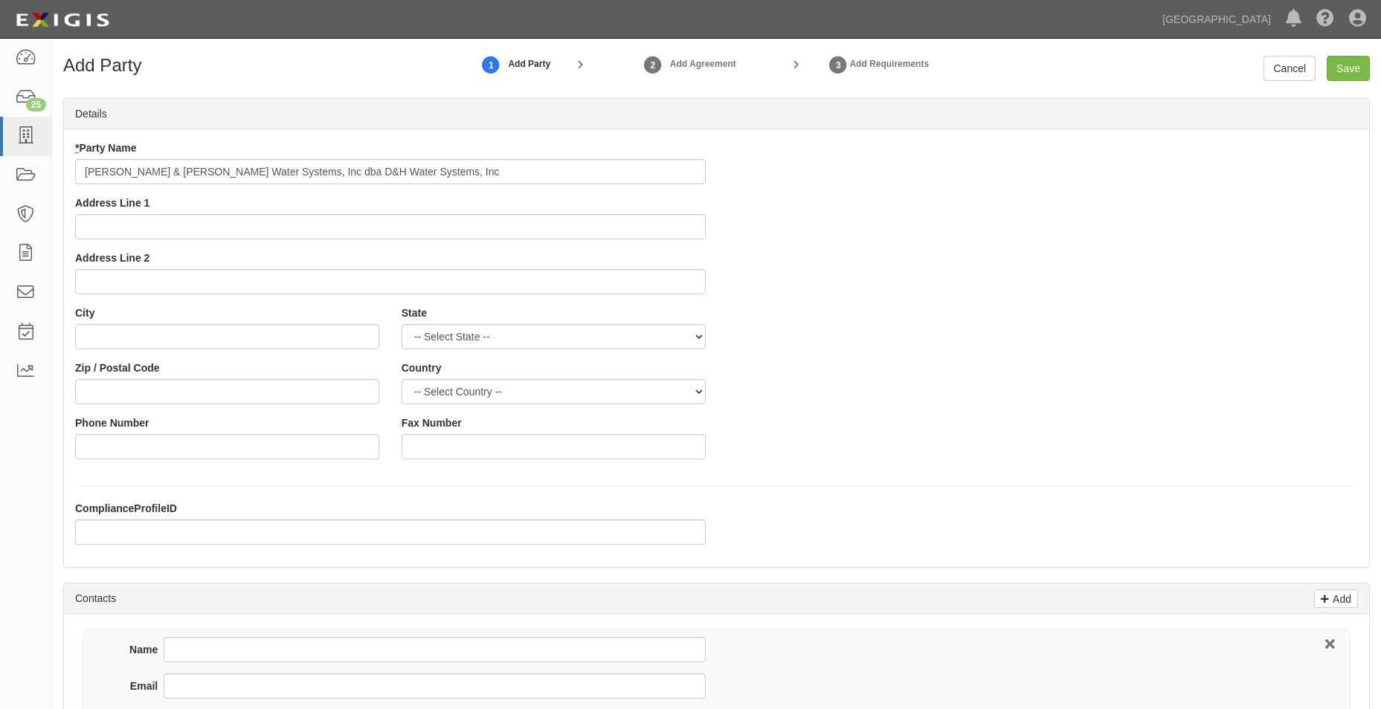
type input "[PERSON_NAME] & [PERSON_NAME] Water Systems, Inc dba D&H Water Systems, Inc"
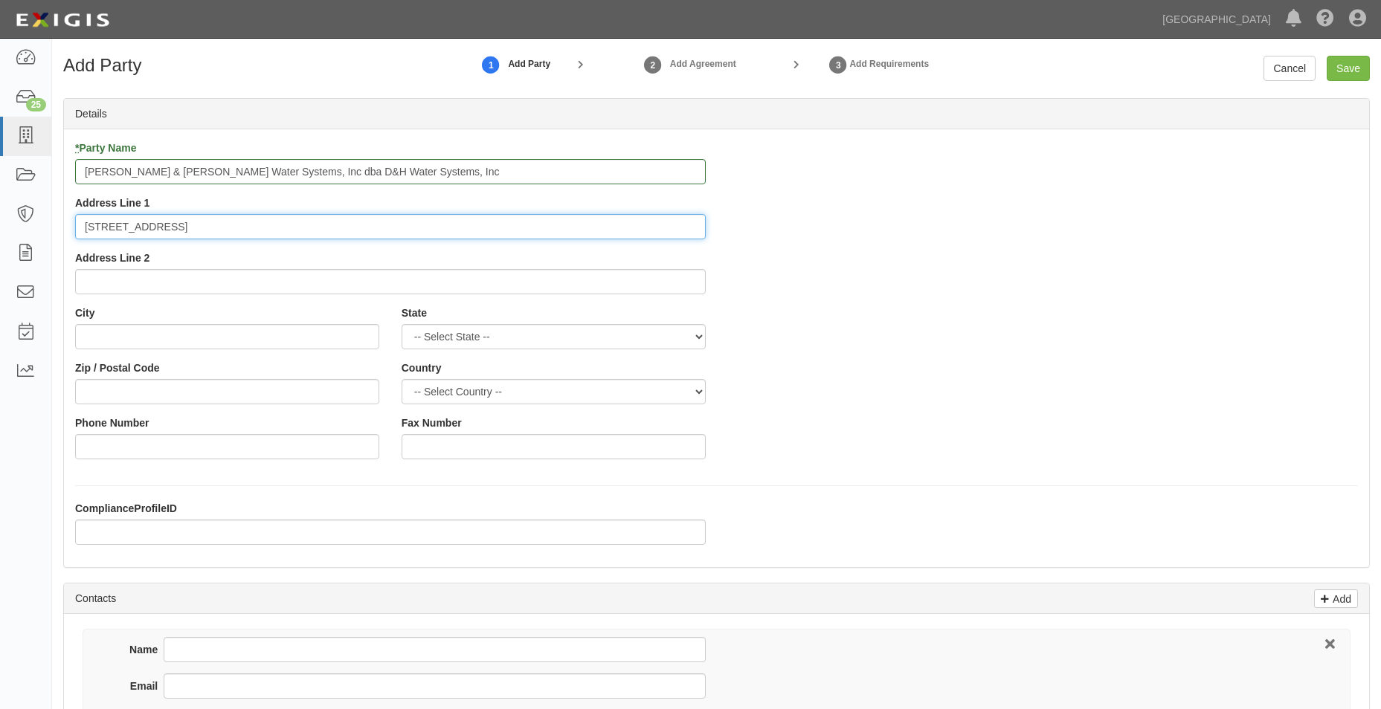
type input "[STREET_ADDRESS]"
type input "o"
type input "Oceanside"
select select "CA"
click at [402, 324] on select "-- Select State -- [US_STATE] [US_STATE] [US_STATE] [US_STATE] [US_STATE] [US_S…" at bounding box center [554, 336] width 304 height 25
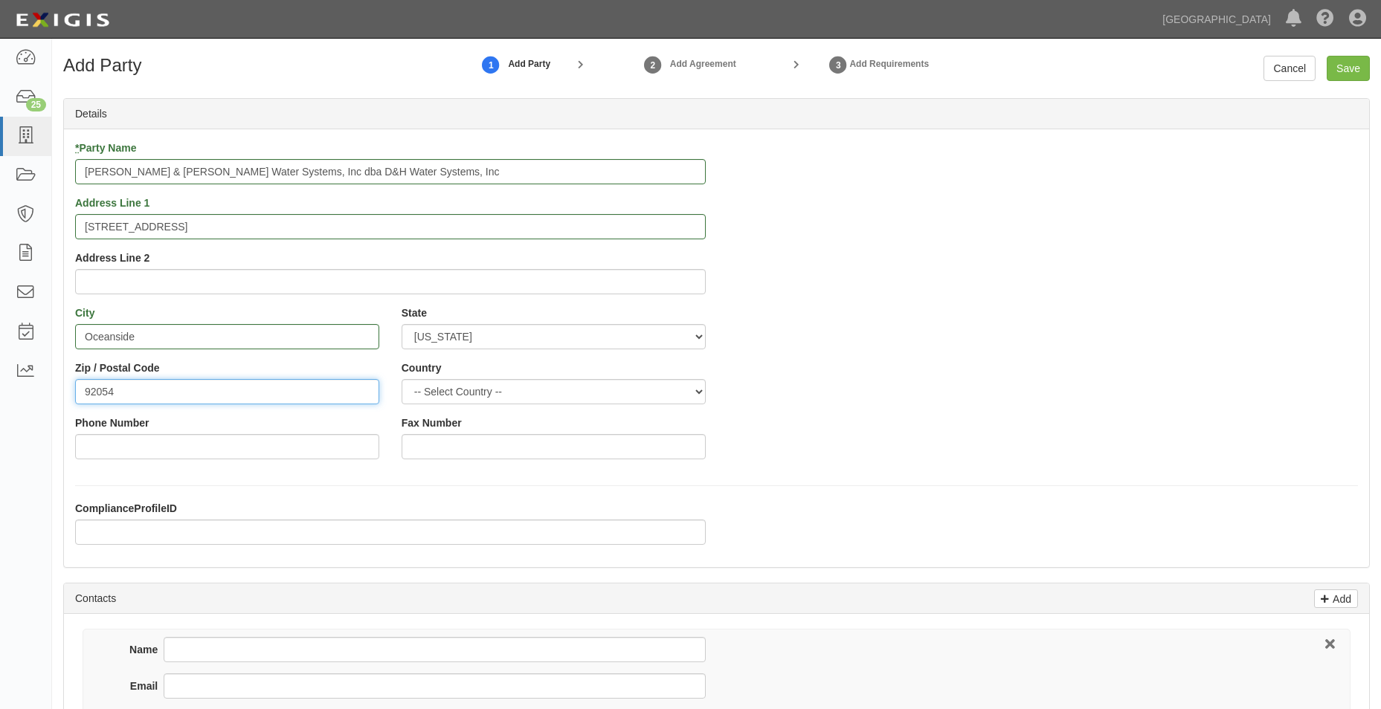
type input "92054"
select select "US"
type input "7607226893"
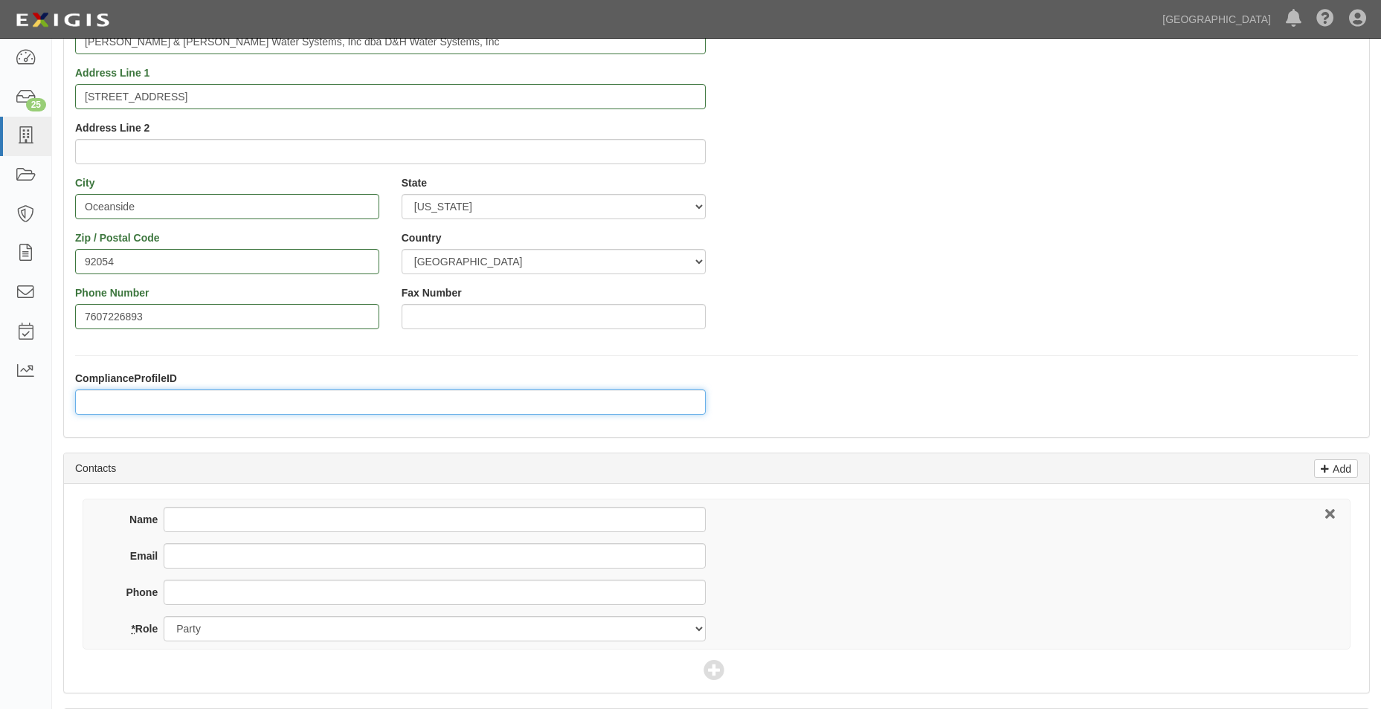
scroll to position [372, 0]
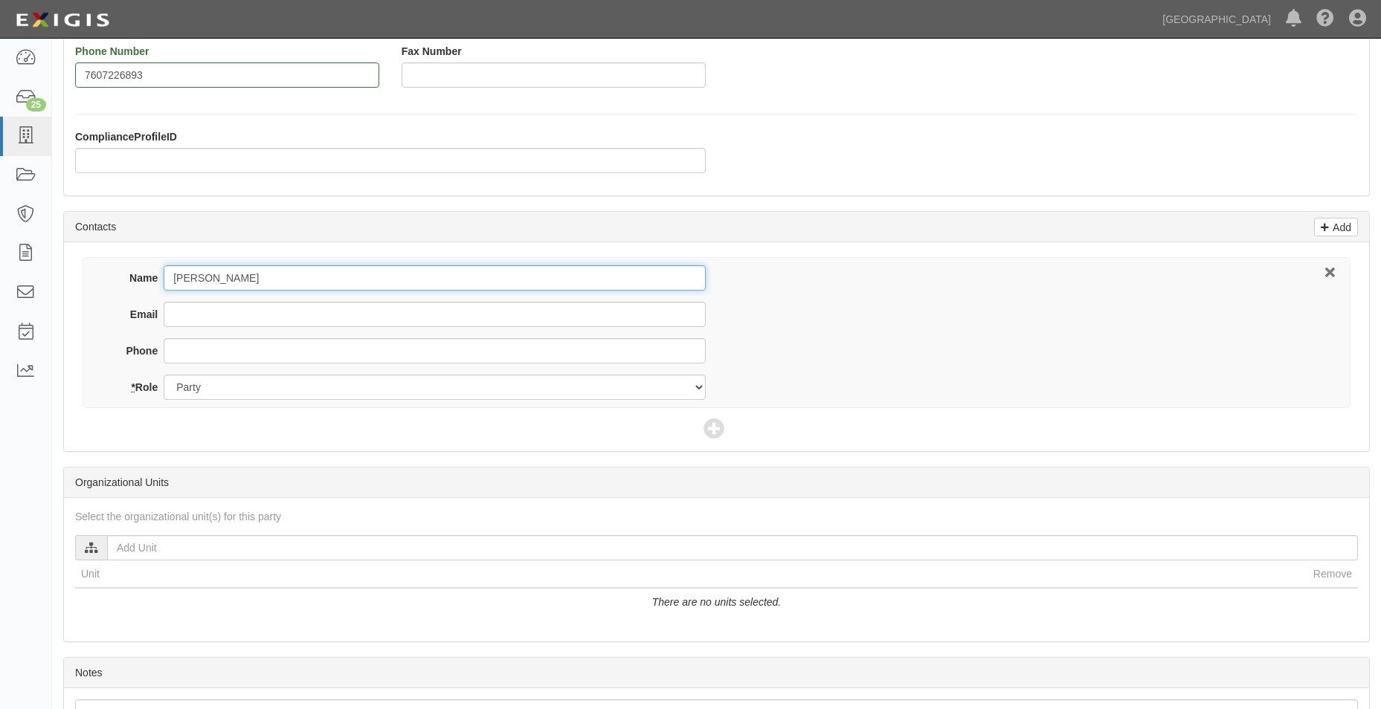
type input "[PERSON_NAME]"
type input "[PERSON_NAME][EMAIL_ADDRESS][DOMAIN_NAME]"
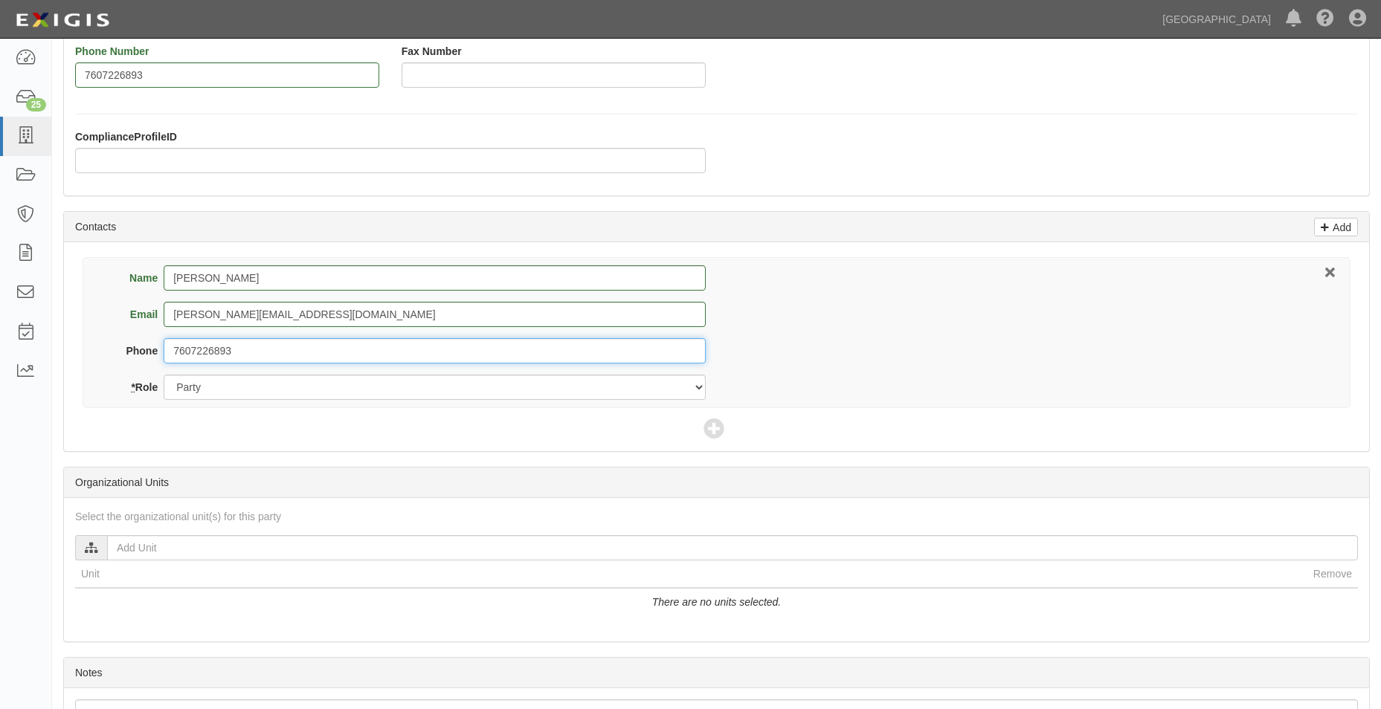
type input "7607226893"
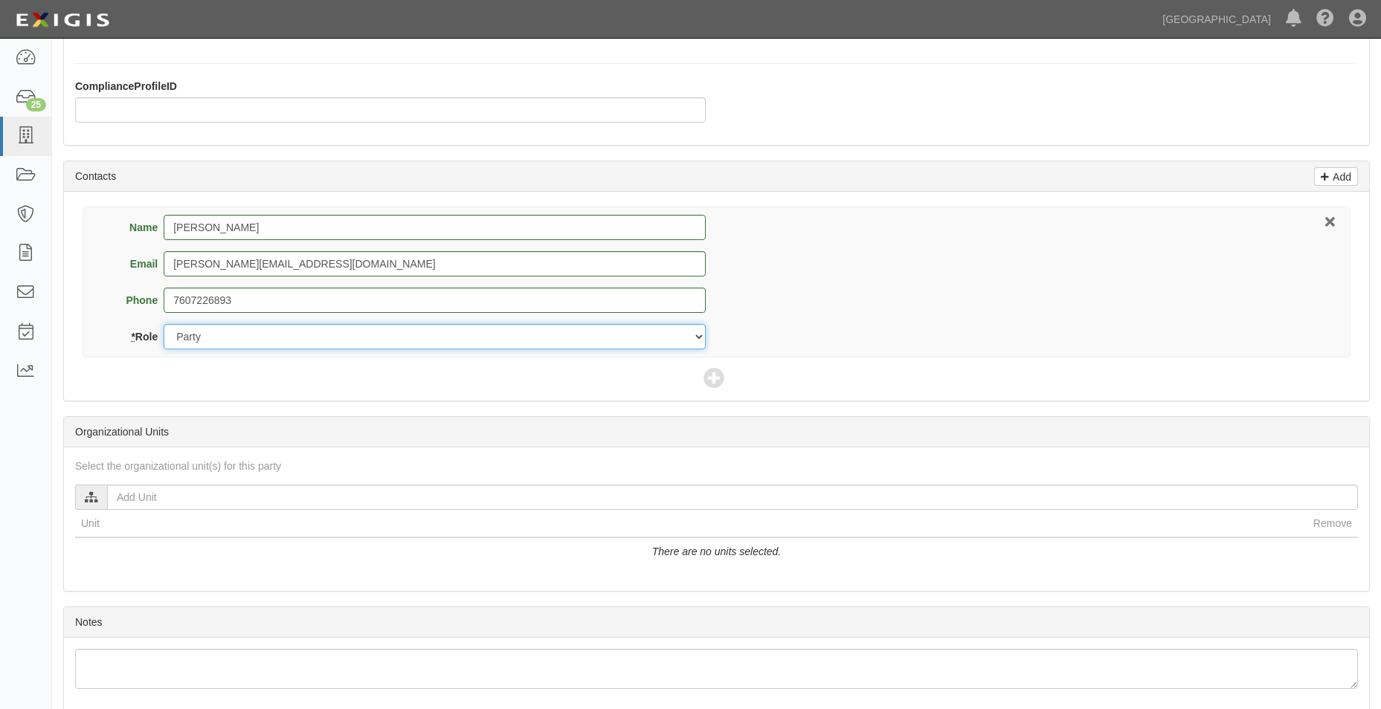
scroll to position [487, 0]
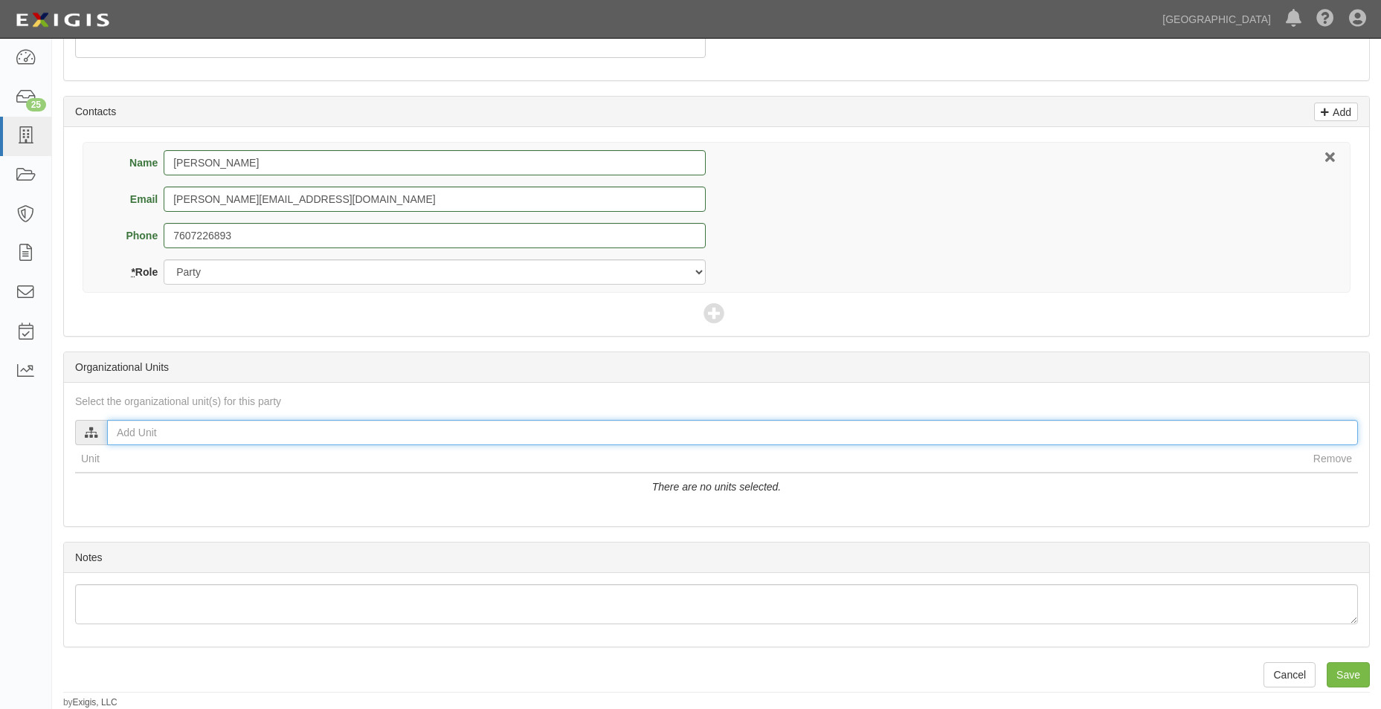
click at [314, 433] on input "text" at bounding box center [732, 432] width 1251 height 25
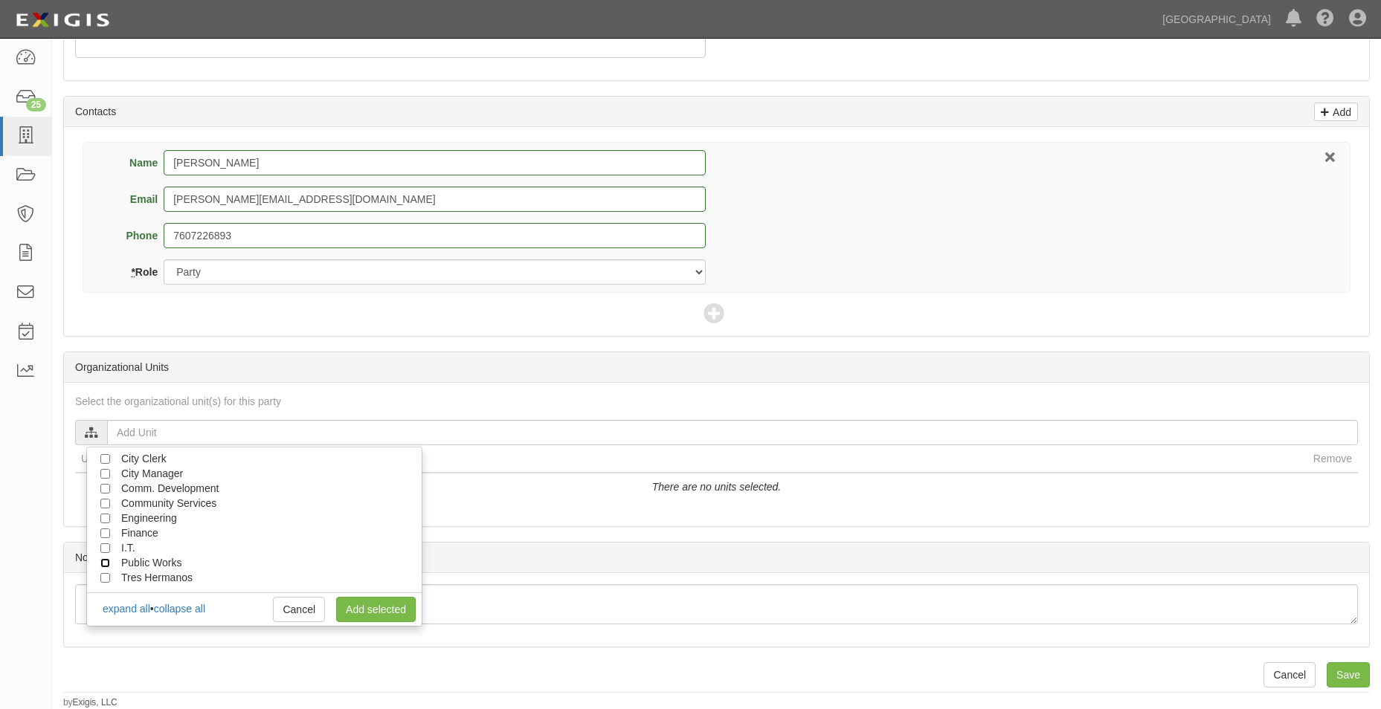
click at [106, 561] on input "Public Works" at bounding box center [105, 563] width 10 height 10
checkbox input "true"
drag, startPoint x: 381, startPoint y: 604, endPoint x: 391, endPoint y: 588, distance: 18.8
click at [381, 604] on link "Add selected" at bounding box center [376, 609] width 80 height 25
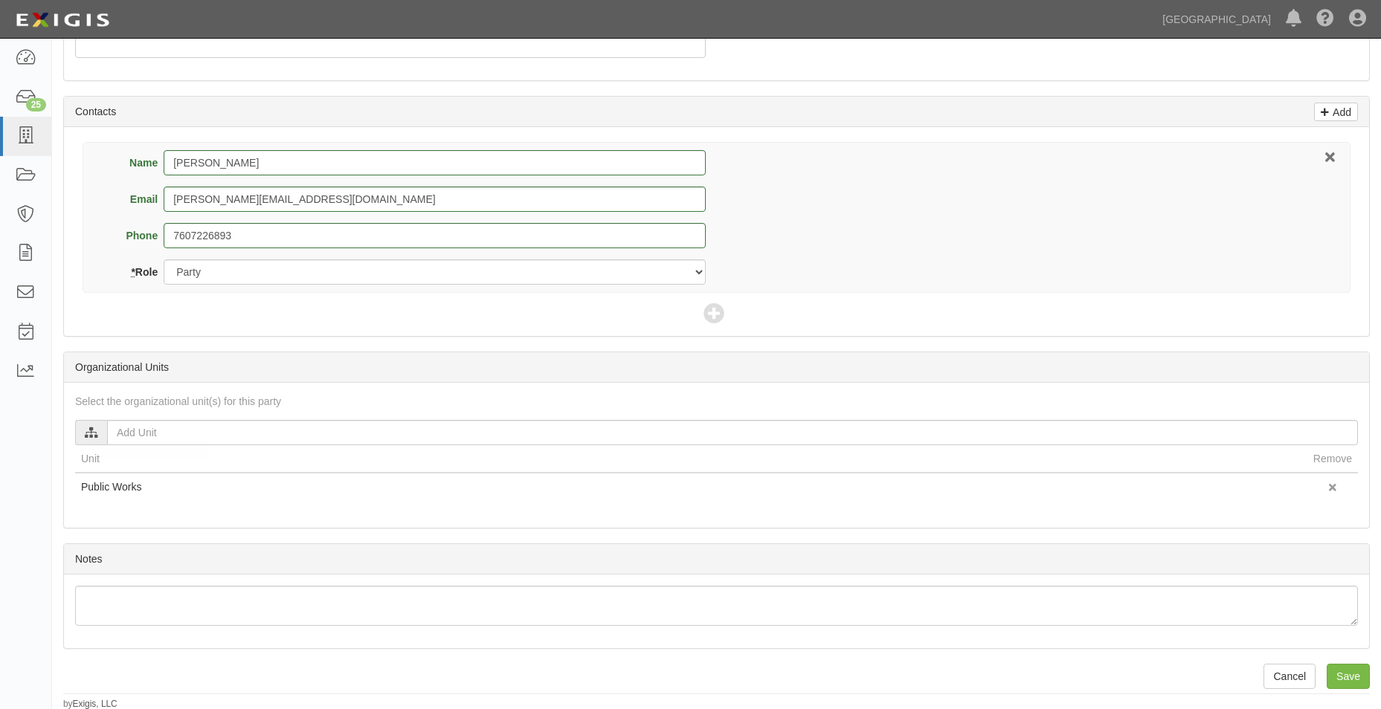
scroll to position [489, 0]
click at [1355, 672] on input "Save" at bounding box center [1348, 675] width 43 height 25
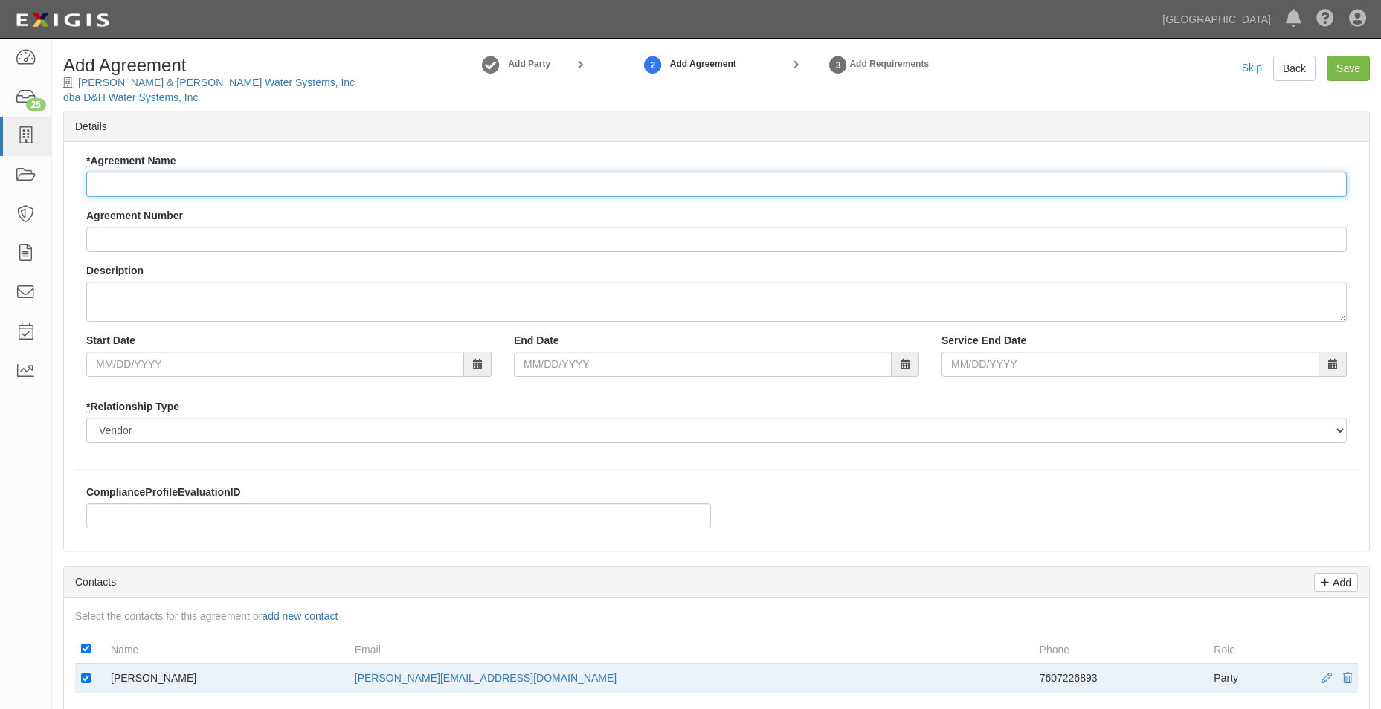
click at [170, 181] on input "* Agreement Name" at bounding box center [716, 184] width 1260 height 25
type input "Professional Services Agreement"
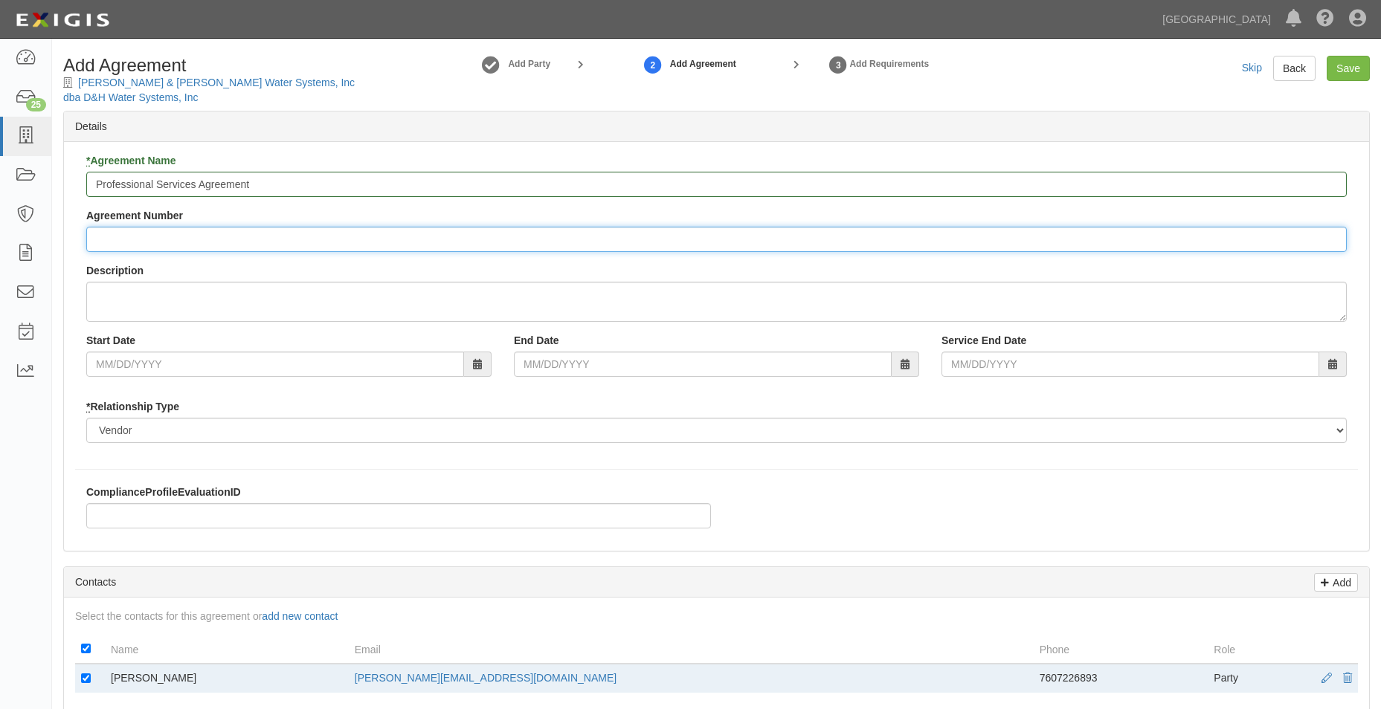
click at [195, 241] on input "Agreement Number" at bounding box center [716, 239] width 1260 height 25
type input "A2025-171"
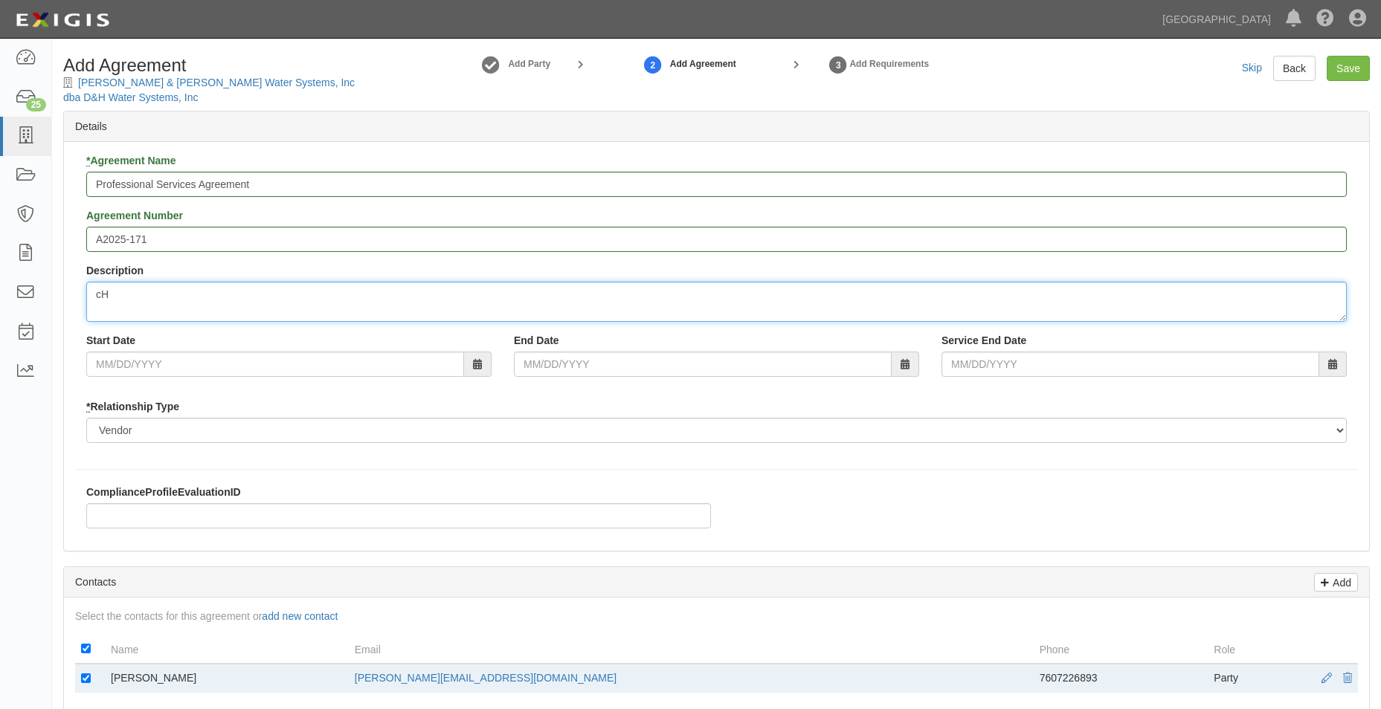
type textarea "c"
type textarea "Chemical feed & disinfection system maintenance services"
click at [286, 378] on div "Start Date End Date Service End Date" at bounding box center [716, 360] width 1283 height 55
click at [287, 369] on input "Start Date" at bounding box center [275, 364] width 378 height 25
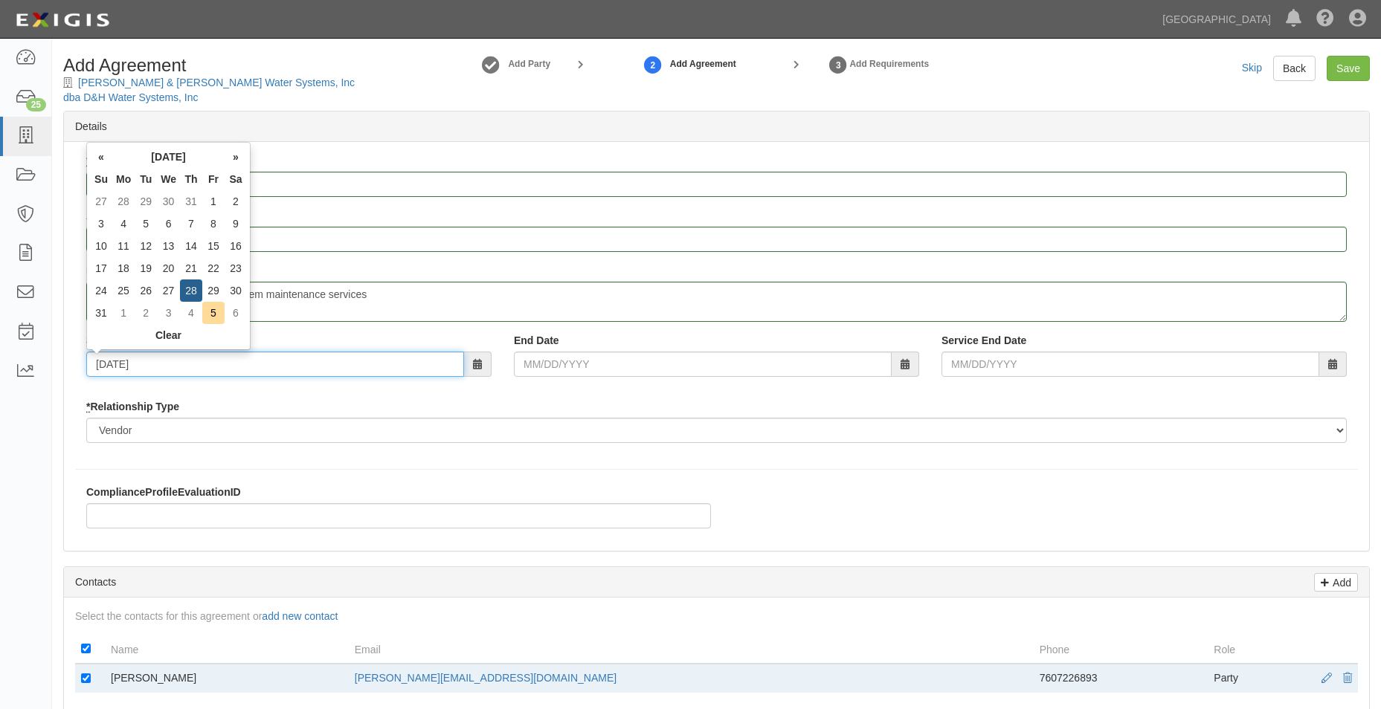
type input "08/28/2025"
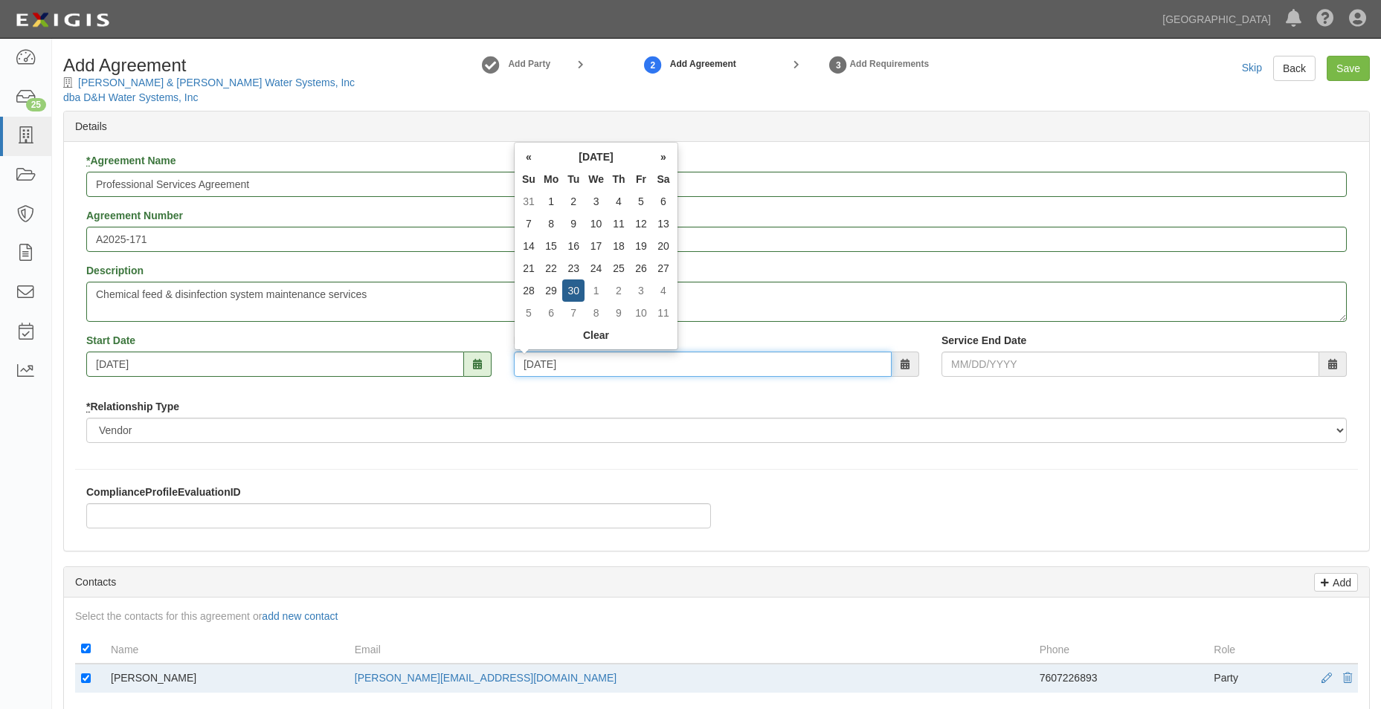
type input "06/30/2026"
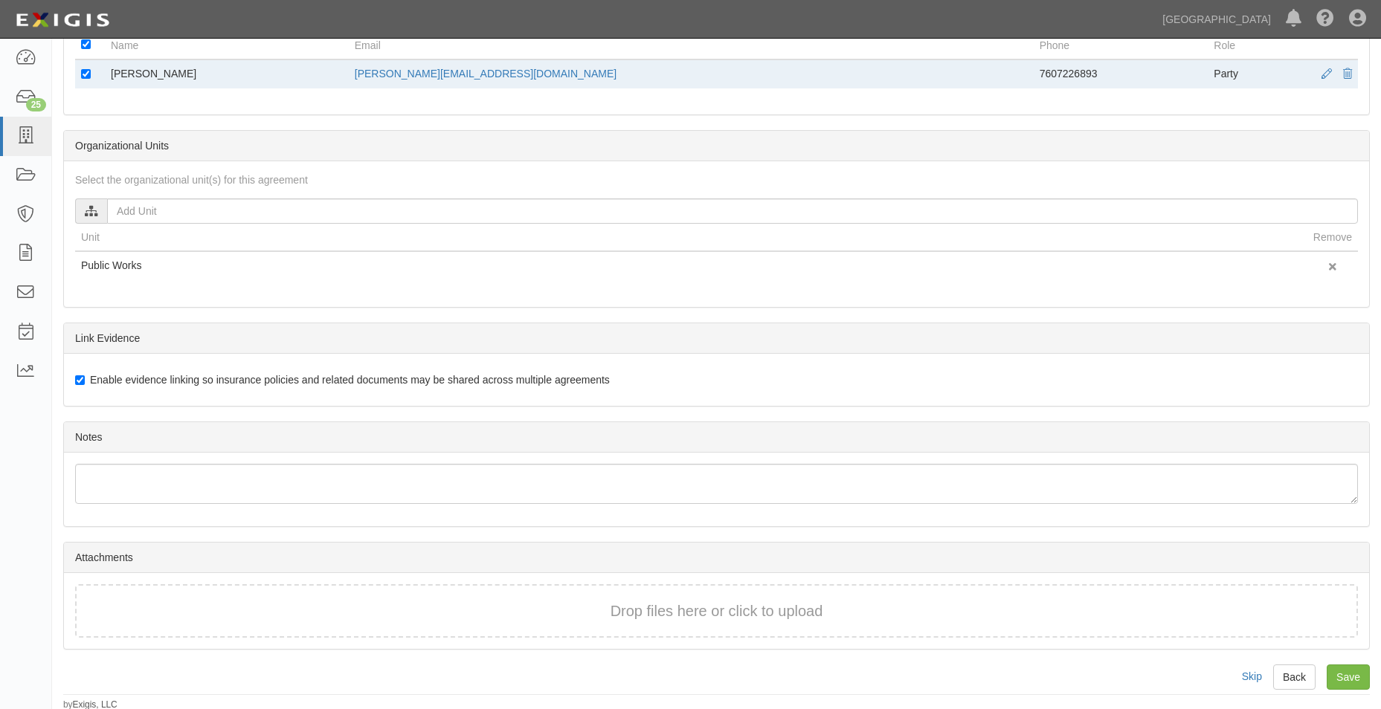
scroll to position [607, 0]
click at [681, 596] on div "Drop files here or click to upload" at bounding box center [716, 609] width 1283 height 54
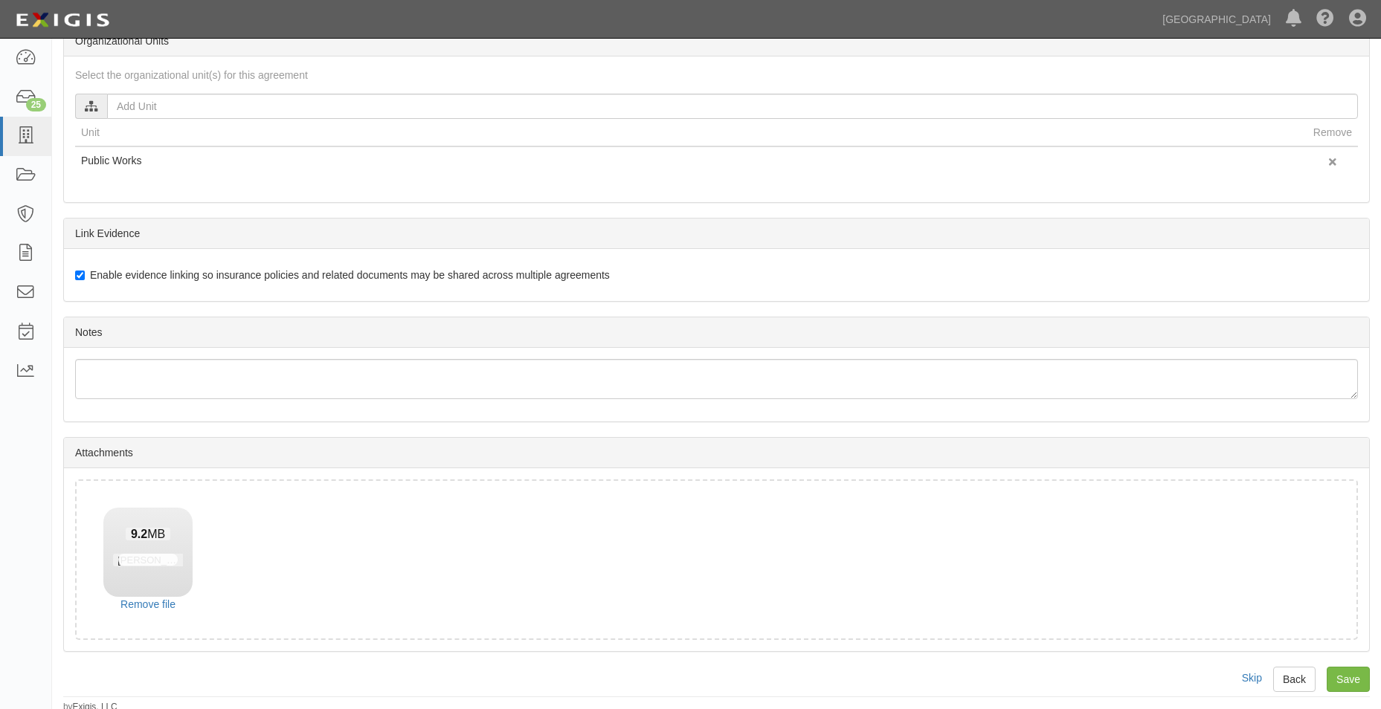
scroll to position [714, 0]
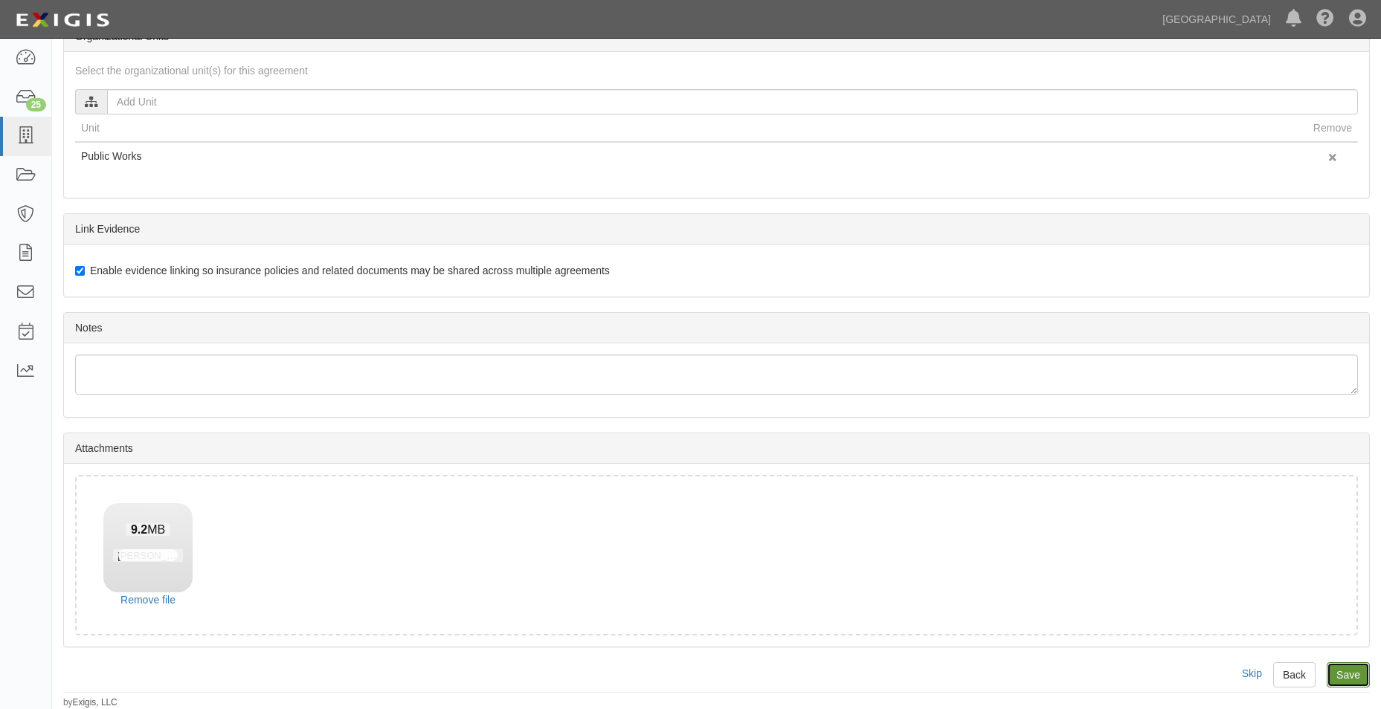
click at [1359, 680] on input "Save" at bounding box center [1348, 675] width 43 height 25
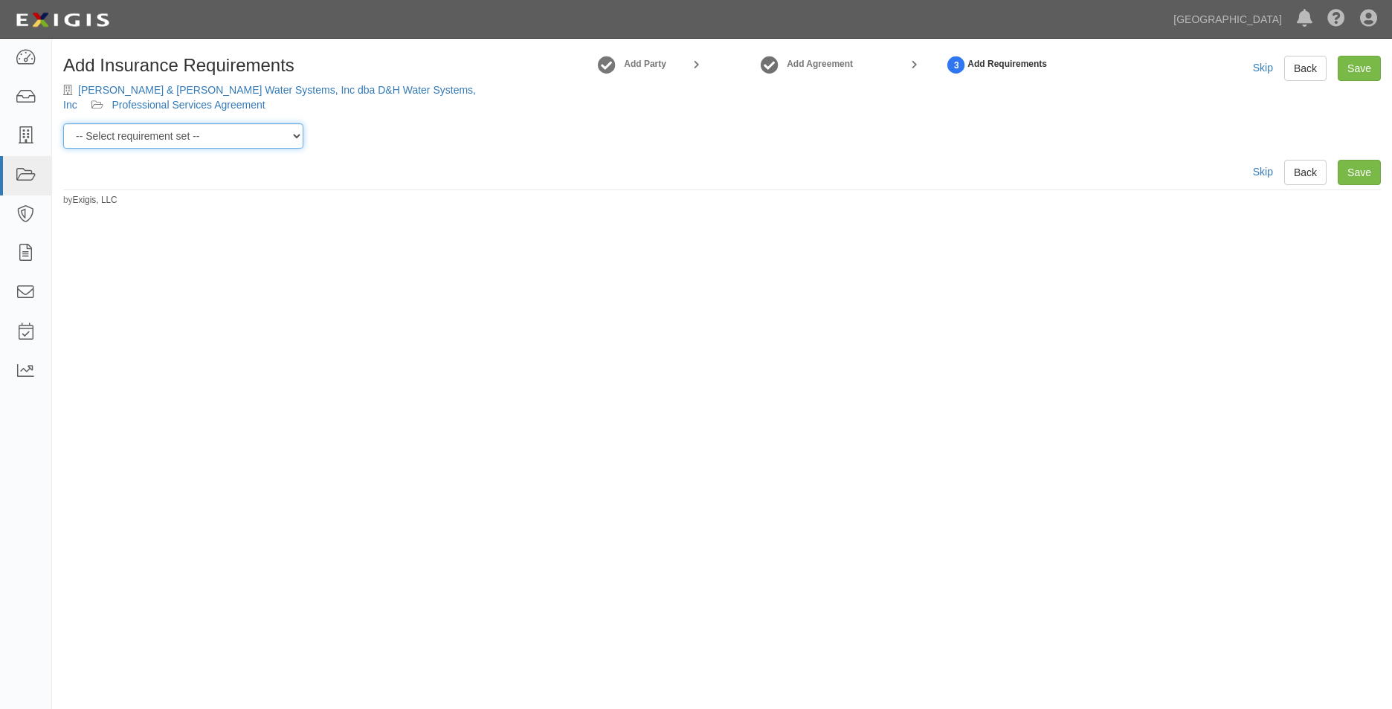
click at [266, 137] on select "-- Select requirement set -- 0-0-0-.03 Prof. Liability 0-0-0-1 CYB 0-1-0-0-1 E&…" at bounding box center [183, 135] width 240 height 25
select select "54298"
click at [63, 123] on select "-- Select requirement set -- 0-0-0-.03 Prof. Liability 0-0-0-1 CYB 0-1-0-0-1 E&…" at bounding box center [183, 135] width 240 height 25
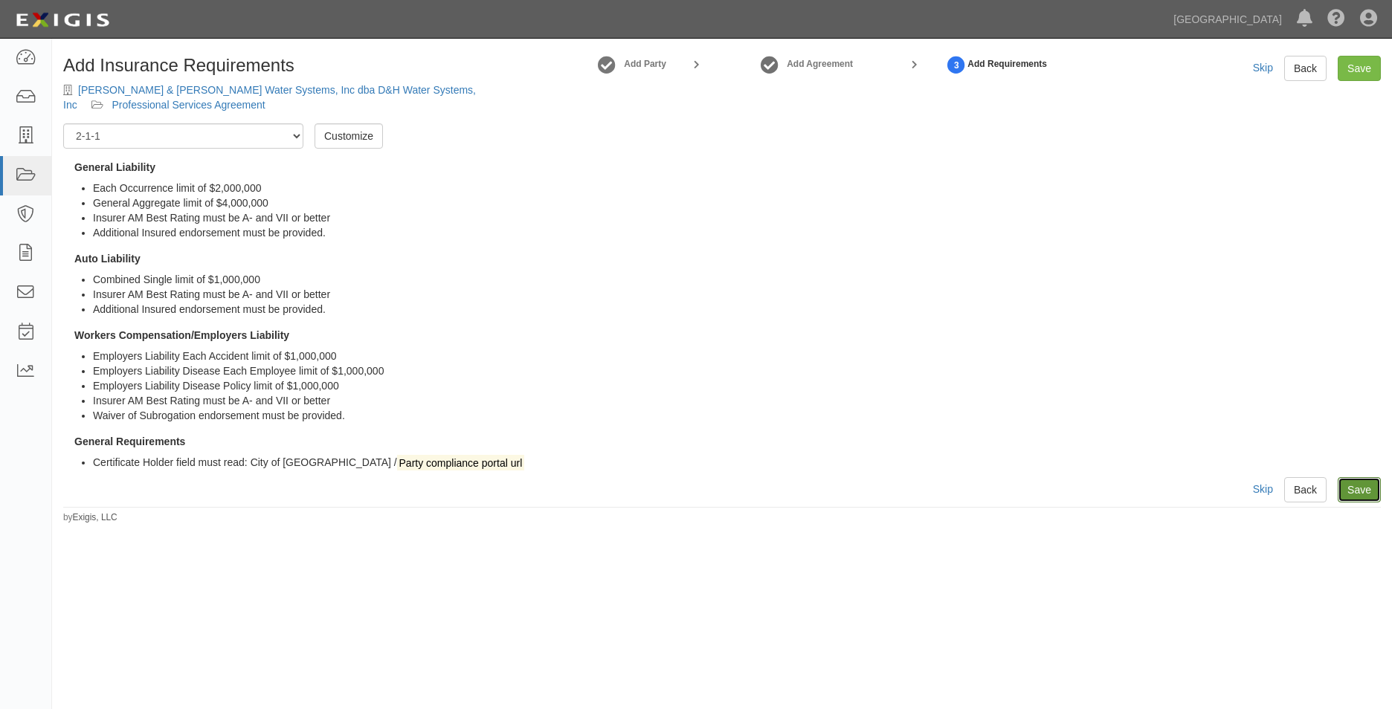
click at [1346, 484] on link "Save" at bounding box center [1359, 489] width 43 height 25
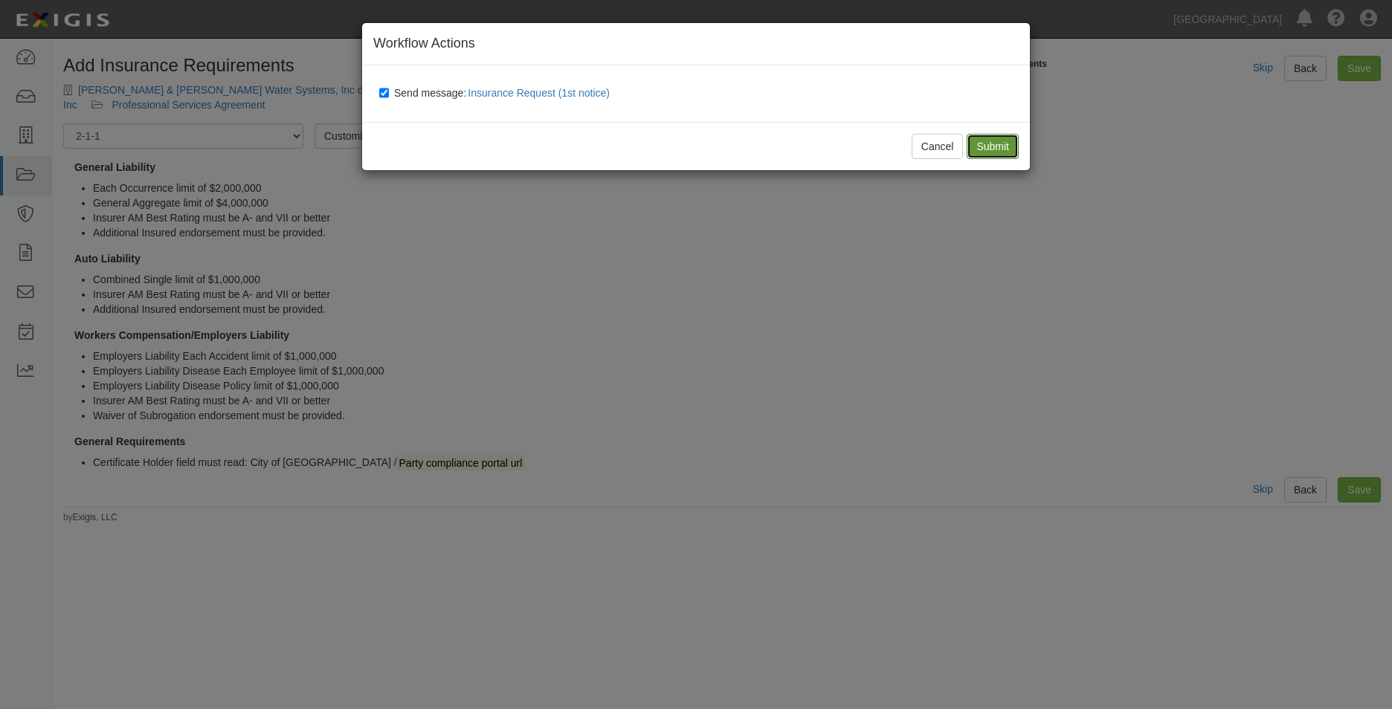
click at [970, 136] on input "Submit" at bounding box center [993, 146] width 52 height 25
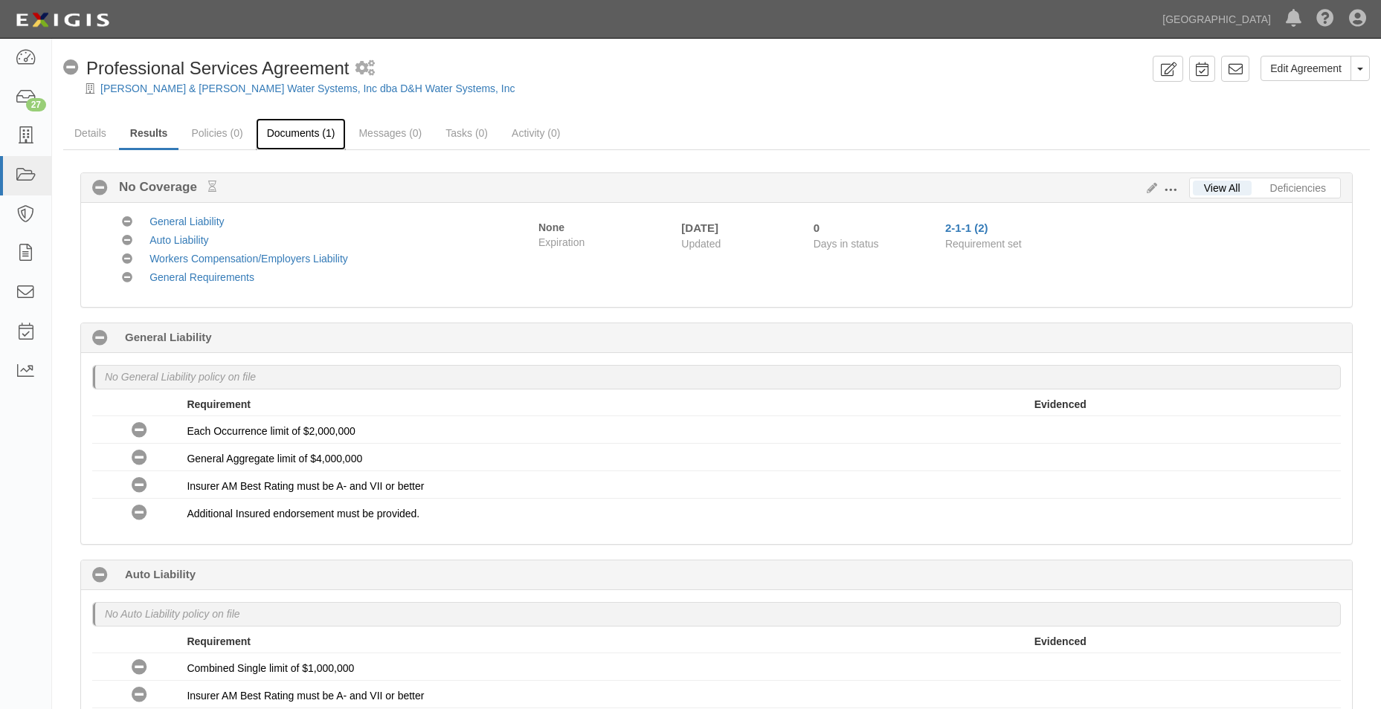
click at [295, 129] on link "Documents (1)" at bounding box center [301, 134] width 91 height 32
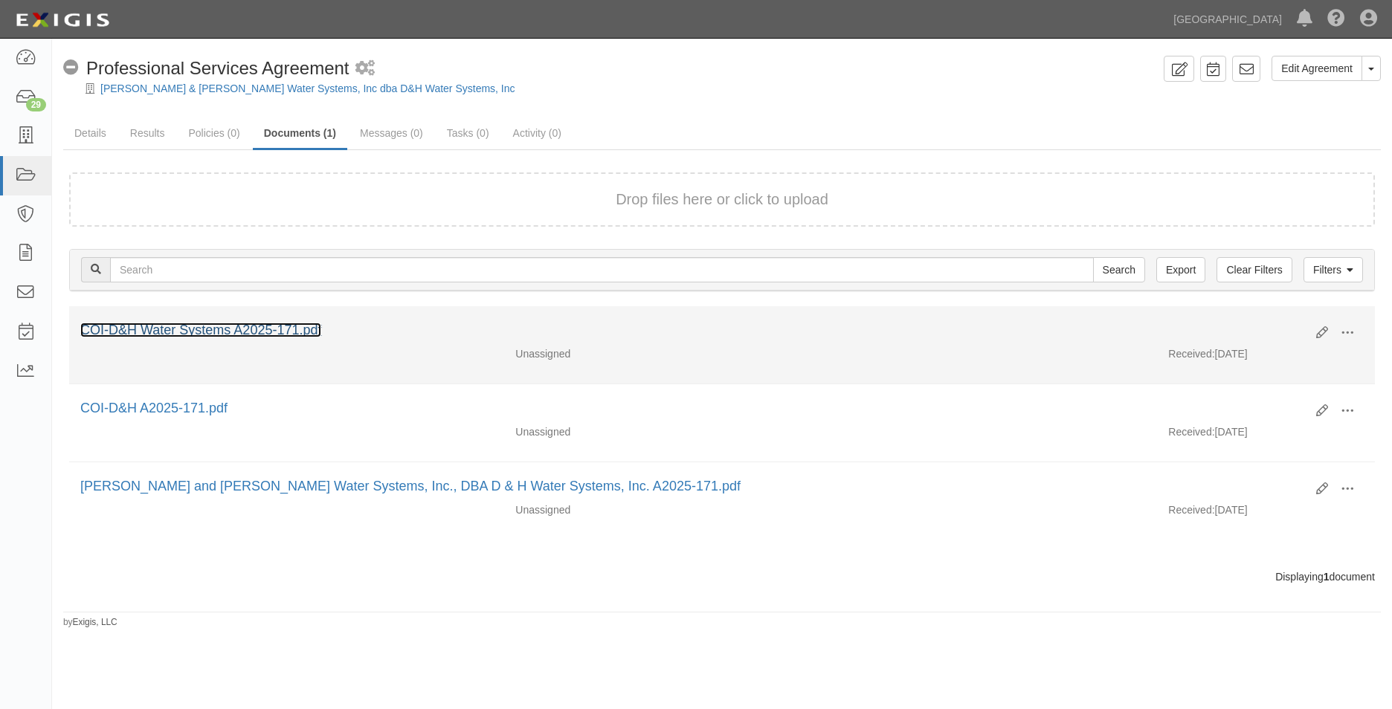
click at [268, 328] on link "COI-D&H Water Systems A2025-171.pdf" at bounding box center [200, 330] width 241 height 15
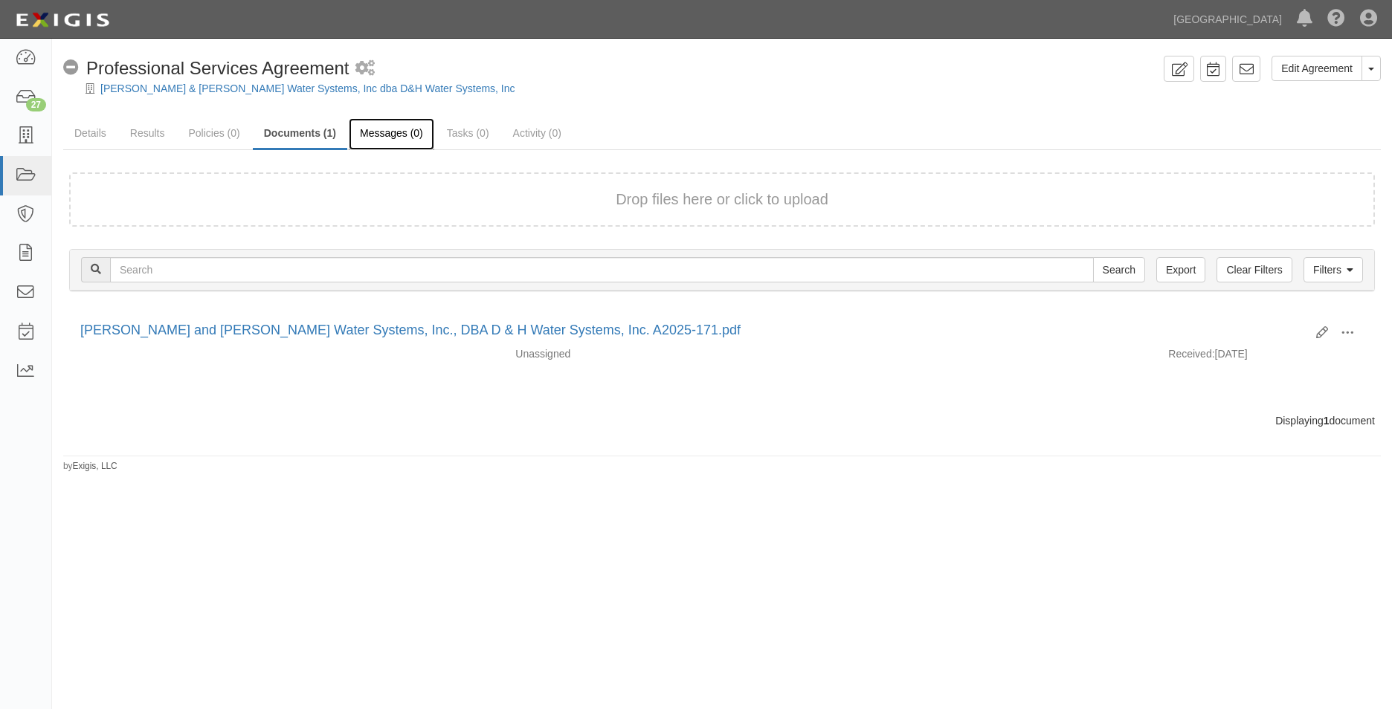
click at [354, 128] on link "Messages (0)" at bounding box center [392, 134] width 86 height 32
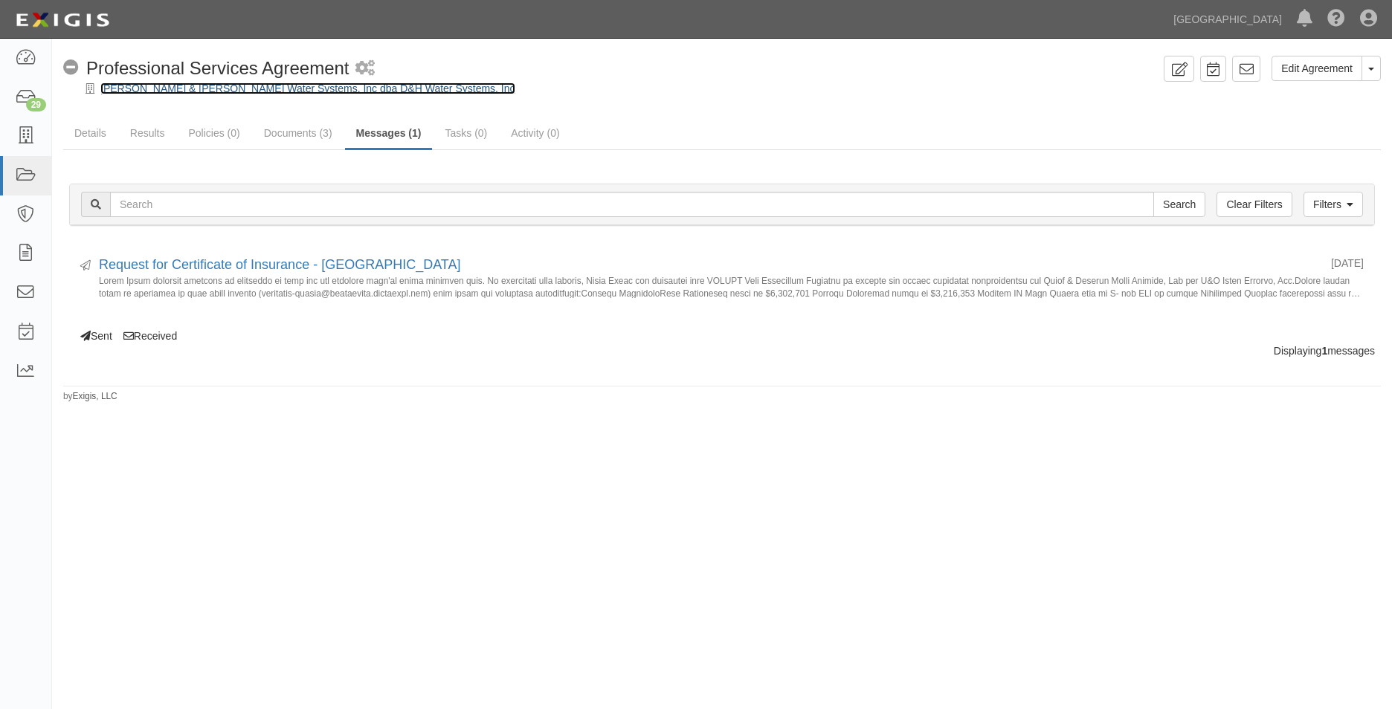
click at [231, 83] on link "[PERSON_NAME] & [PERSON_NAME] Water Systems, Inc dba D&H Water Systems, Inc" at bounding box center [307, 89] width 415 height 12
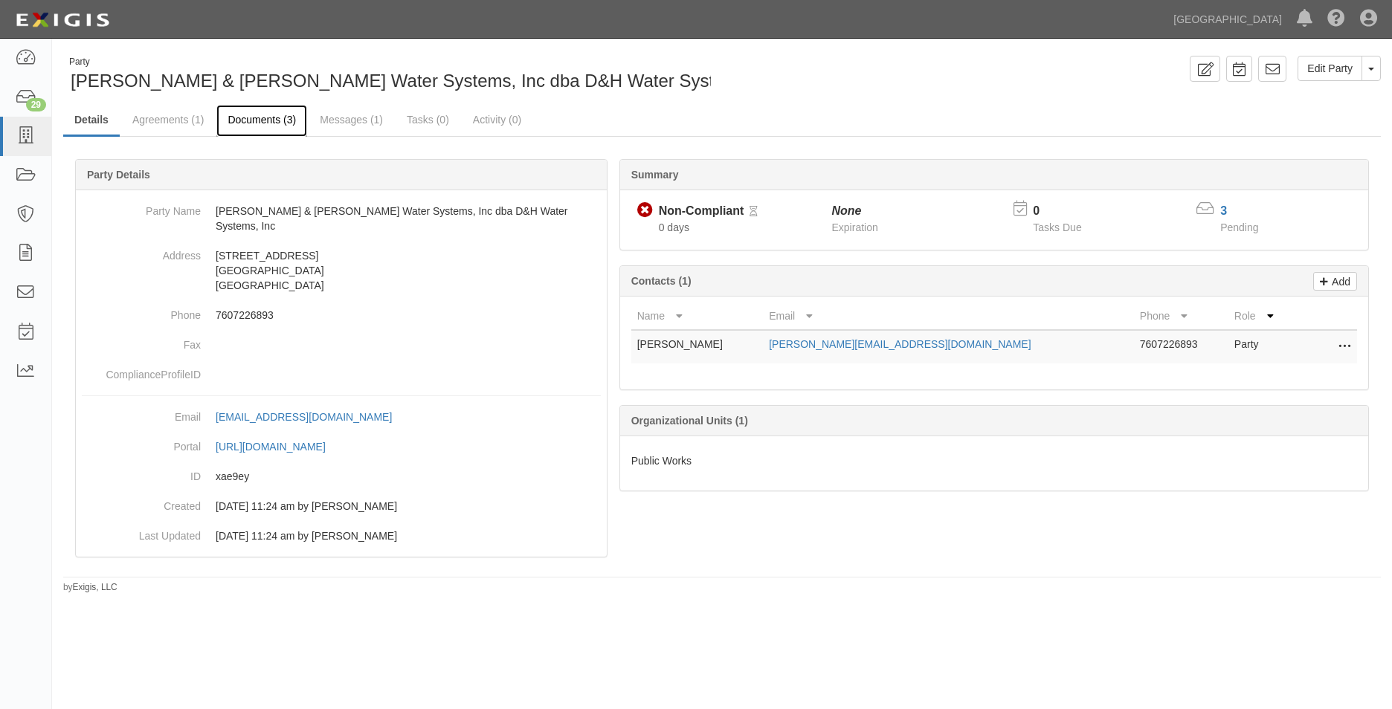
click at [271, 123] on link "Documents (3)" at bounding box center [261, 121] width 91 height 32
